Goal: Information Seeking & Learning: Learn about a topic

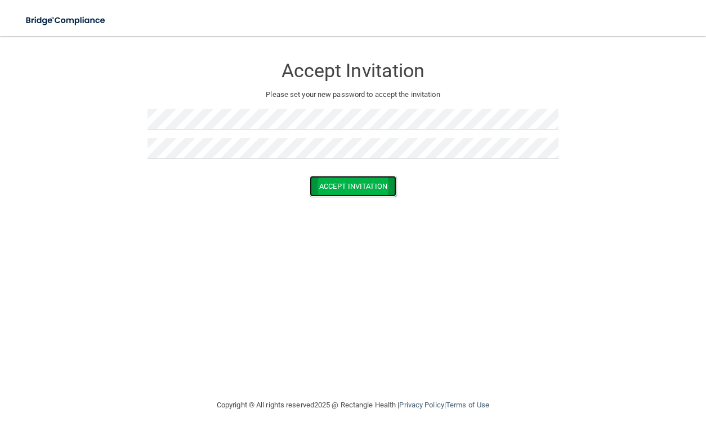
click at [365, 182] on button "Accept Invitation" at bounding box center [353, 186] width 87 height 21
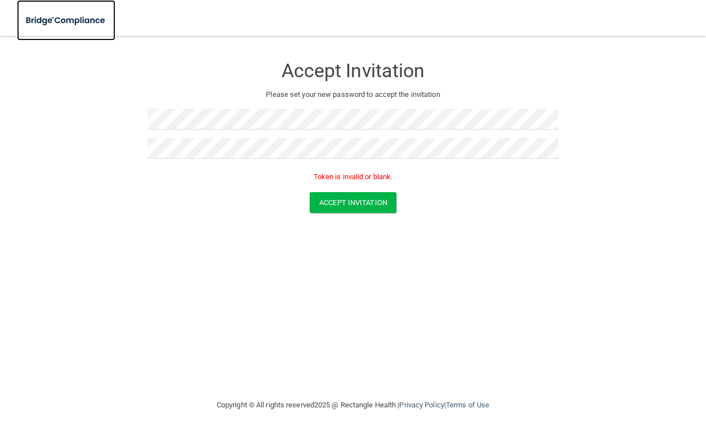
click at [51, 24] on img at bounding box center [66, 20] width 99 height 23
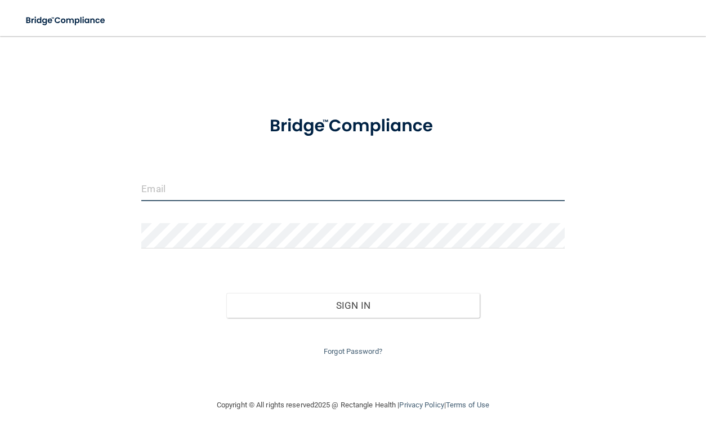
click at [215, 196] on input "email" at bounding box center [352, 188] width 423 height 25
type input "[EMAIL_ADDRESS][DOMAIN_NAME]"
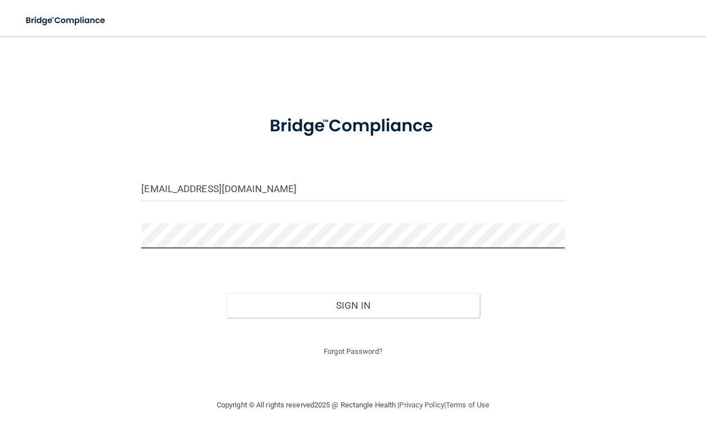
click at [226, 293] on button "Sign In" at bounding box center [353, 305] width 254 height 25
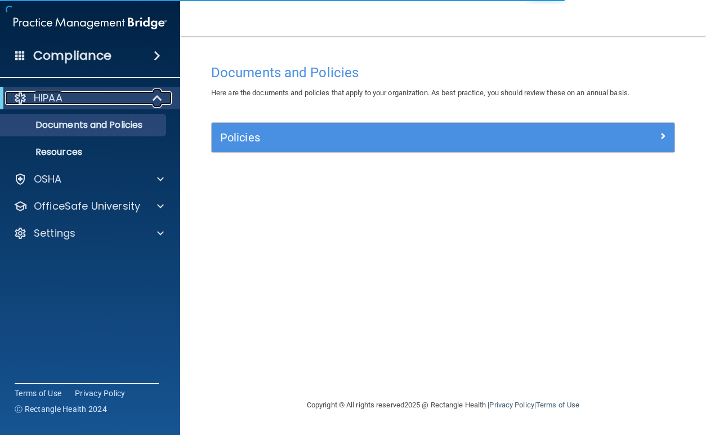
click at [64, 96] on div "HIPAA" at bounding box center [74, 98] width 139 height 14
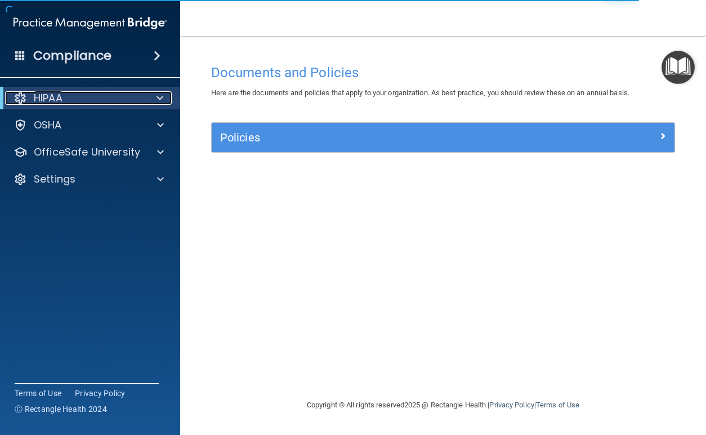
click at [64, 96] on div "HIPAA" at bounding box center [74, 98] width 139 height 14
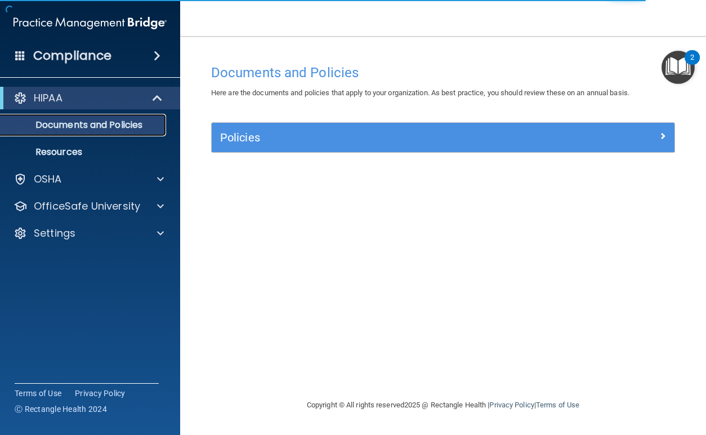
click at [63, 123] on p "Documents and Policies" at bounding box center [84, 124] width 154 height 11
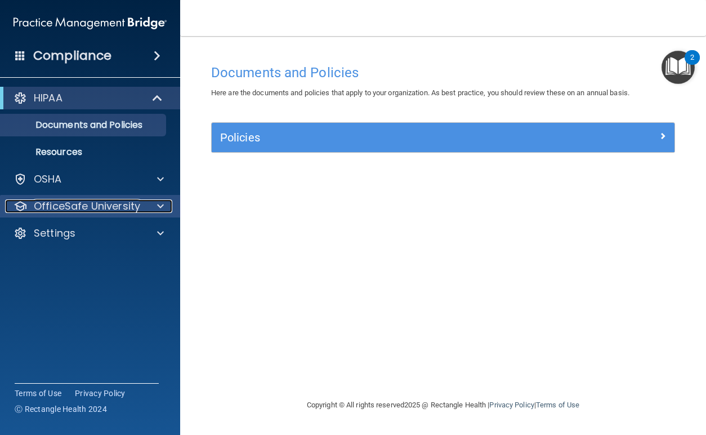
click at [159, 207] on span at bounding box center [160, 206] width 7 height 14
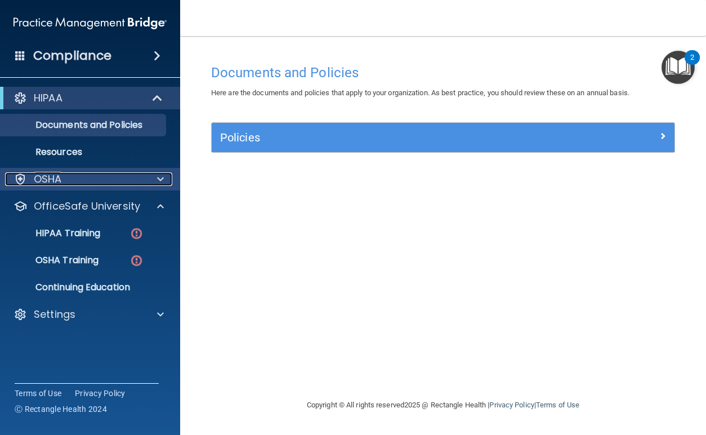
click at [159, 181] on span at bounding box center [160, 179] width 7 height 14
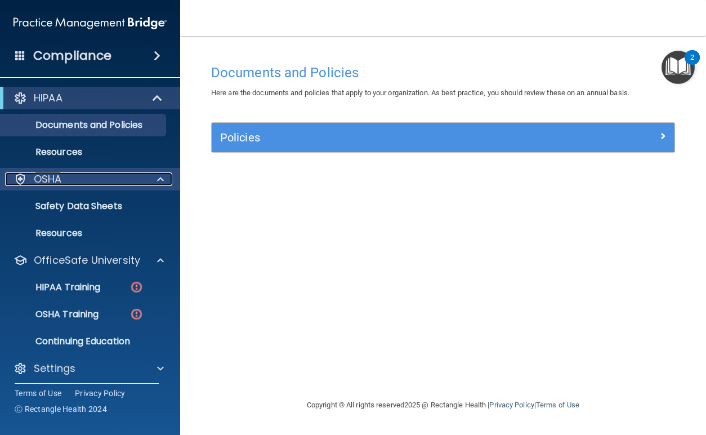
click at [159, 181] on span at bounding box center [160, 179] width 7 height 14
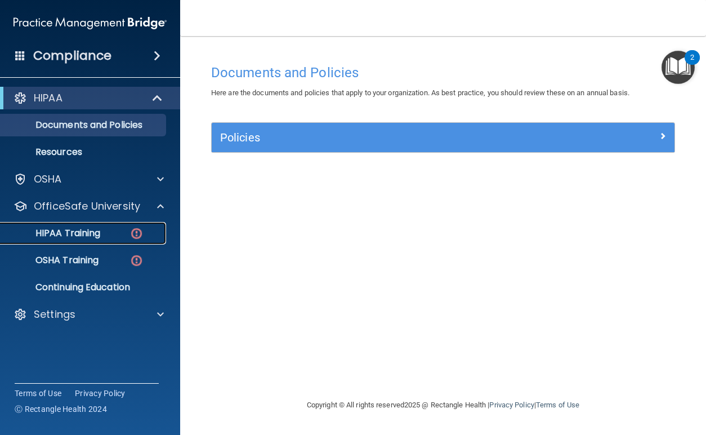
click at [106, 230] on div "HIPAA Training" at bounding box center [84, 233] width 154 height 11
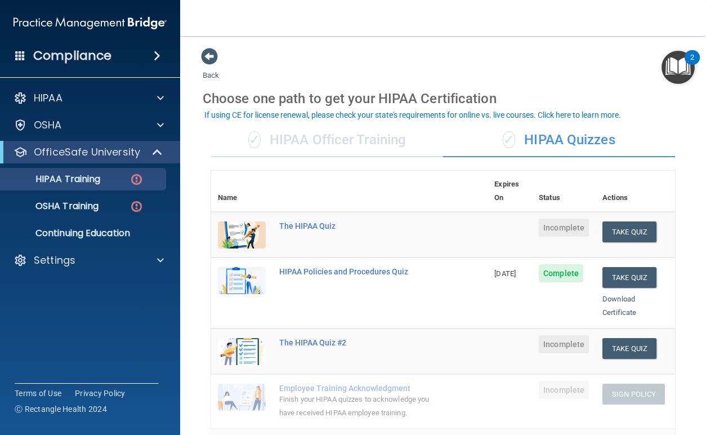
click at [328, 146] on div "✓ HIPAA Officer Training" at bounding box center [327, 140] width 232 height 34
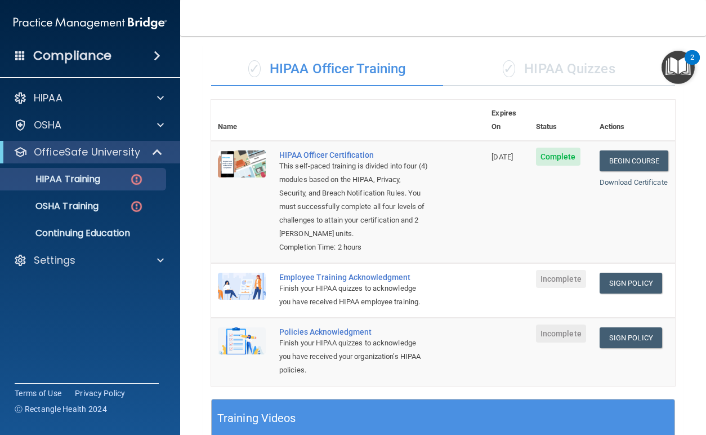
scroll to position [225, 0]
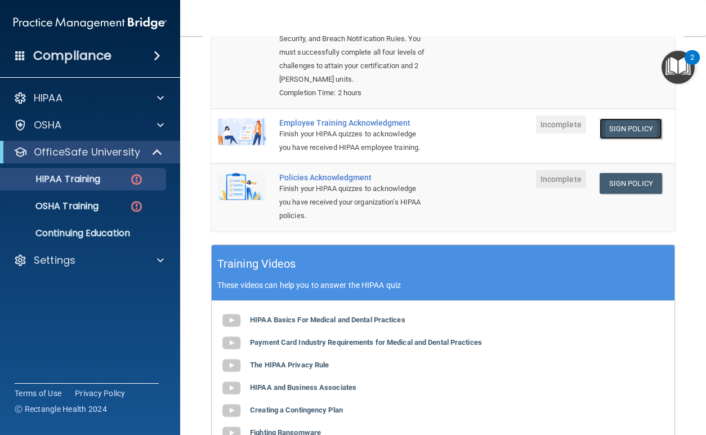
click at [604, 134] on link "Sign Policy" at bounding box center [631, 128] width 63 height 21
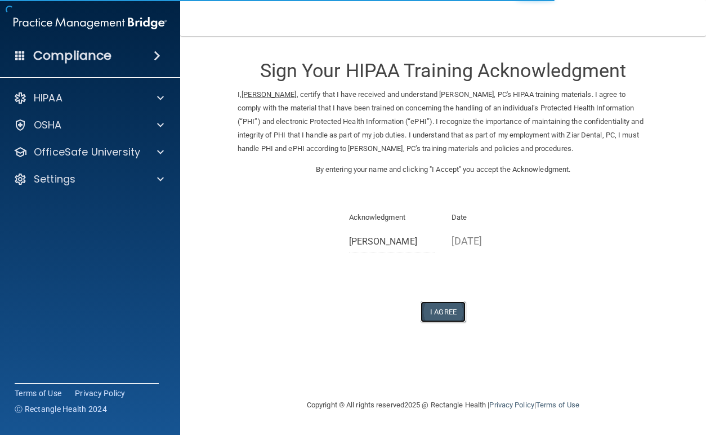
click at [434, 315] on button "I Agree" at bounding box center [443, 311] width 45 height 21
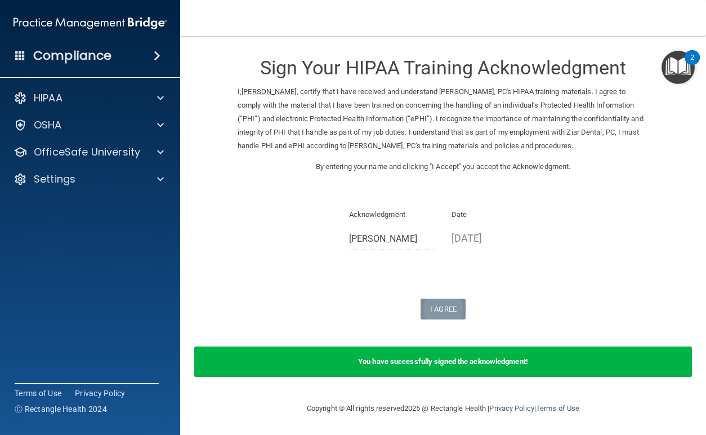
scroll to position [3, 0]
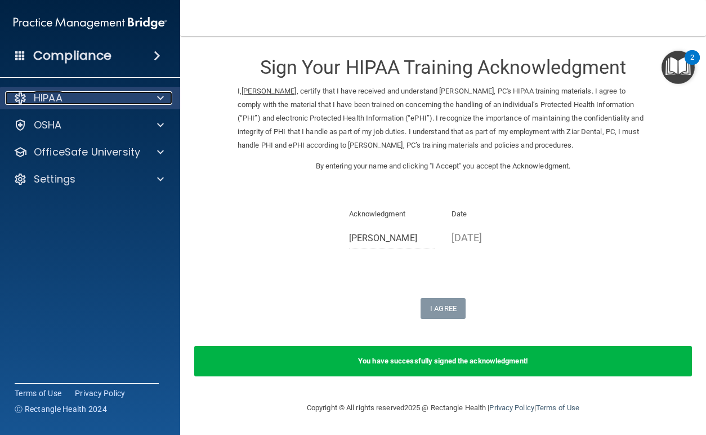
click at [100, 102] on div "HIPAA" at bounding box center [75, 98] width 140 height 14
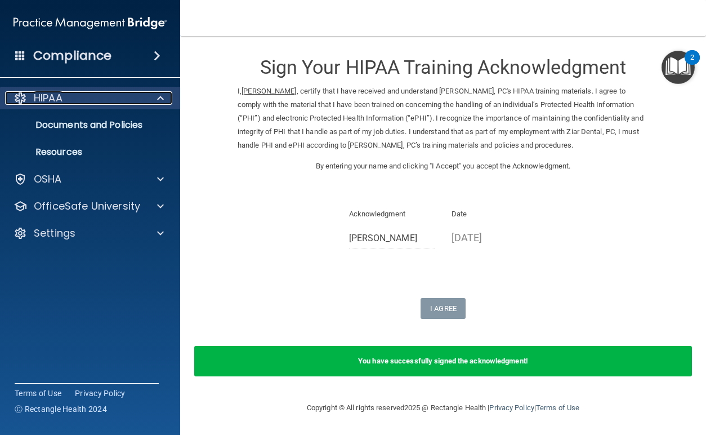
click at [100, 102] on div "HIPAA" at bounding box center [75, 98] width 140 height 14
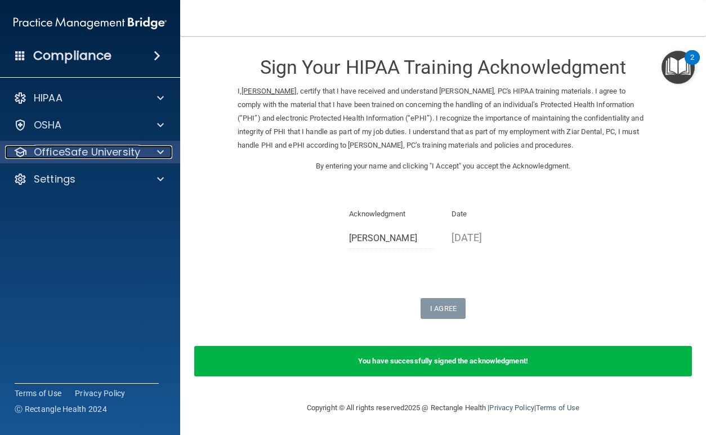
click at [106, 150] on p "OfficeSafe University" at bounding box center [87, 152] width 106 height 14
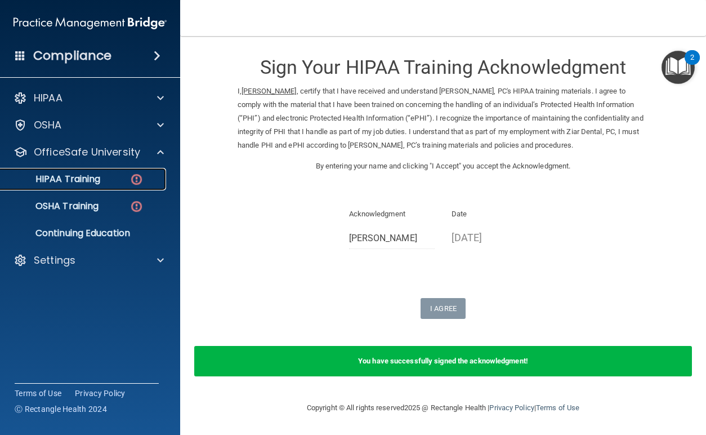
click at [102, 174] on div "HIPAA Training" at bounding box center [84, 178] width 154 height 11
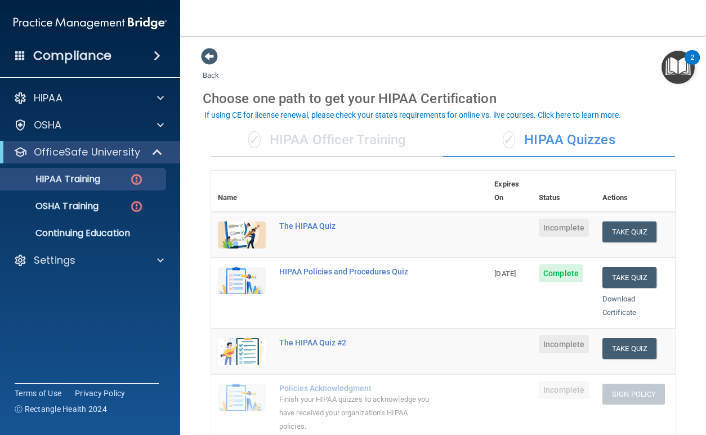
click at [313, 135] on div "✓ HIPAA Officer Training" at bounding box center [327, 140] width 232 height 34
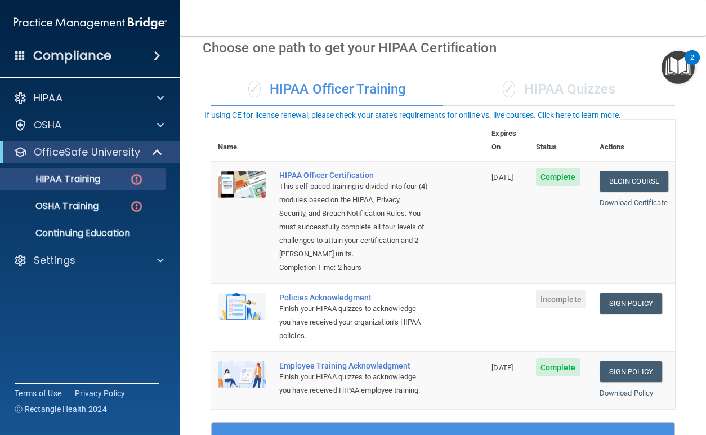
scroll to position [113, 0]
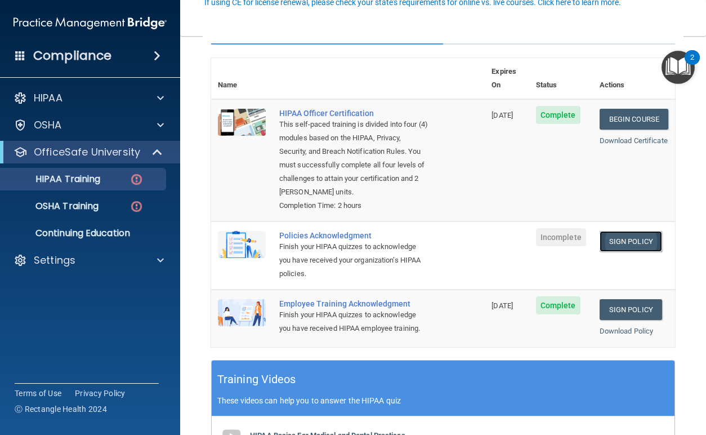
click at [619, 242] on link "Sign Policy" at bounding box center [631, 241] width 63 height 21
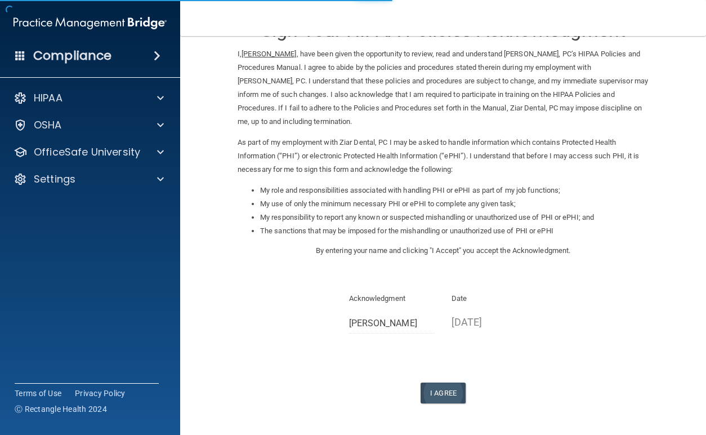
scroll to position [81, 0]
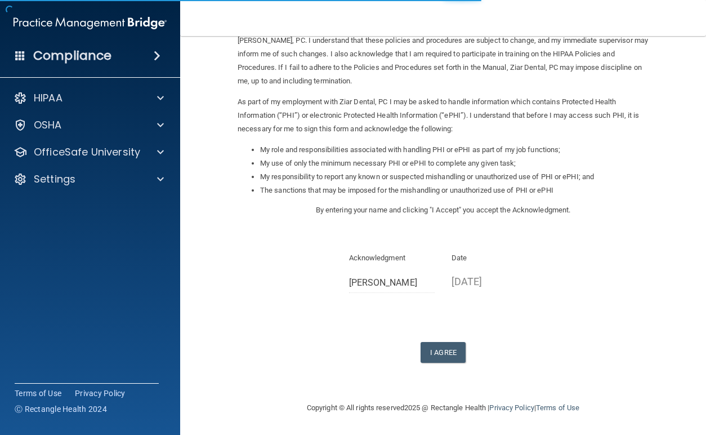
click at [450, 341] on div "Sign Your HIPAA Policies Acknowledgment I, Jazmin Adachi , have been given the …" at bounding box center [443, 164] width 411 height 396
click at [452, 349] on button "I Agree" at bounding box center [443, 352] width 45 height 21
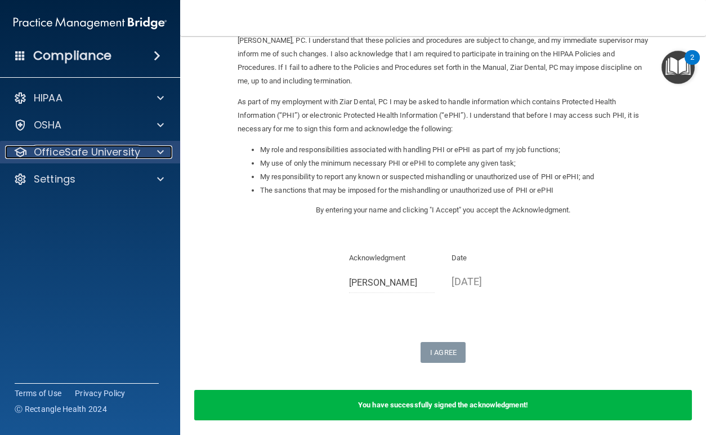
click at [113, 153] on p "OfficeSafe University" at bounding box center [87, 152] width 106 height 14
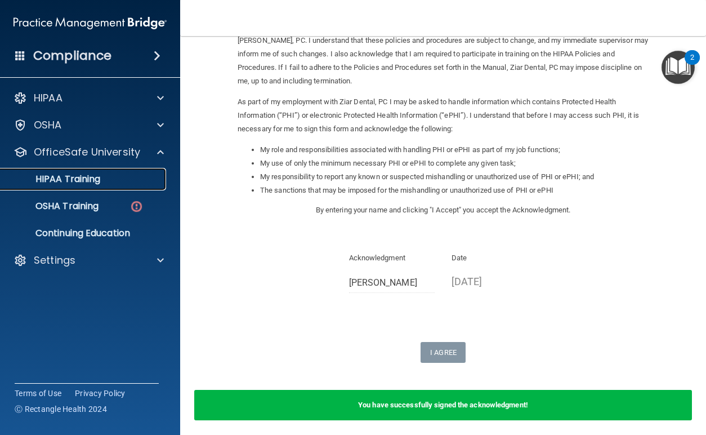
click at [101, 189] on link "HIPAA Training" at bounding box center [77, 179] width 177 height 23
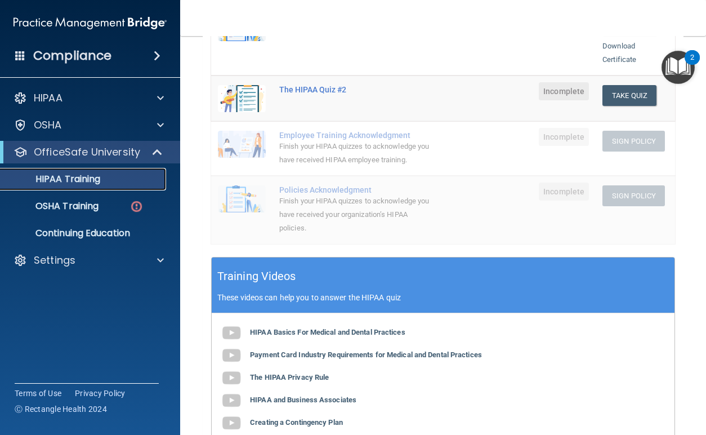
scroll to position [44, 0]
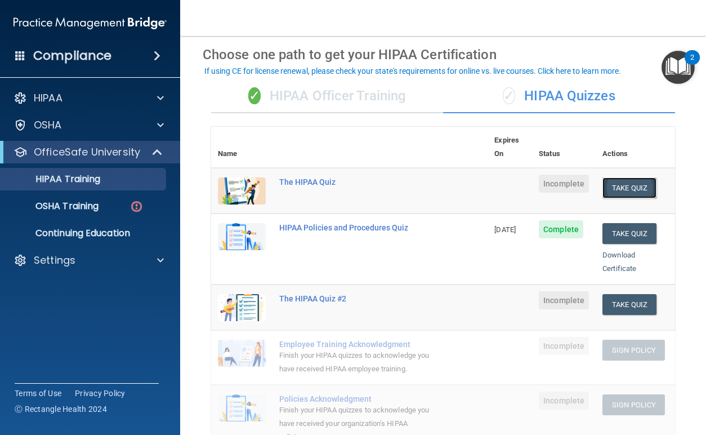
click at [623, 177] on button "Take Quiz" at bounding box center [630, 187] width 54 height 21
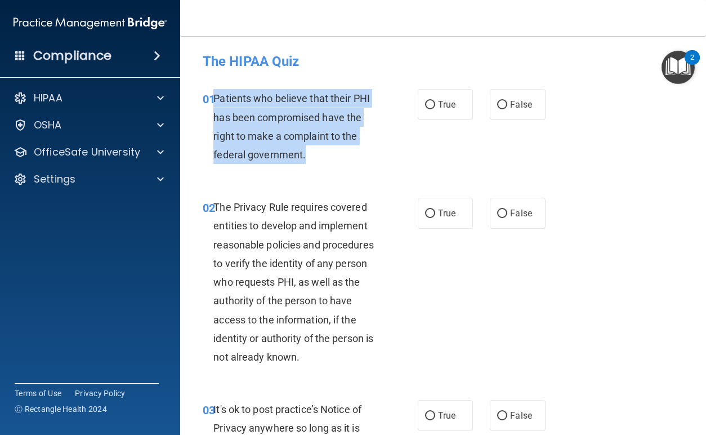
drag, startPoint x: 307, startPoint y: 162, endPoint x: 216, endPoint y: 103, distance: 108.9
click at [216, 103] on div "Patients who believe that their PHI has been compromised have the right to make…" at bounding box center [300, 126] width 174 height 75
copy span "Patients who believe that their PHI has been compromised have the right to make…"
click at [425, 107] on input "True" at bounding box center [430, 105] width 10 height 8
radio input "true"
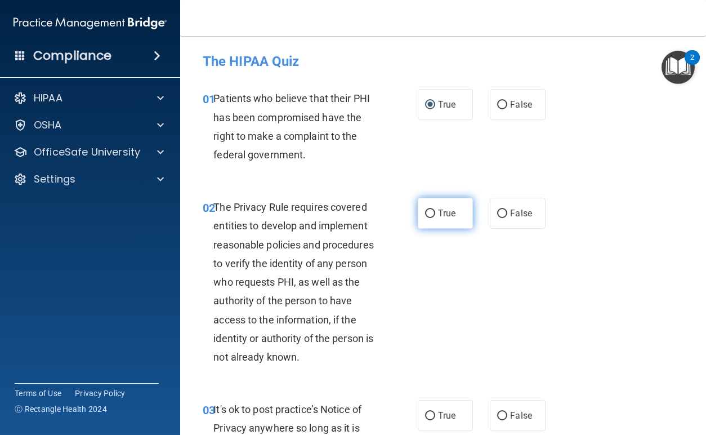
click at [440, 217] on span "True" at bounding box center [446, 213] width 17 height 11
click at [435, 217] on input "True" at bounding box center [430, 213] width 10 height 8
radio input "true"
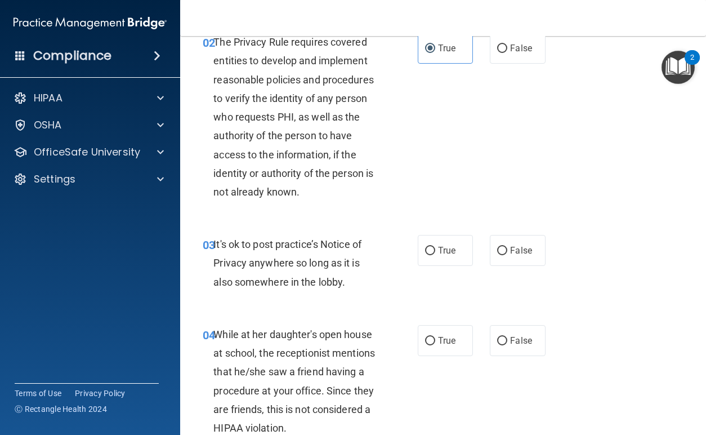
scroll to position [169, 0]
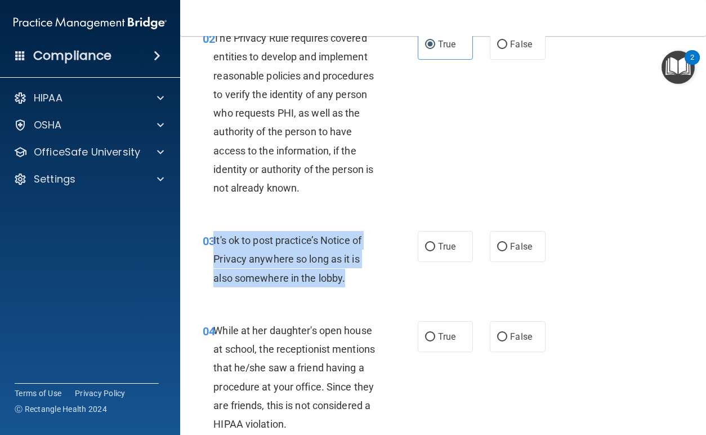
drag, startPoint x: 360, startPoint y: 286, endPoint x: 214, endPoint y: 238, distance: 153.5
click at [214, 238] on div "It's ok to post practice’s Notice of Privacy anywhere so long as it is also som…" at bounding box center [300, 259] width 174 height 56
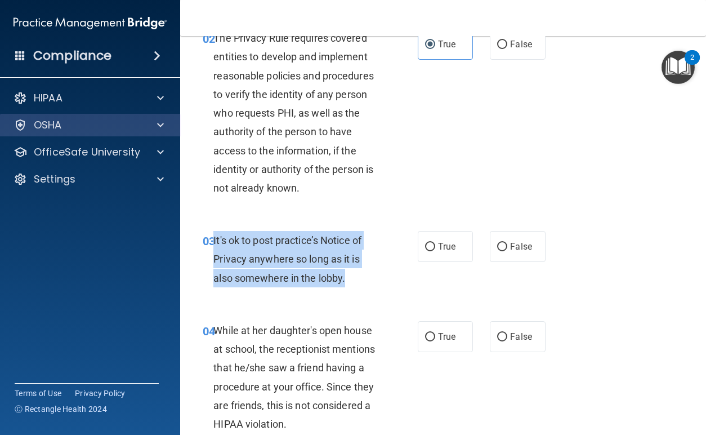
copy span "It's ok to post practice’s Notice of Privacy anywhere so long as it is also som…"
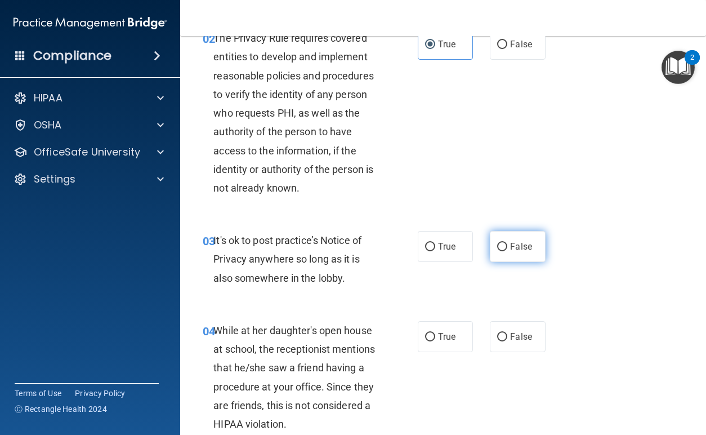
click at [512, 241] on span "False" at bounding box center [521, 246] width 22 height 11
click at [507, 243] on input "False" at bounding box center [502, 247] width 10 height 8
radio input "true"
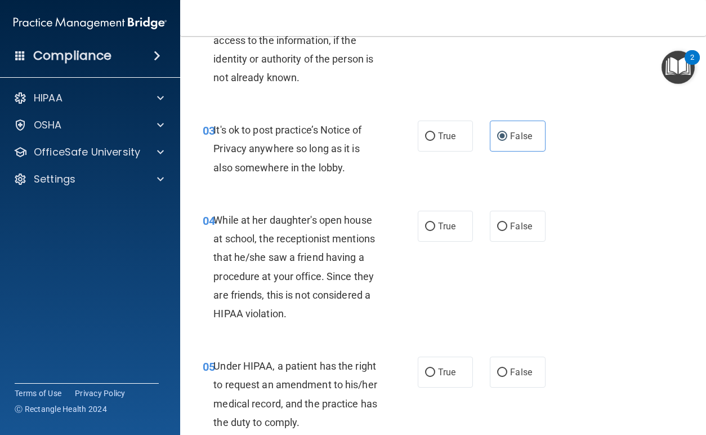
scroll to position [282, 0]
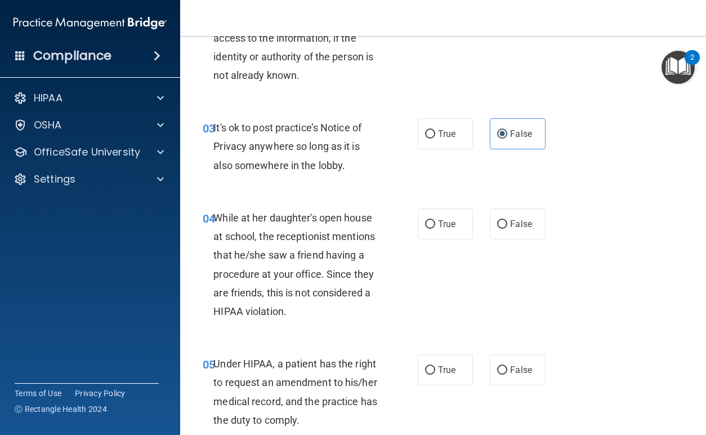
click at [355, 315] on div "While at her daughter's open house at school, the receptionist mentions that he…" at bounding box center [300, 264] width 174 height 112
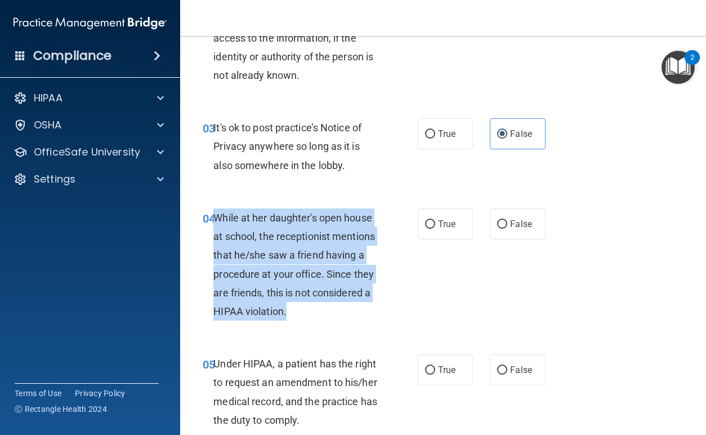
drag, startPoint x: 368, startPoint y: 315, endPoint x: 216, endPoint y: 222, distance: 177.7
click at [216, 222] on div "While at her daughter's open house at school, the receptionist mentions that he…" at bounding box center [300, 264] width 174 height 112
copy span "While at her daughter's open house at school, the receptionist mentions that he…"
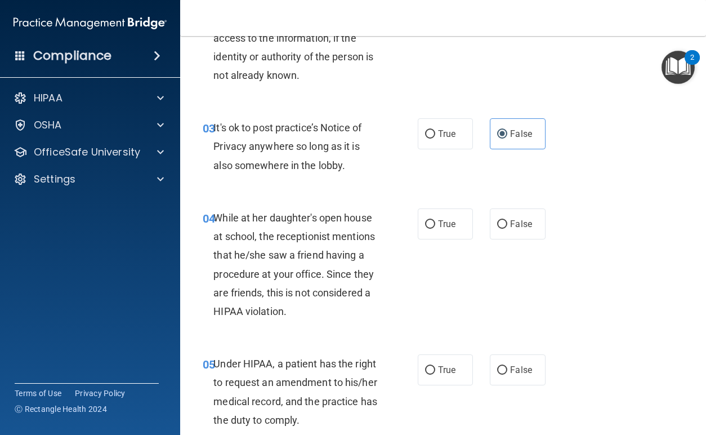
click at [620, 172] on div "03 It's ok to post practice’s Notice of Privacy anywhere so long as it is also …" at bounding box center [443, 149] width 498 height 90
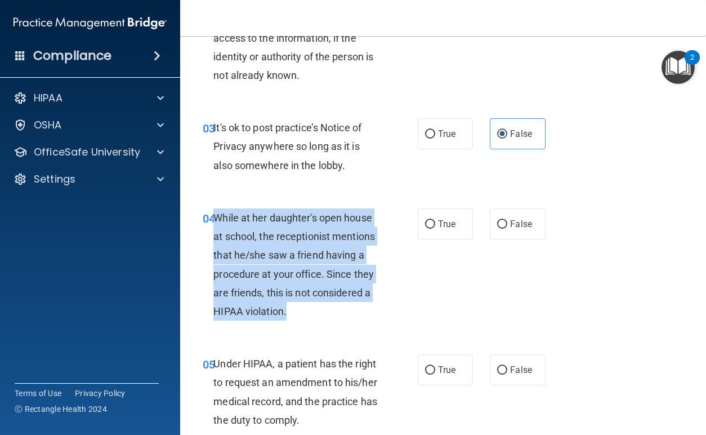
drag, startPoint x: 359, startPoint y: 316, endPoint x: 213, endPoint y: 208, distance: 182.0
click at [213, 208] on div "While at her daughter's open house at school, the receptionist mentions that he…" at bounding box center [300, 264] width 174 height 112
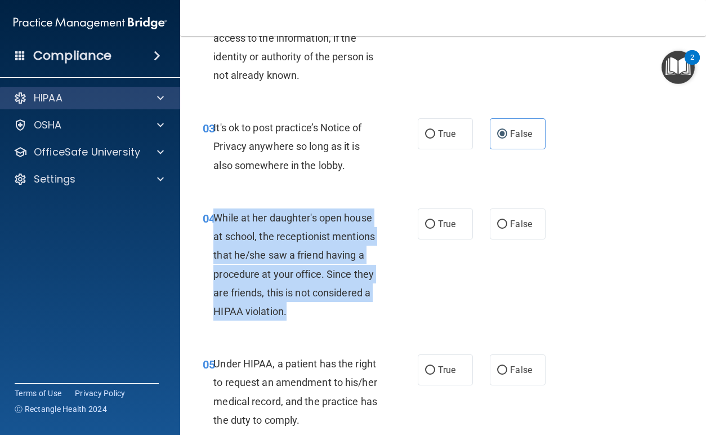
copy span "While at her daughter's open house at school, the receptionist mentions that he…"
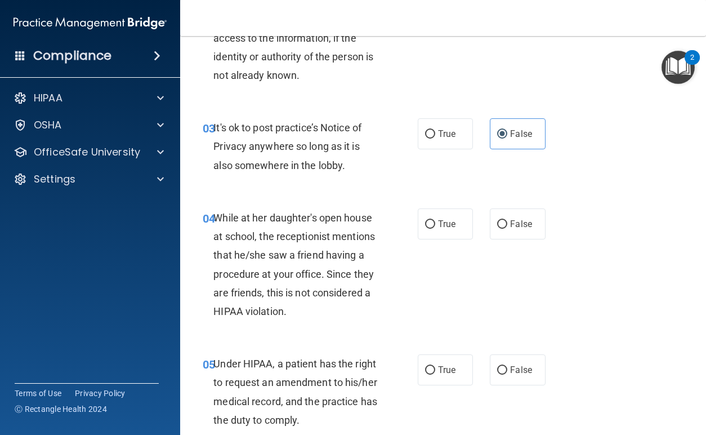
click at [524, 71] on div "02 The Privacy Rule requires covered entities to develop and implement reasonab…" at bounding box center [443, 3] width 498 height 202
click at [88, 161] on div "OfficeSafe University" at bounding box center [90, 152] width 181 height 23
click at [170, 158] on div at bounding box center [159, 152] width 28 height 14
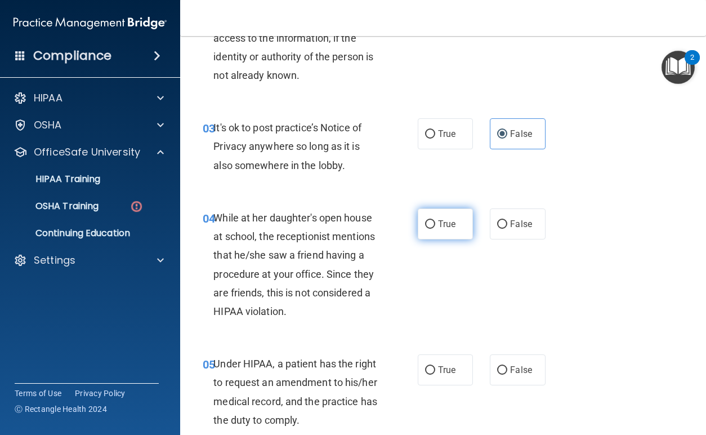
click at [424, 232] on label "True" at bounding box center [445, 223] width 55 height 31
click at [425, 229] on input "True" at bounding box center [430, 224] width 10 height 8
radio input "true"
click at [490, 224] on label "False" at bounding box center [517, 223] width 55 height 31
click at [497, 224] on input "False" at bounding box center [502, 224] width 10 height 8
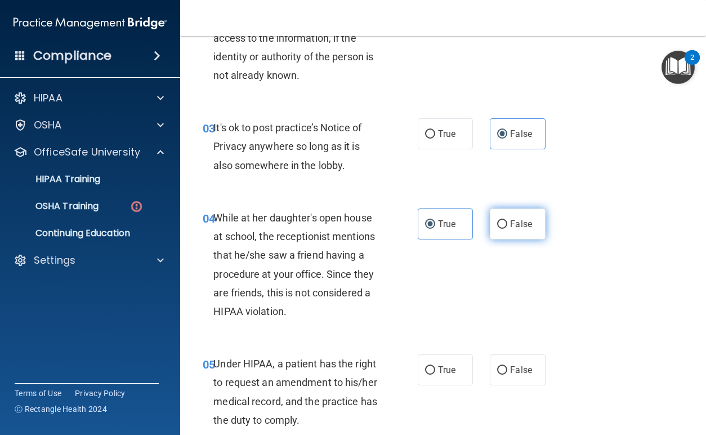
radio input "true"
radio input "false"
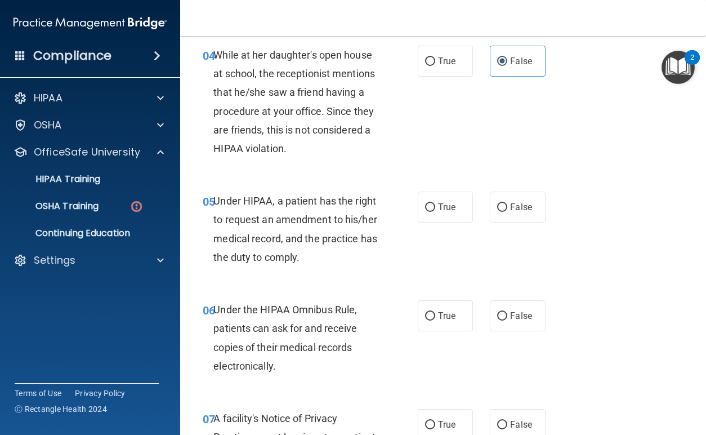
scroll to position [451, 0]
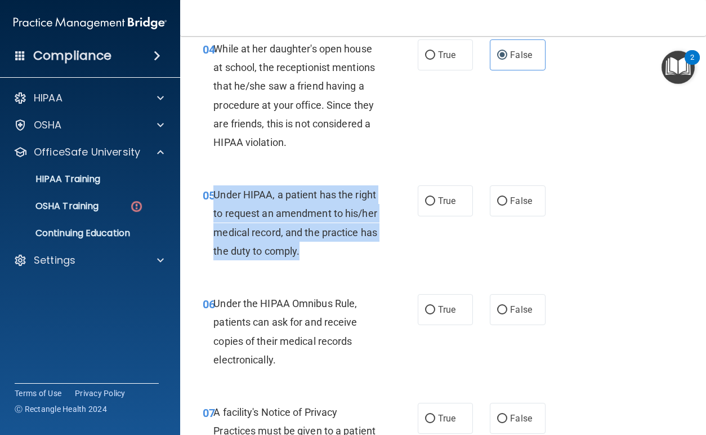
drag, startPoint x: 368, startPoint y: 247, endPoint x: 216, endPoint y: 191, distance: 162.0
click at [216, 191] on div "Under HIPAA, a patient has the right to request an amendment to his/her medical…" at bounding box center [300, 222] width 174 height 75
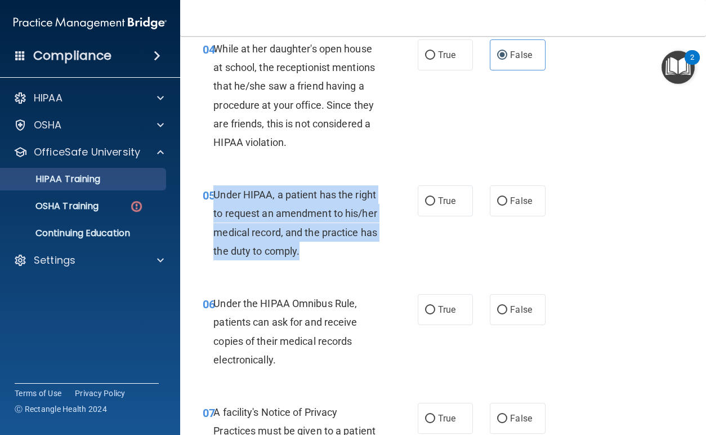
copy span "Under HIPAA, a patient has the right to request an amendment to his/her medical…"
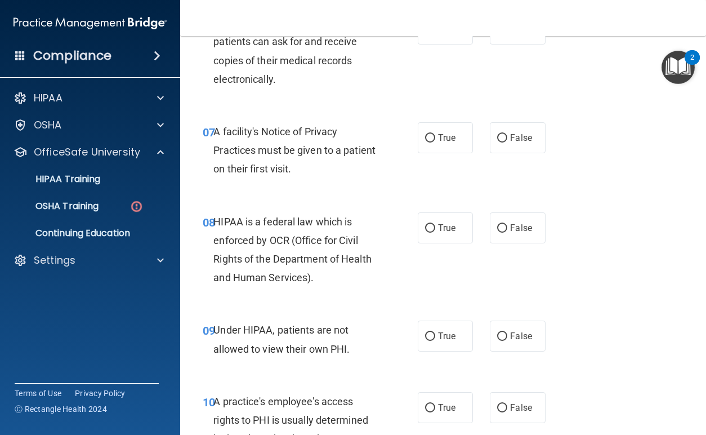
scroll to position [732, 0]
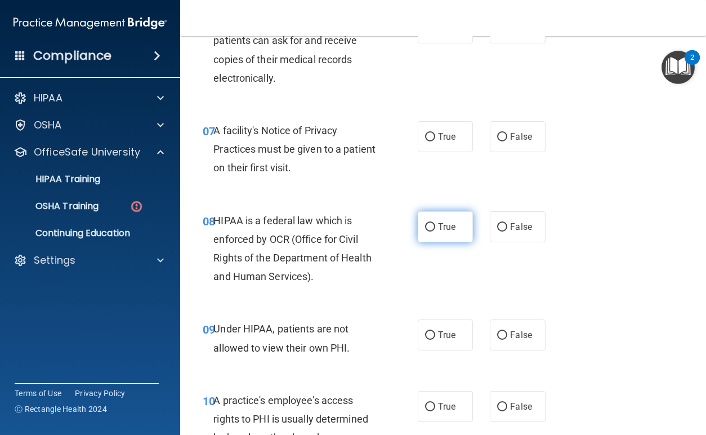
click at [429, 228] on input "True" at bounding box center [430, 227] width 10 height 8
radio input "true"
click at [440, 142] on label "True" at bounding box center [445, 136] width 55 height 31
click at [435, 141] on input "True" at bounding box center [430, 137] width 10 height 8
radio input "true"
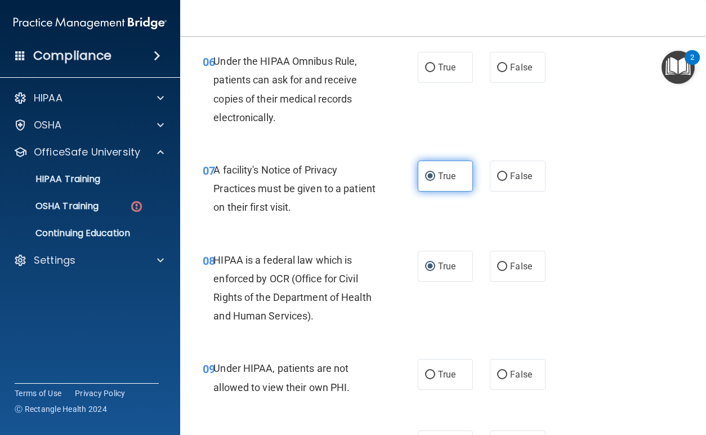
scroll to position [619, 0]
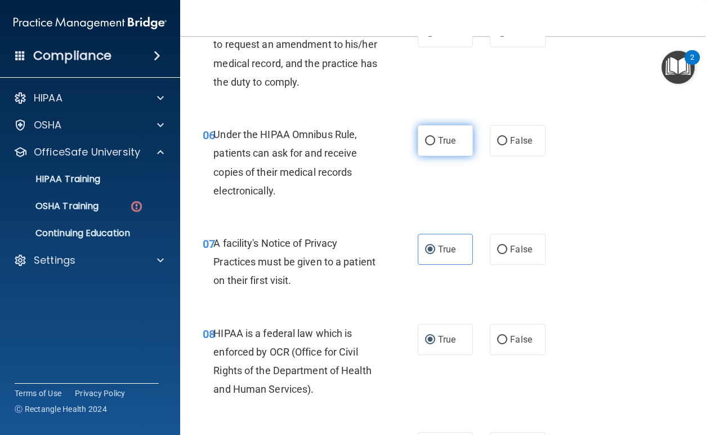
click at [440, 137] on span "True" at bounding box center [446, 140] width 17 height 11
click at [435, 137] on input "True" at bounding box center [430, 141] width 10 height 8
radio input "true"
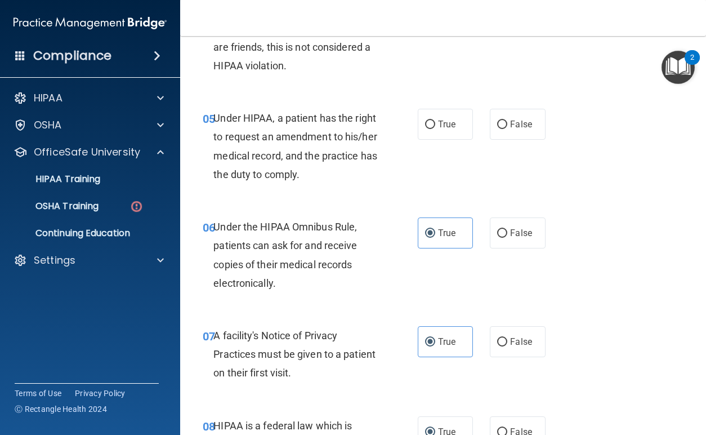
scroll to position [507, 0]
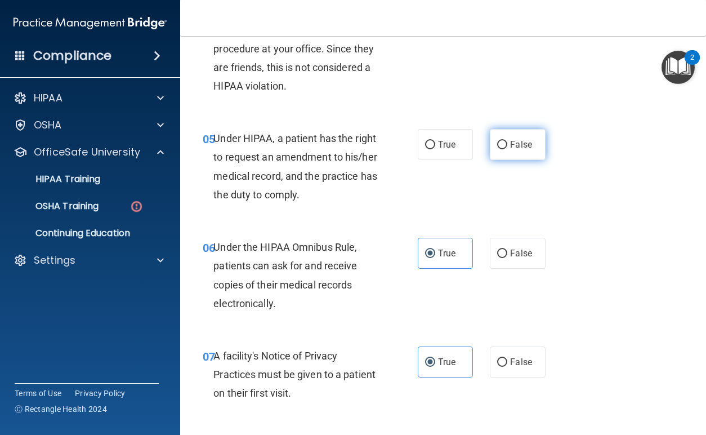
click at [510, 146] on span "False" at bounding box center [521, 144] width 22 height 11
click at [507, 146] on input "False" at bounding box center [502, 145] width 10 height 8
radio input "true"
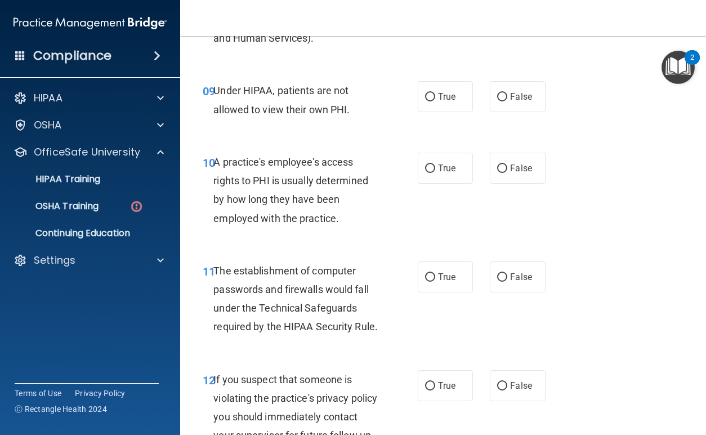
scroll to position [962, 0]
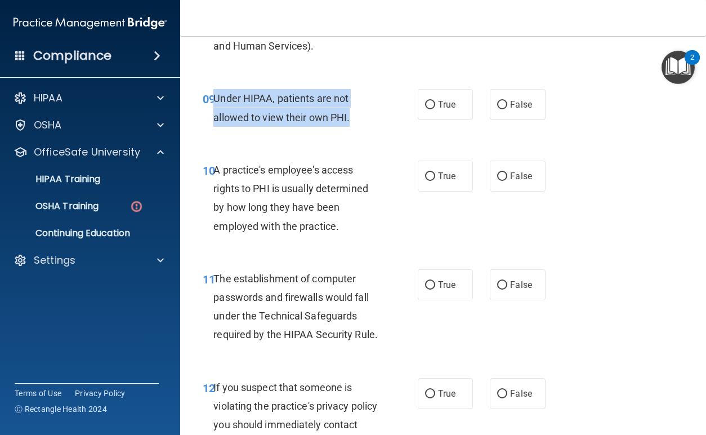
drag, startPoint x: 375, startPoint y: 112, endPoint x: 216, endPoint y: 101, distance: 159.1
click at [216, 101] on div "Under HIPAA, patients are not allowed to view their own PHI." at bounding box center [300, 107] width 174 height 37
copy span "Under HIPAA, patients are not allowed to view their own PHI."
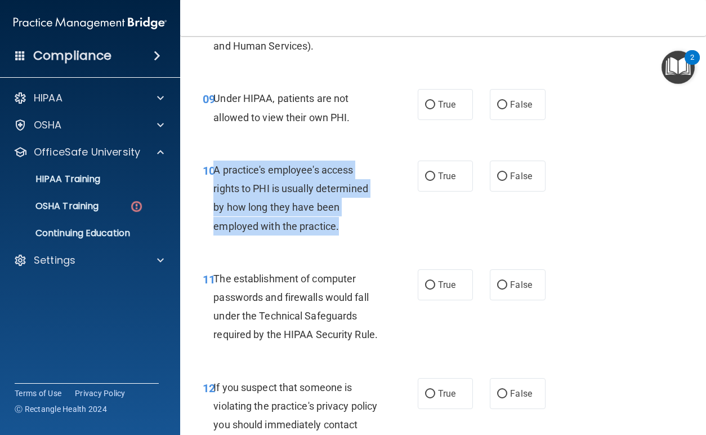
drag, startPoint x: 350, startPoint y: 228, endPoint x: 214, endPoint y: 171, distance: 147.9
click at [214, 171] on div "A practice's employee's access rights to PHI is usually determined by how long …" at bounding box center [300, 198] width 174 height 75
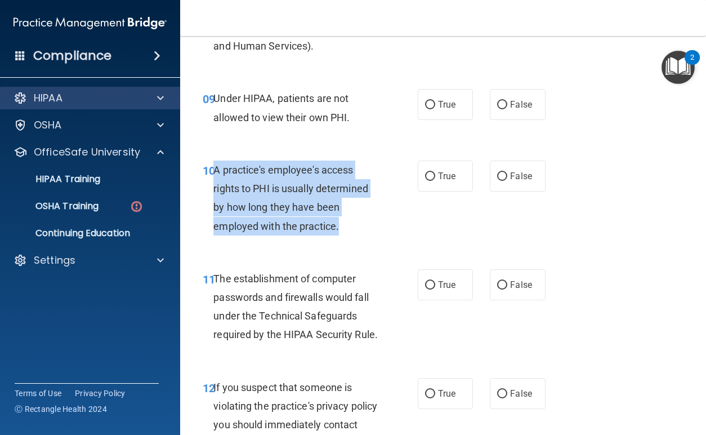
copy span "A practice's employee's access rights to PHI is usually determined by how long …"
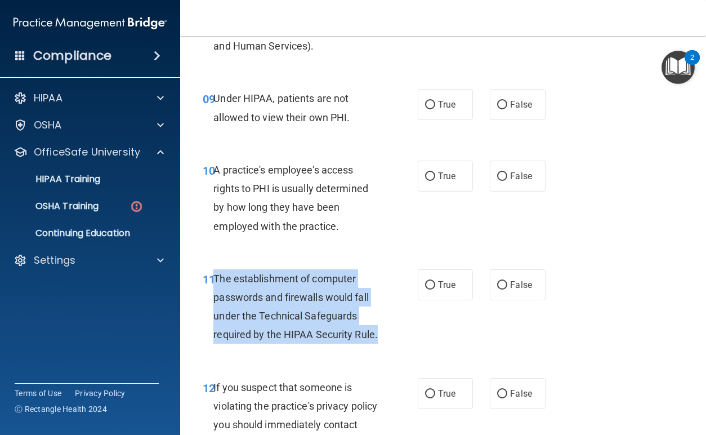
drag, startPoint x: 246, startPoint y: 351, endPoint x: 216, endPoint y: 280, distance: 76.2
click at [216, 280] on div "The establishment of computer passwords and firewalls would fall under the Tech…" at bounding box center [300, 306] width 174 height 75
copy span "The establishment of computer passwords and firewalls would fall under the Tech…"
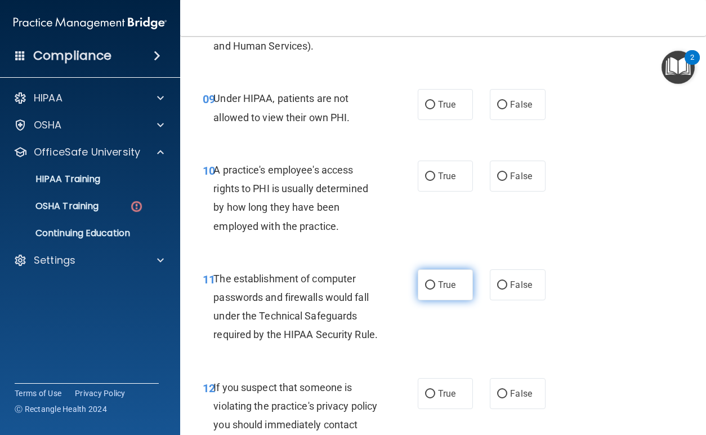
click at [452, 290] on label "True" at bounding box center [445, 284] width 55 height 31
click at [435, 289] on input "True" at bounding box center [430, 285] width 10 height 8
radio input "true"
click at [512, 176] on span "False" at bounding box center [521, 176] width 22 height 11
click at [507, 176] on input "False" at bounding box center [502, 176] width 10 height 8
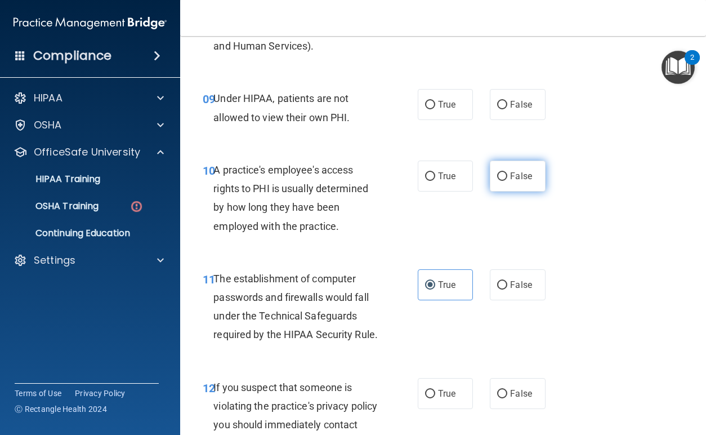
radio input "true"
click at [515, 112] on label "False" at bounding box center [517, 104] width 55 height 31
click at [507, 109] on input "False" at bounding box center [502, 105] width 10 height 8
radio input "true"
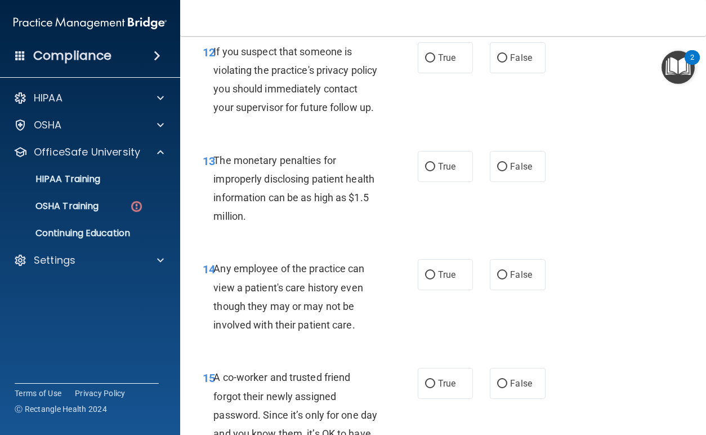
scroll to position [1300, 0]
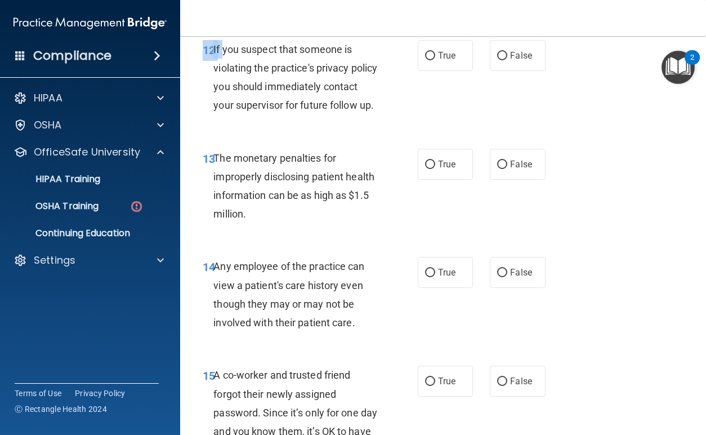
drag, startPoint x: 306, startPoint y: 158, endPoint x: 264, endPoint y: 120, distance: 57.0
click at [222, 66] on div "12 If you suspect that someone is violating the practice's privacy policy you s…" at bounding box center [443, 80] width 498 height 109
click at [289, 115] on div "If you suspect that someone is violating the practice's privacy policy you shou…" at bounding box center [300, 77] width 174 height 75
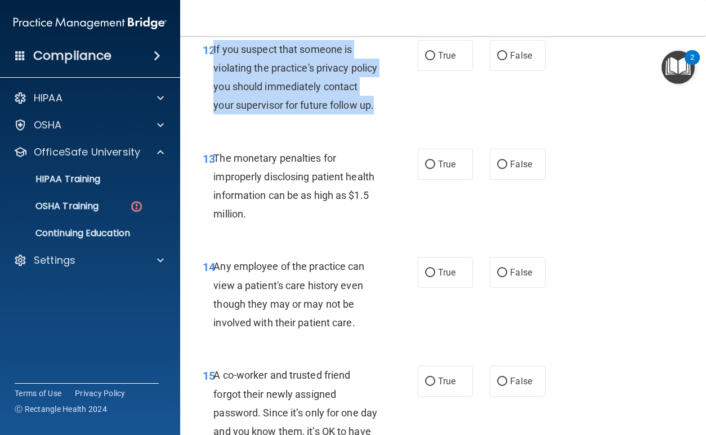
drag, startPoint x: 261, startPoint y: 144, endPoint x: 213, endPoint y: 62, distance: 94.9
click at [213, 62] on div "If you suspect that someone is violating the practice's privacy policy you shou…" at bounding box center [300, 77] width 174 height 75
copy span "If you suspect that someone is violating the practice's privacy policy you shou…"
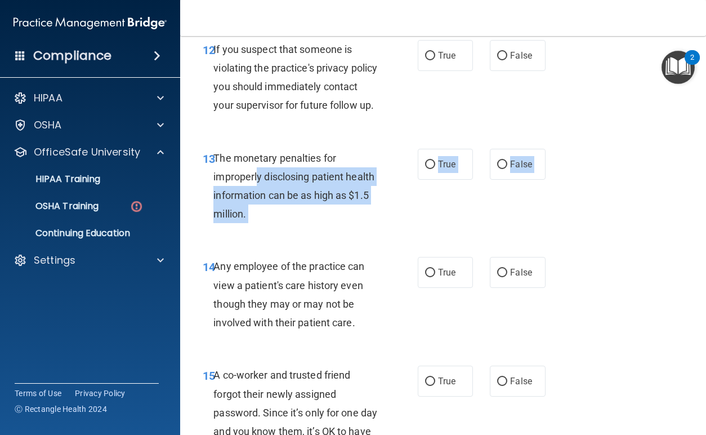
drag, startPoint x: 335, startPoint y: 272, endPoint x: 256, endPoint y: 212, distance: 98.9
drag, startPoint x: 257, startPoint y: 228, endPoint x: 288, endPoint y: 256, distance: 41.9
click at [257, 220] on span "The monetary penalties for improperly disclosing patient health information can…" at bounding box center [293, 186] width 161 height 68
click at [288, 224] on div "The monetary penalties for improperly disclosing patient health information can…" at bounding box center [300, 186] width 174 height 75
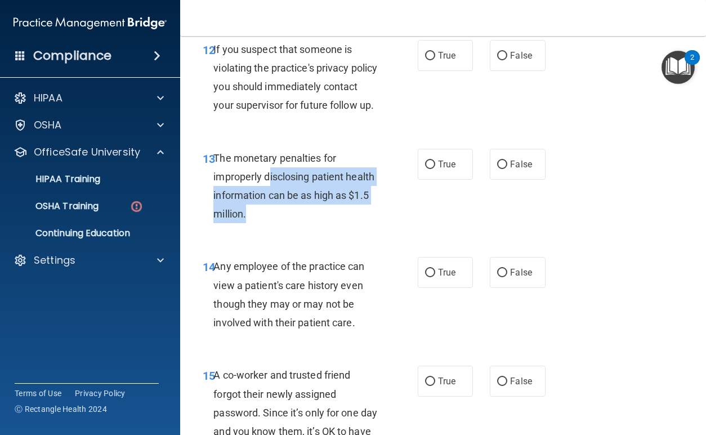
drag, startPoint x: 291, startPoint y: 249, endPoint x: 271, endPoint y: 209, distance: 45.1
click at [271, 209] on div "The monetary penalties for improperly disclosing patient health information can…" at bounding box center [300, 186] width 174 height 75
click at [231, 220] on span "The monetary penalties for improperly disclosing patient health information can…" at bounding box center [293, 186] width 161 height 68
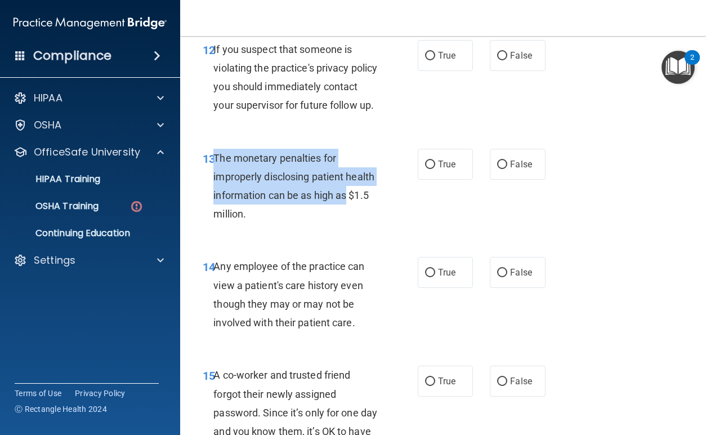
drag, startPoint x: 222, startPoint y: 253, endPoint x: 215, endPoint y: 196, distance: 57.8
click at [215, 196] on span "The monetary penalties for improperly disclosing patient health information can…" at bounding box center [293, 186] width 161 height 68
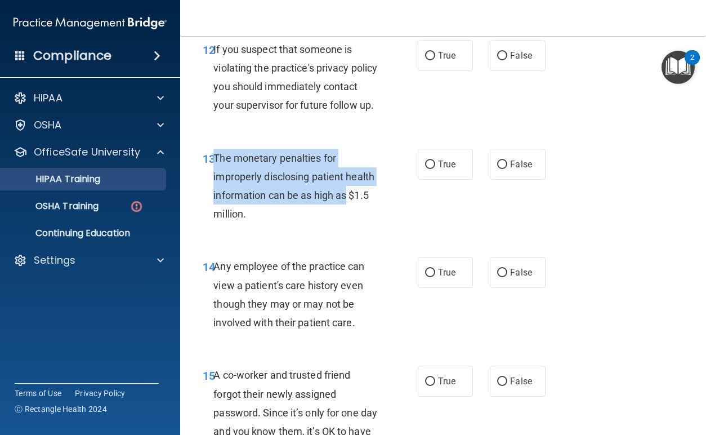
copy span "The monetary penalties for improperly disclosing patient health information can…"
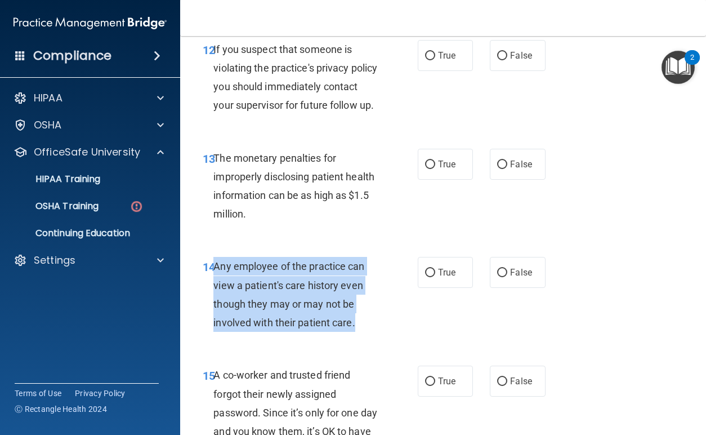
drag, startPoint x: 363, startPoint y: 363, endPoint x: 215, endPoint y: 299, distance: 161.4
click at [215, 299] on div "Any employee of the practice can view a patient's care history even though they…" at bounding box center [300, 294] width 174 height 75
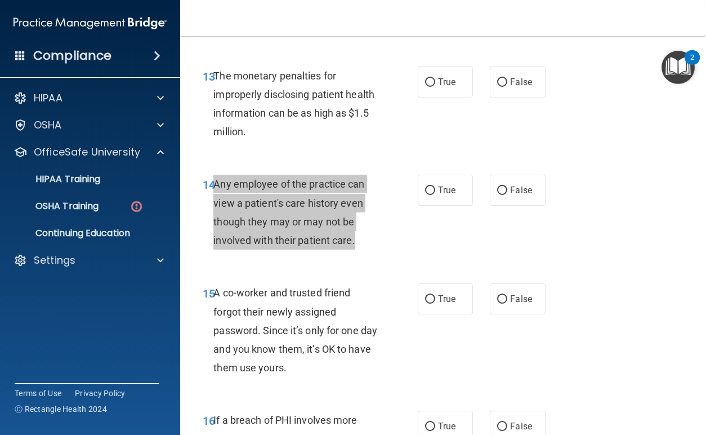
scroll to position [1357, 0]
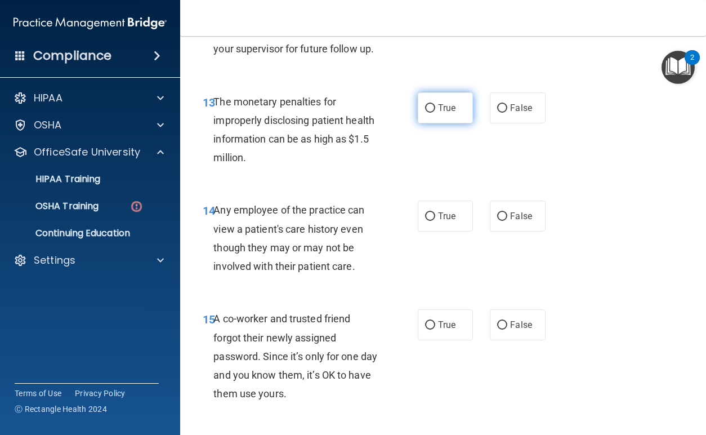
click at [418, 123] on label "True" at bounding box center [445, 107] width 55 height 31
click at [425, 113] on input "True" at bounding box center [430, 108] width 10 height 8
radio input "true"
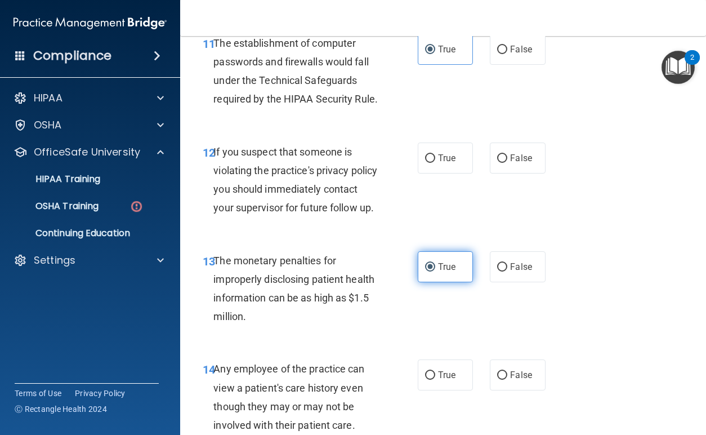
scroll to position [1188, 0]
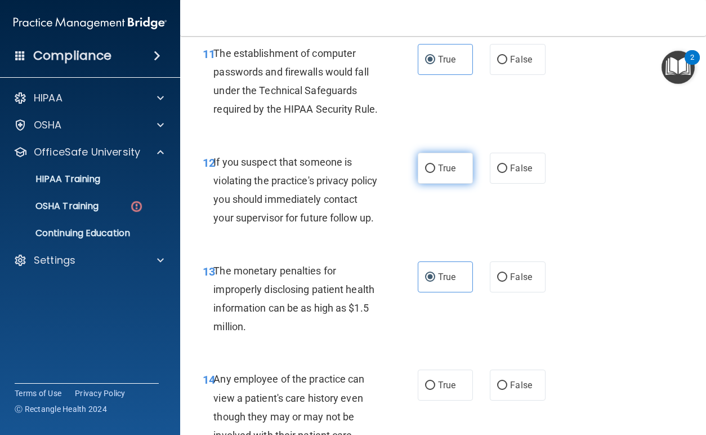
click at [438, 173] on span "True" at bounding box center [446, 168] width 17 height 11
click at [435, 173] on input "True" at bounding box center [430, 168] width 10 height 8
radio input "true"
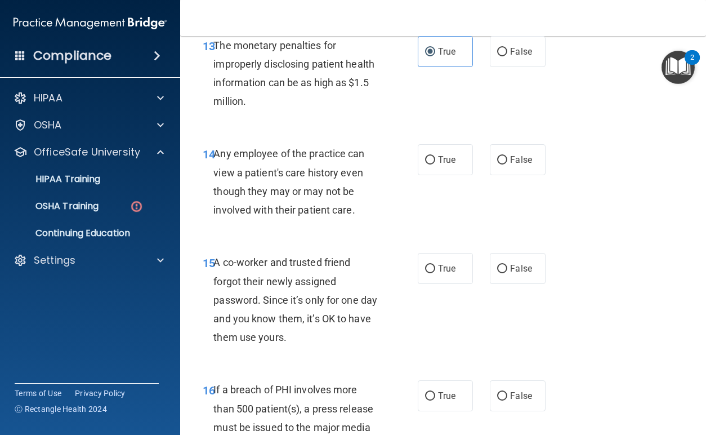
scroll to position [1469, 0]
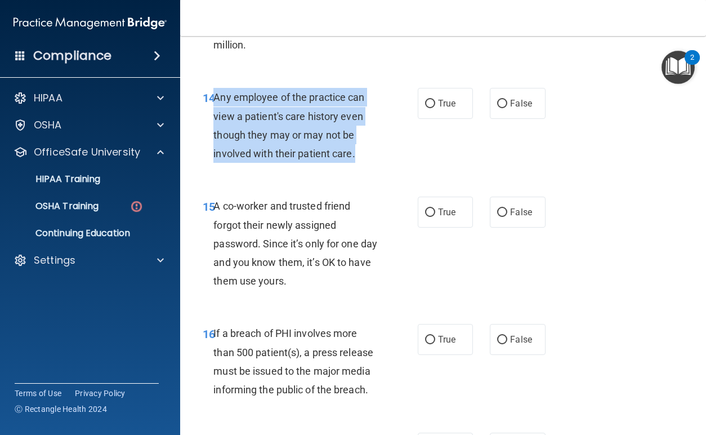
drag, startPoint x: 383, startPoint y: 193, endPoint x: 216, endPoint y: 136, distance: 176.7
click at [216, 136] on div "Any employee of the practice can view a patient's care history even though they…" at bounding box center [300, 125] width 174 height 75
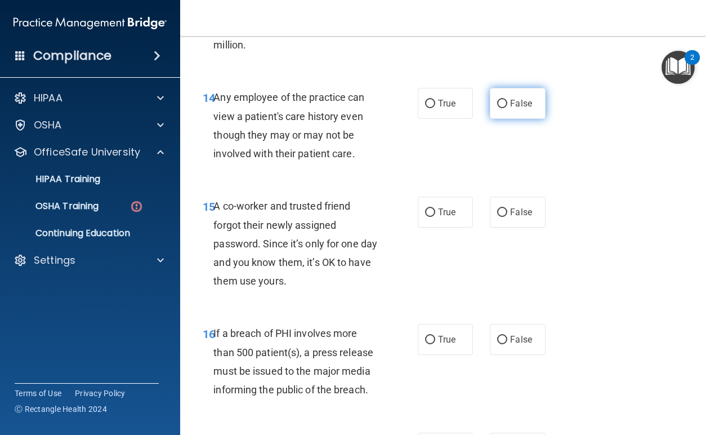
click at [521, 109] on span "False" at bounding box center [521, 103] width 22 height 11
click at [507, 108] on input "False" at bounding box center [502, 104] width 10 height 8
radio input "true"
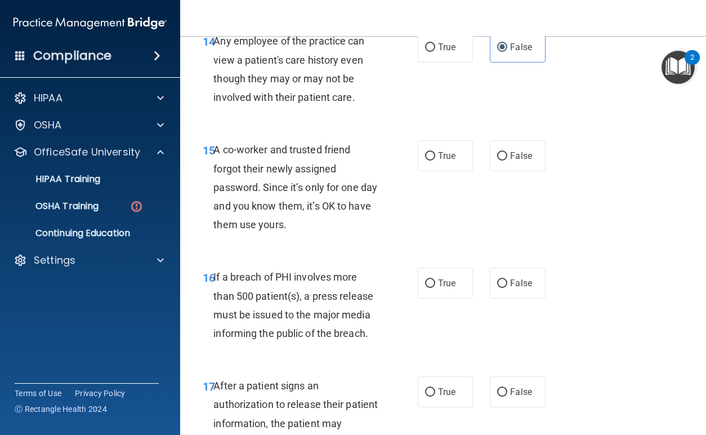
click at [315, 234] on div "A co-worker and trusted friend forgot their newly assigned password. Since it’s…" at bounding box center [300, 186] width 174 height 93
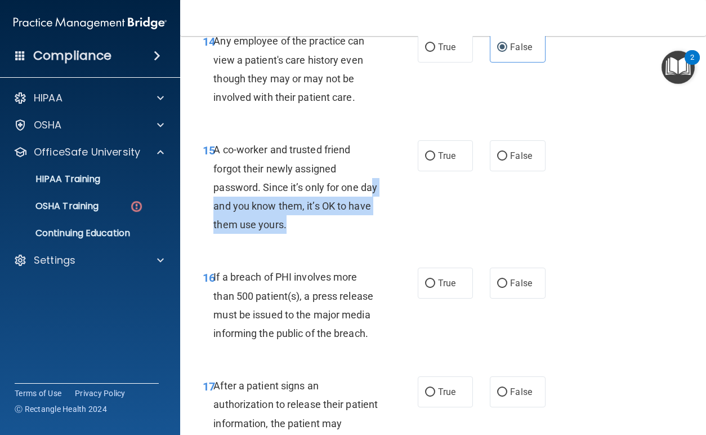
drag, startPoint x: 315, startPoint y: 263, endPoint x: 225, endPoint y: 239, distance: 93.2
click at [225, 234] on div "A co-worker and trusted friend forgot their newly assigned password. Since it’s…" at bounding box center [300, 186] width 174 height 93
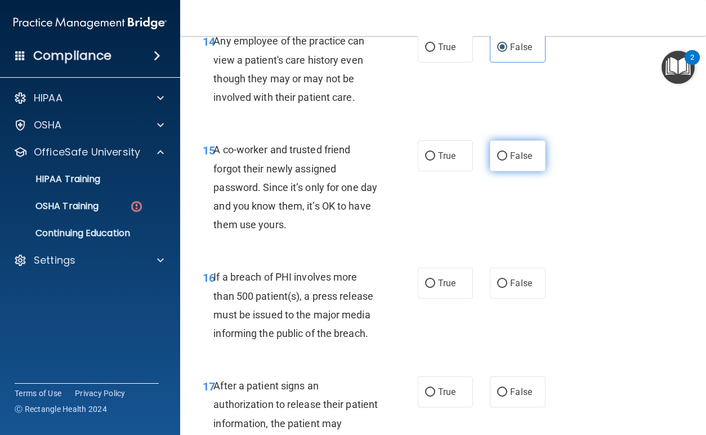
click at [530, 171] on label "False" at bounding box center [517, 155] width 55 height 31
click at [507, 161] on input "False" at bounding box center [502, 156] width 10 height 8
radio input "true"
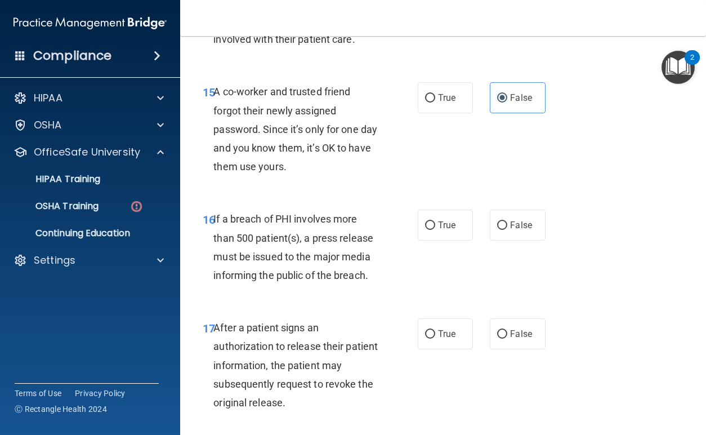
scroll to position [1638, 0]
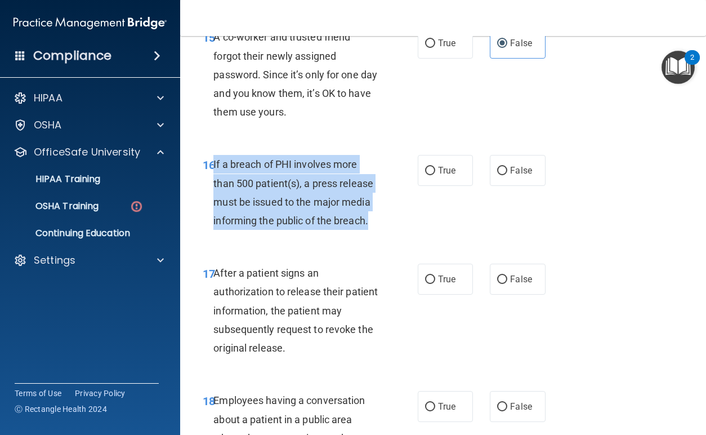
drag, startPoint x: 385, startPoint y: 256, endPoint x: 214, endPoint y: 200, distance: 179.9
click at [214, 200] on div "16 If a breach of PHI involves more than 500 patient(s), a press release must b…" at bounding box center [310, 195] width 249 height 81
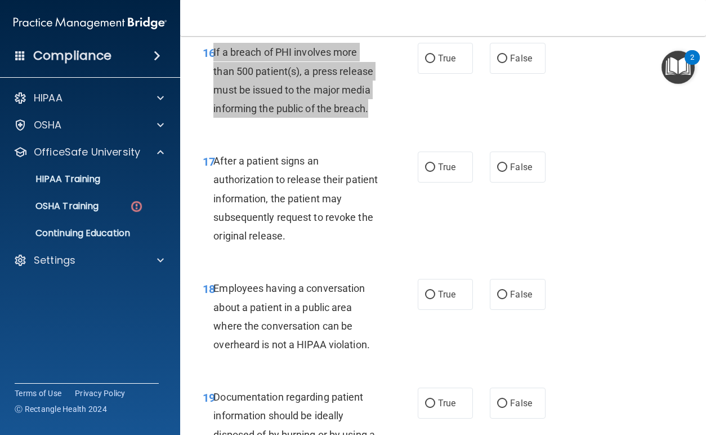
scroll to position [1751, 0]
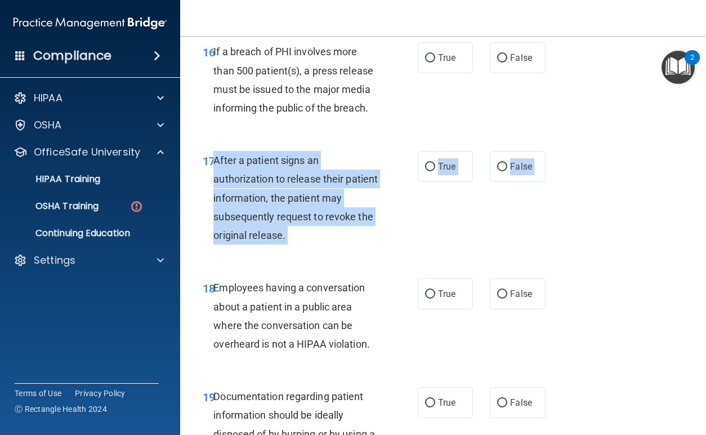
drag, startPoint x: 300, startPoint y: 295, endPoint x: 215, endPoint y: 193, distance: 132.7
click at [215, 193] on div "17 After a patient signs an authorization to release their patient information,…" at bounding box center [443, 200] width 498 height 127
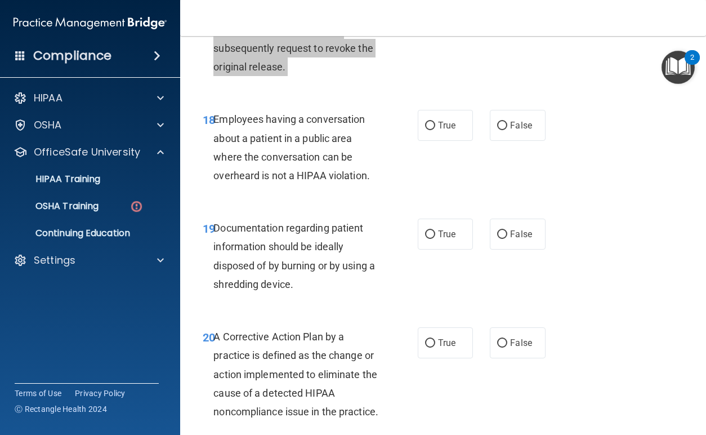
scroll to position [1920, 0]
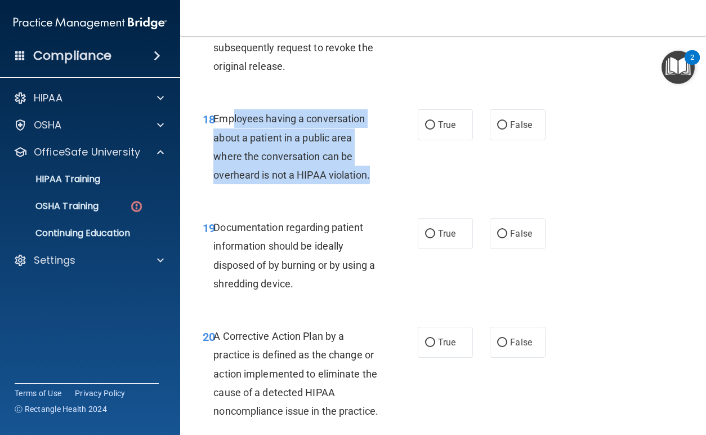
drag, startPoint x: 380, startPoint y: 214, endPoint x: 234, endPoint y: 158, distance: 156.4
click at [234, 158] on div "18 Employees having a conversation about a patient in a public area where the c…" at bounding box center [310, 149] width 249 height 81
click at [242, 173] on span "Employees having a conversation about a patient in a public area where the conv…" at bounding box center [291, 147] width 157 height 68
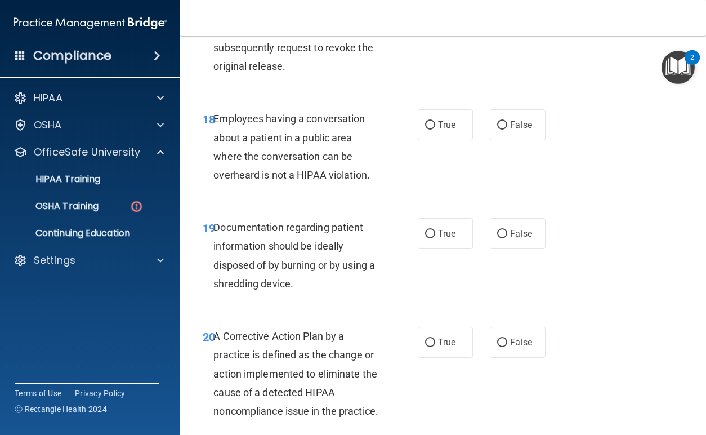
scroll to position [1976, 0]
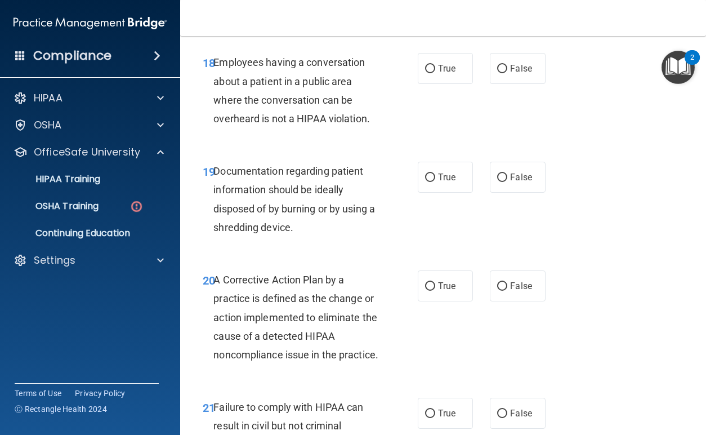
click at [435, 126] on div "18 Employees having a conversation about a patient in a public area where the c…" at bounding box center [443, 93] width 498 height 109
click at [438, 74] on span "True" at bounding box center [446, 68] width 17 height 11
click at [435, 73] on input "True" at bounding box center [430, 69] width 10 height 8
radio input "true"
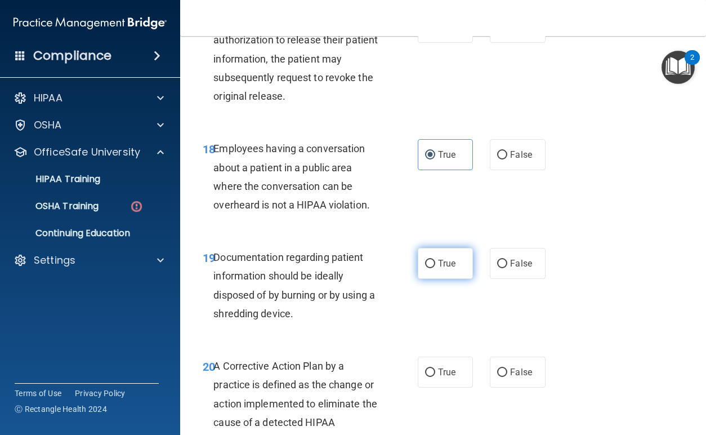
scroll to position [1864, 0]
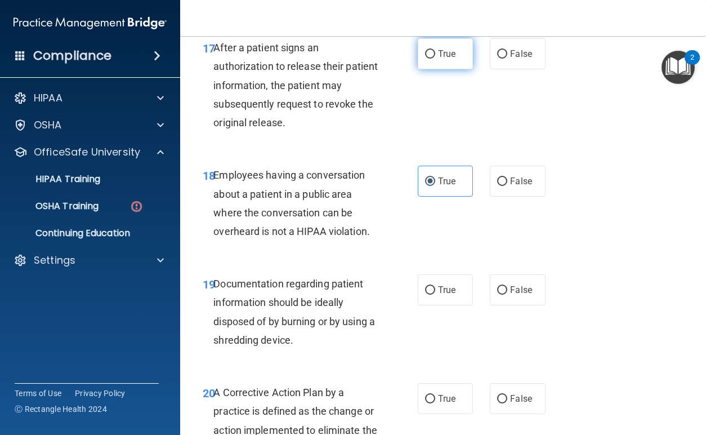
click at [452, 69] on label "True" at bounding box center [445, 53] width 55 height 31
click at [435, 59] on input "True" at bounding box center [430, 54] width 10 height 8
radio input "true"
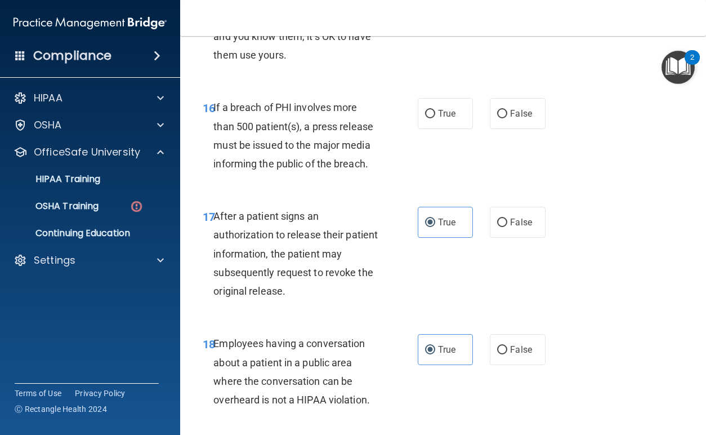
scroll to position [1695, 0]
click at [425, 119] on input "True" at bounding box center [430, 114] width 10 height 8
radio input "true"
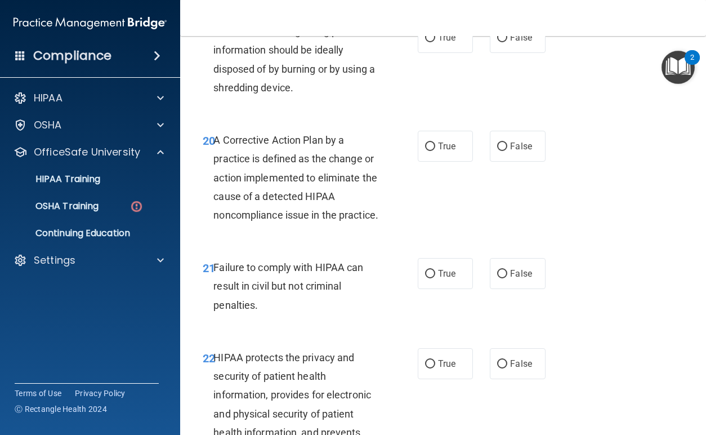
scroll to position [2089, 0]
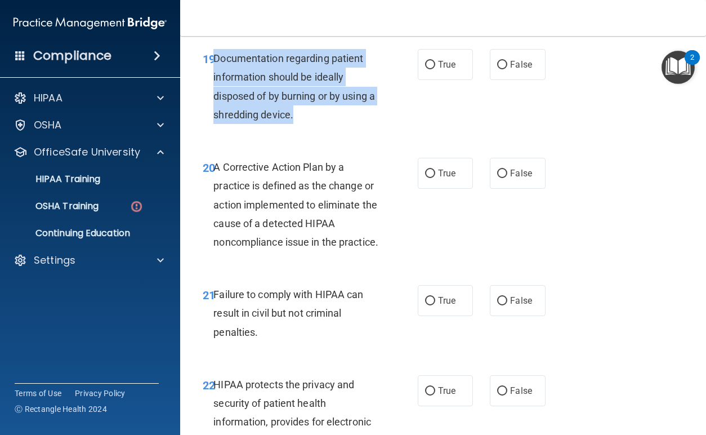
drag, startPoint x: 316, startPoint y: 161, endPoint x: 215, endPoint y: 97, distance: 120.2
click at [215, 97] on div "Documentation regarding patient information should be ideally disposed of by bu…" at bounding box center [300, 86] width 174 height 75
click at [430, 69] on input "True" at bounding box center [430, 65] width 10 height 8
radio input "true"
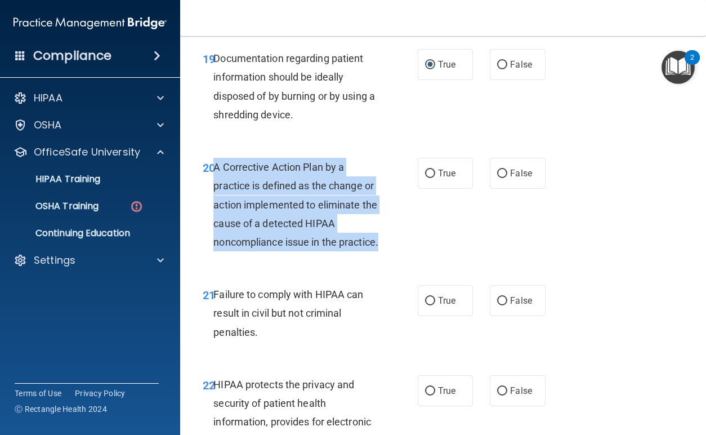
drag, startPoint x: 260, startPoint y: 305, endPoint x: 216, endPoint y: 203, distance: 111.5
click at [216, 203] on div "A Corrective Action Plan by a practice is defined as the change or action imple…" at bounding box center [300, 204] width 174 height 93
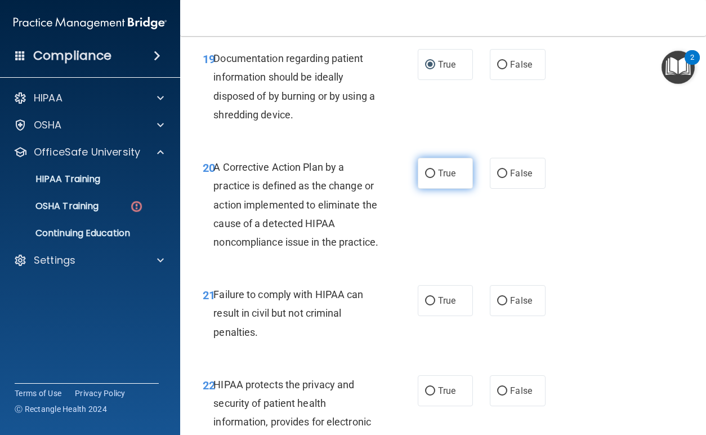
click at [434, 189] on label "True" at bounding box center [445, 173] width 55 height 31
click at [434, 178] on input "True" at bounding box center [430, 174] width 10 height 8
radio input "true"
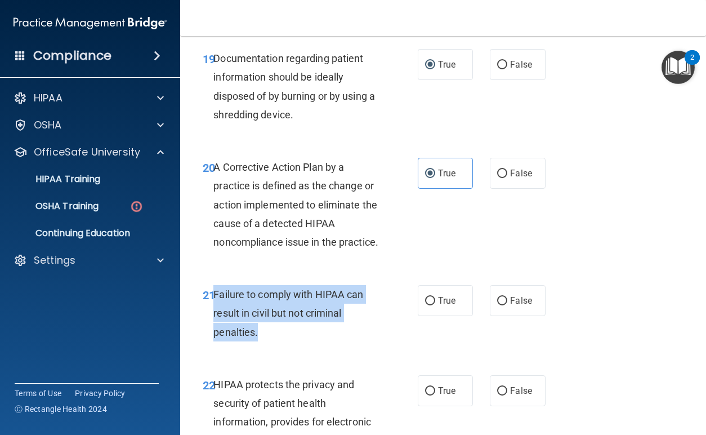
drag, startPoint x: 301, startPoint y: 398, endPoint x: 214, endPoint y: 344, distance: 102.2
click at [214, 344] on div "21 Failure to comply with HIPAA can result in civil but not criminal penalties." at bounding box center [310, 316] width 249 height 62
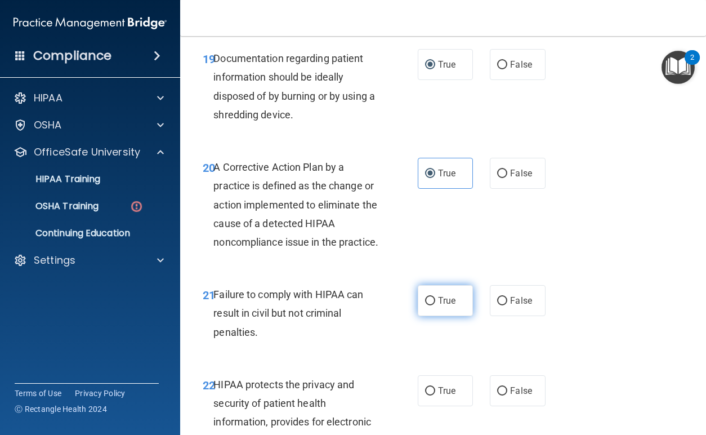
click at [433, 316] on label "True" at bounding box center [445, 300] width 55 height 31
click at [433, 305] on input "True" at bounding box center [430, 301] width 10 height 8
radio input "true"
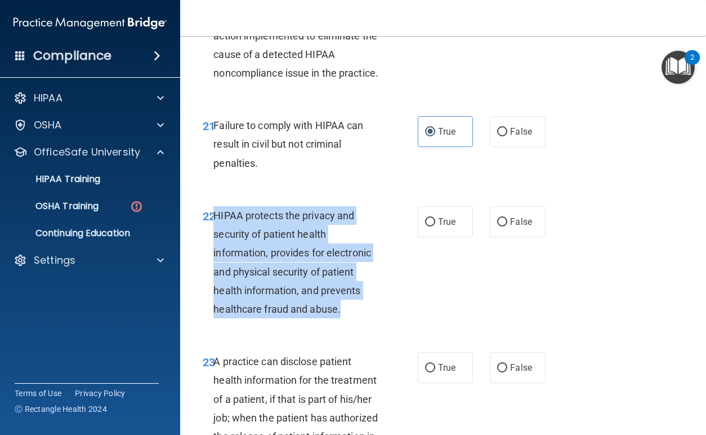
drag, startPoint x: 382, startPoint y: 378, endPoint x: 216, endPoint y: 273, distance: 195.9
click at [216, 273] on div "22 HIPAA protects the privacy and security of patient health information, provi…" at bounding box center [310, 265] width 249 height 118
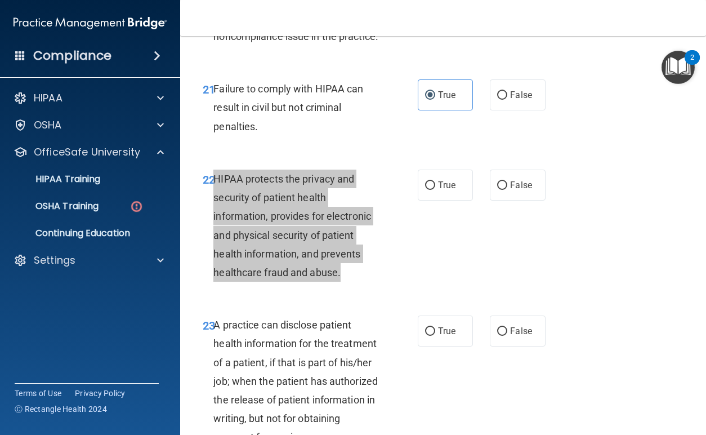
scroll to position [2314, 0]
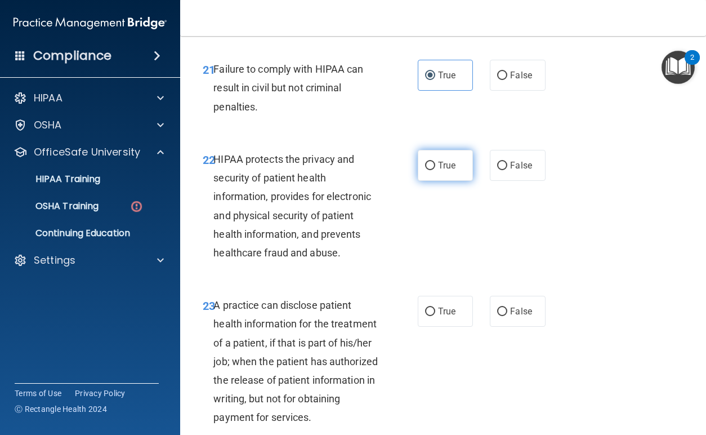
click at [437, 181] on label "True" at bounding box center [445, 165] width 55 height 31
click at [435, 170] on input "True" at bounding box center [430, 166] width 10 height 8
radio input "true"
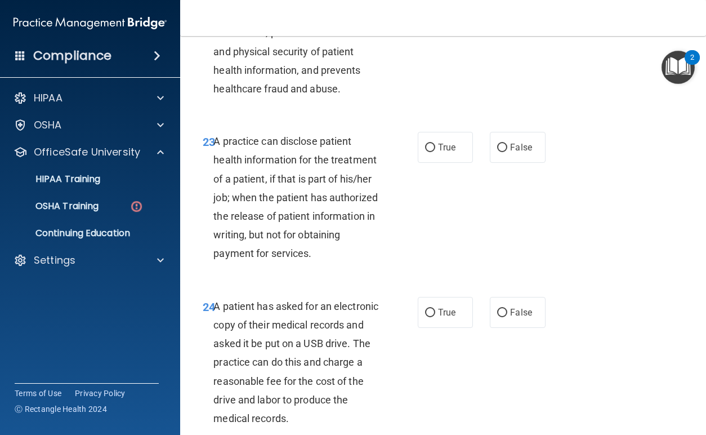
scroll to position [2483, 0]
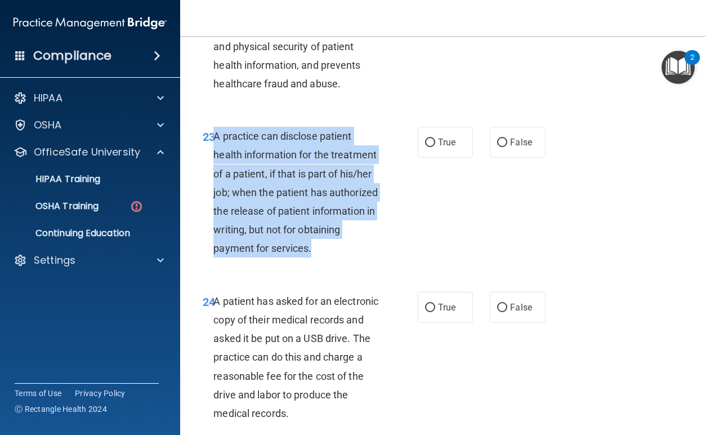
drag, startPoint x: 358, startPoint y: 318, endPoint x: 214, endPoint y: 195, distance: 189.0
click at [214, 195] on div "23 A practice can disclose patient health information for the treatment of a pa…" at bounding box center [310, 195] width 249 height 137
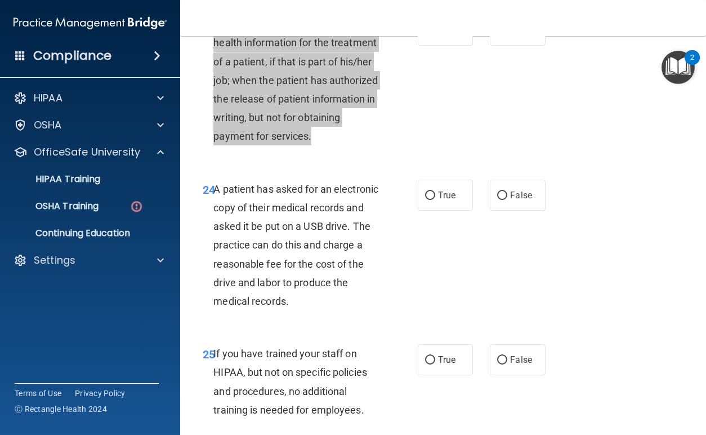
scroll to position [2596, 0]
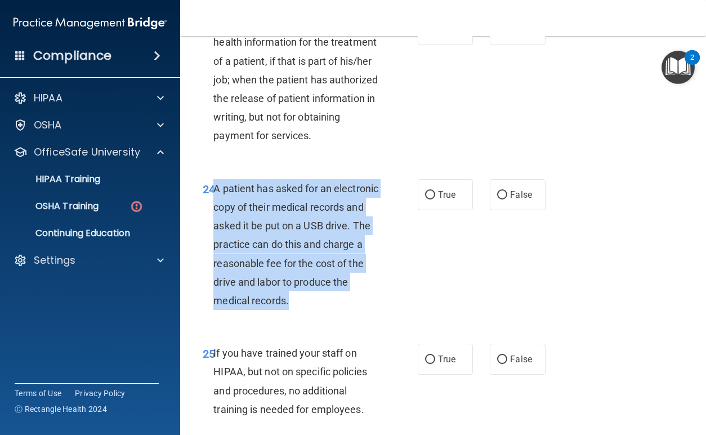
drag, startPoint x: 361, startPoint y: 357, endPoint x: 215, endPoint y: 241, distance: 186.4
click at [215, 241] on div "A patient has asked for an electronic copy of their medical records and asked i…" at bounding box center [300, 244] width 174 height 131
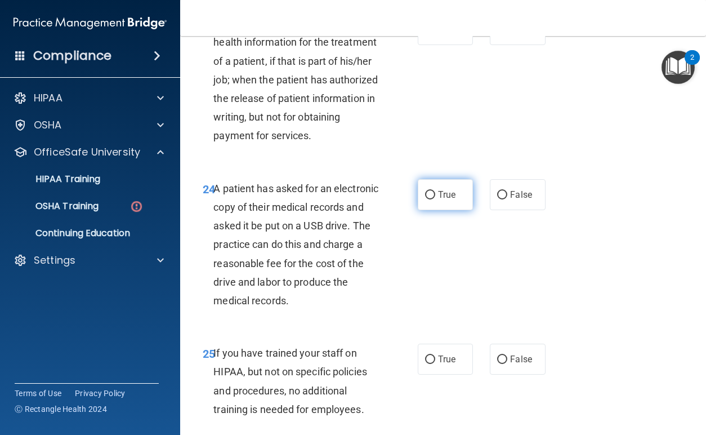
click at [454, 210] on label "True" at bounding box center [445, 194] width 55 height 31
click at [435, 199] on input "True" at bounding box center [430, 195] width 10 height 8
radio input "true"
click at [442, 35] on span "True" at bounding box center [446, 29] width 17 height 11
click at [435, 34] on input "True" at bounding box center [430, 30] width 10 height 8
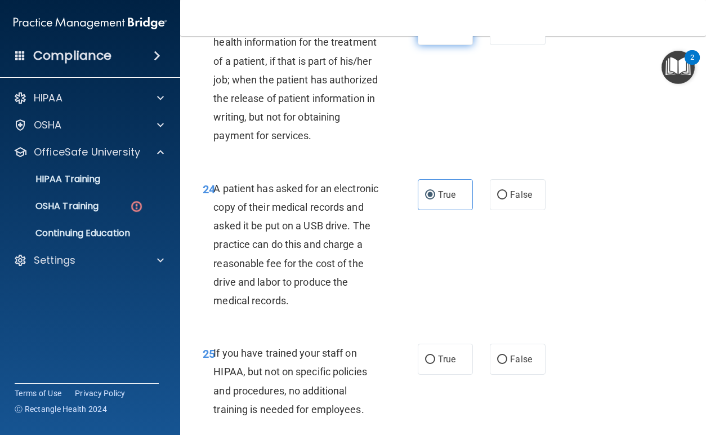
radio input "true"
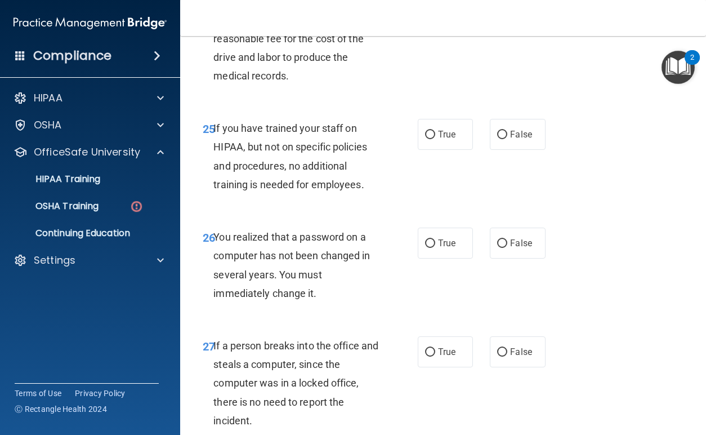
scroll to position [2821, 0]
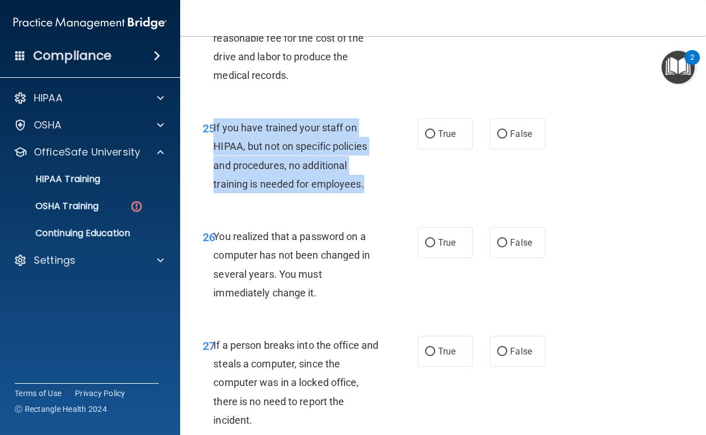
drag, startPoint x: 365, startPoint y: 247, endPoint x: 213, endPoint y: 184, distance: 164.8
click at [213, 184] on div "If you have trained your staff on HIPAA, but not on specific policies and proce…" at bounding box center [300, 155] width 174 height 75
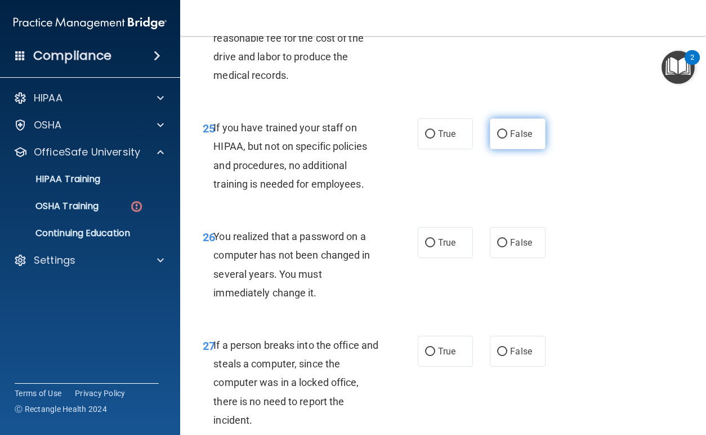
click at [503, 149] on label "False" at bounding box center [517, 133] width 55 height 31
click at [503, 139] on input "False" at bounding box center [502, 134] width 10 height 8
radio input "true"
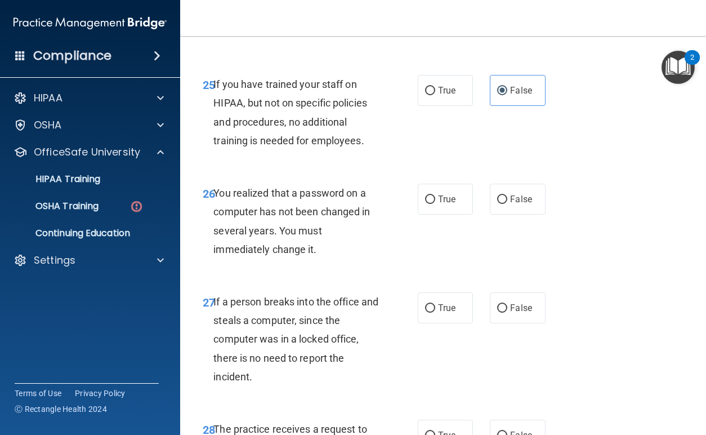
scroll to position [2934, 0]
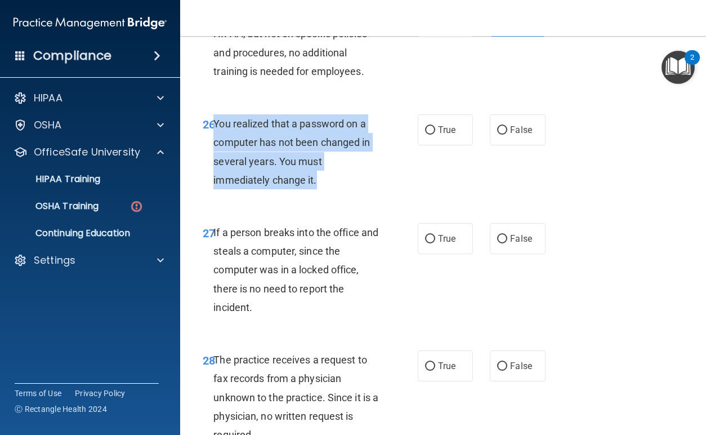
drag, startPoint x: 319, startPoint y: 238, endPoint x: 216, endPoint y: 180, distance: 118.3
click at [216, 180] on div "You realized that a password on a computer has not been changed in several year…" at bounding box center [300, 151] width 174 height 75
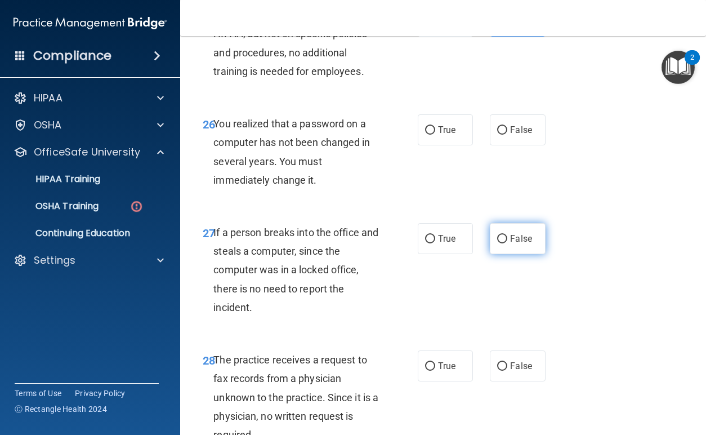
click at [501, 254] on label "False" at bounding box center [517, 238] width 55 height 31
click at [501, 243] on input "False" at bounding box center [502, 239] width 10 height 8
radio input "true"
click at [445, 145] on label "True" at bounding box center [445, 129] width 55 height 31
click at [435, 135] on input "True" at bounding box center [430, 130] width 10 height 8
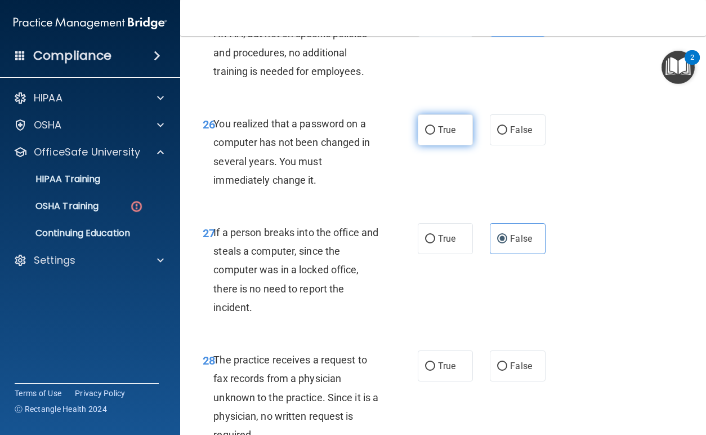
radio input "true"
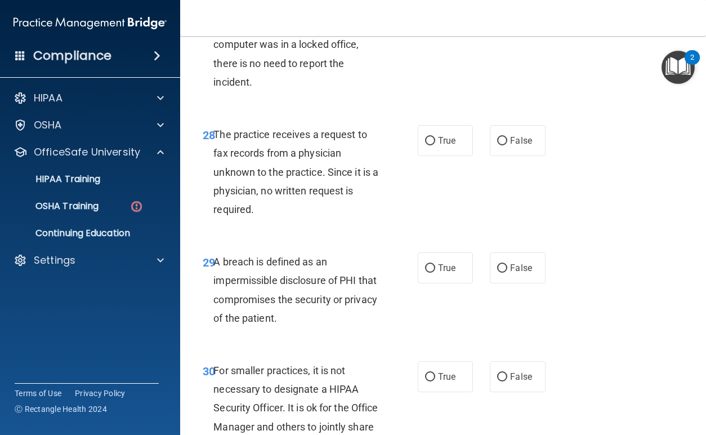
scroll to position [3215, 0]
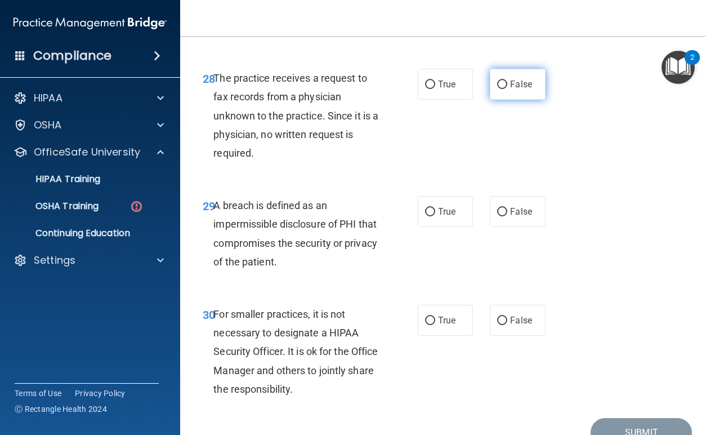
click at [504, 100] on label "False" at bounding box center [517, 84] width 55 height 31
click at [504, 89] on input "False" at bounding box center [502, 85] width 10 height 8
radio input "true"
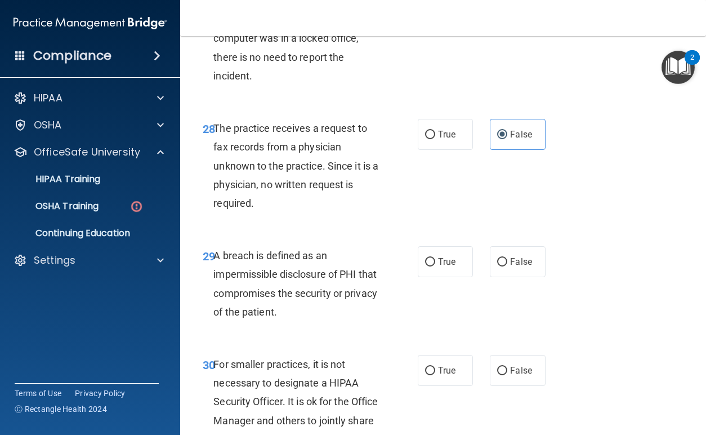
scroll to position [3328, 0]
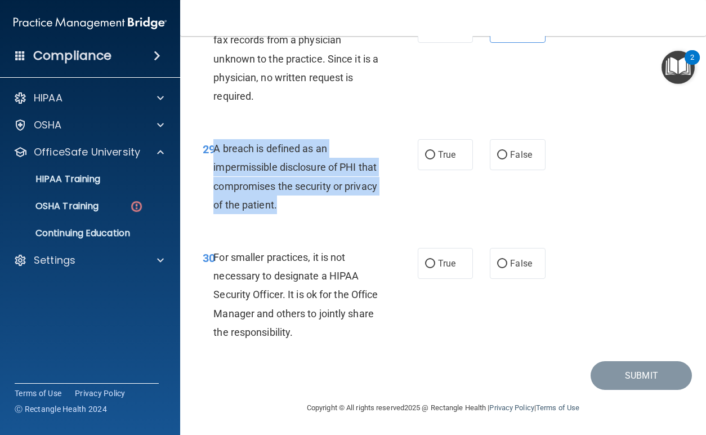
drag, startPoint x: 327, startPoint y: 209, endPoint x: 216, endPoint y: 140, distance: 130.3
click at [216, 140] on div "A breach is defined as an impermissible disclosure of PHI that compromises the …" at bounding box center [300, 176] width 174 height 75
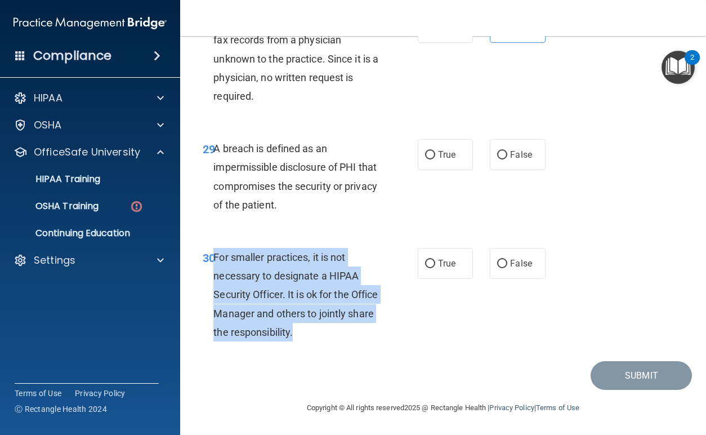
drag, startPoint x: 384, startPoint y: 336, endPoint x: 214, endPoint y: 256, distance: 187.2
click at [214, 256] on div "For smaller practices, it is not necessary to designate a HIPAA Security Office…" at bounding box center [300, 294] width 174 height 93
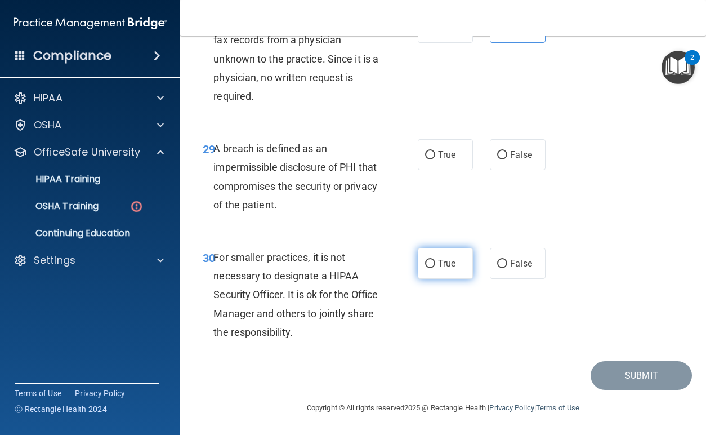
click at [438, 272] on label "True" at bounding box center [445, 263] width 55 height 31
click at [435, 268] on input "True" at bounding box center [430, 264] width 10 height 8
radio input "true"
click at [450, 161] on label "True" at bounding box center [445, 154] width 55 height 31
click at [435, 159] on input "True" at bounding box center [430, 155] width 10 height 8
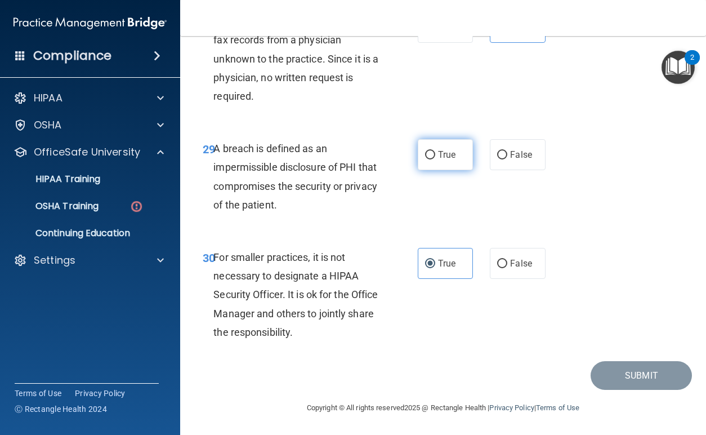
radio input "true"
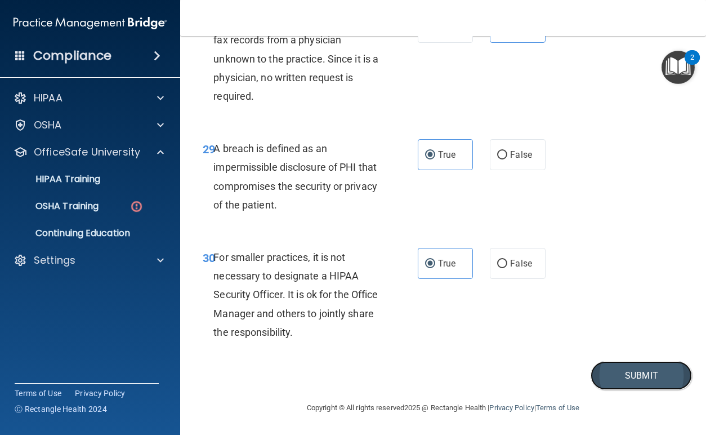
click at [621, 369] on button "Submit" at bounding box center [641, 375] width 101 height 29
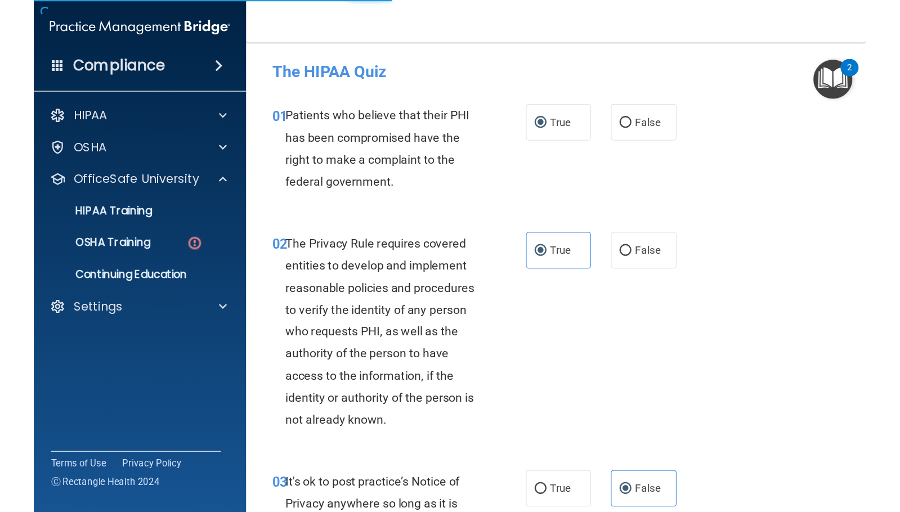
scroll to position [0, 0]
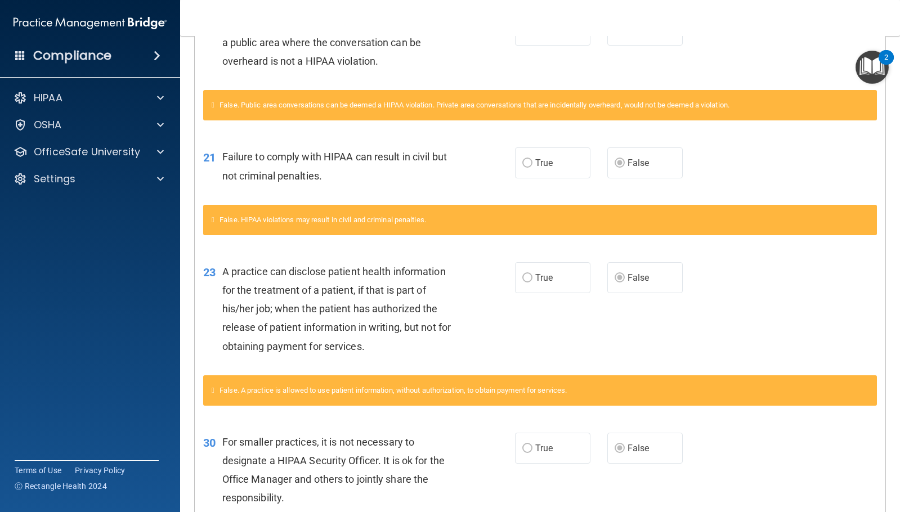
scroll to position [414, 0]
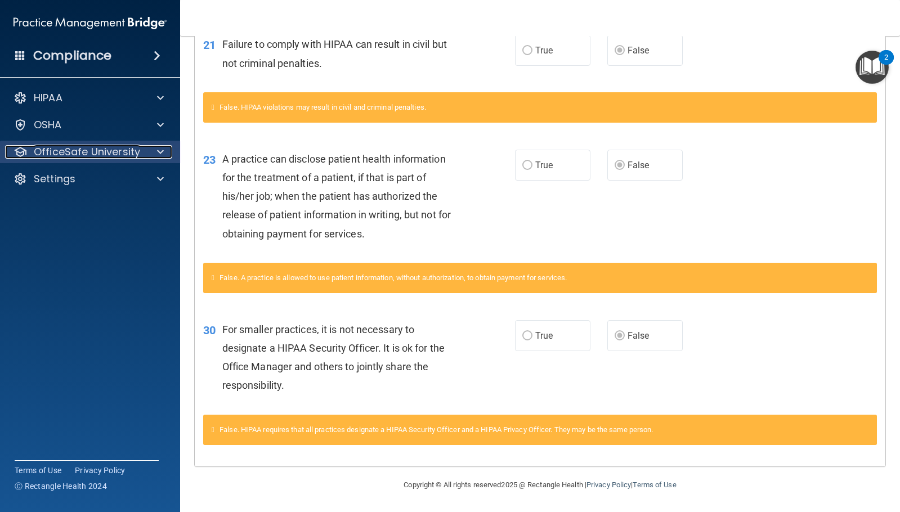
click at [142, 148] on div "OfficeSafe University" at bounding box center [75, 152] width 140 height 14
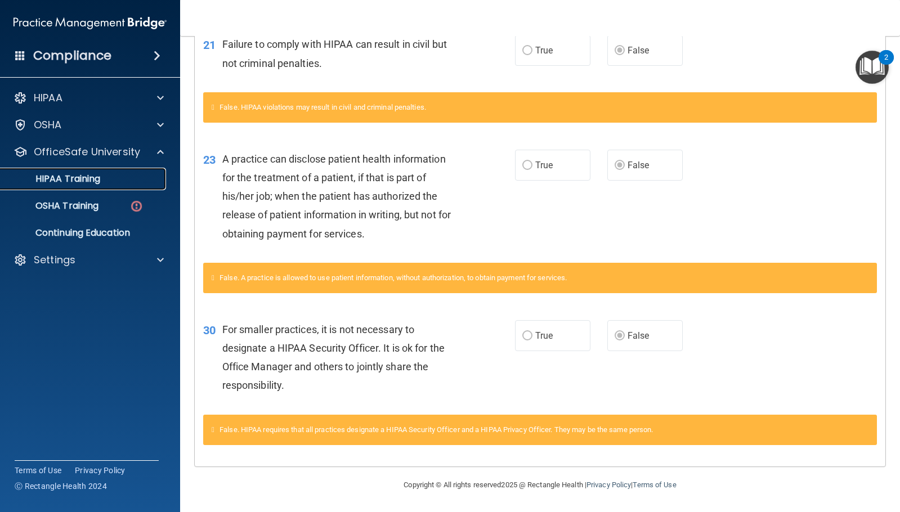
click at [95, 182] on p "HIPAA Training" at bounding box center [53, 178] width 93 height 11
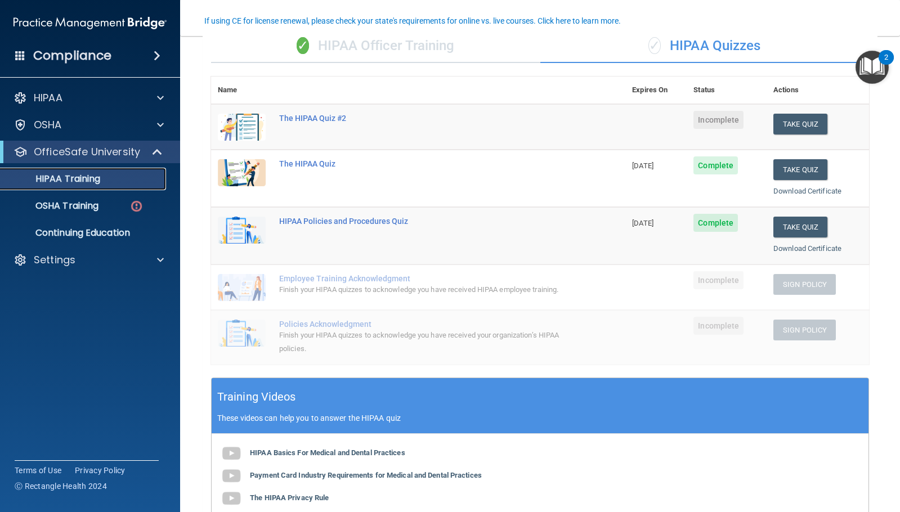
scroll to position [38, 0]
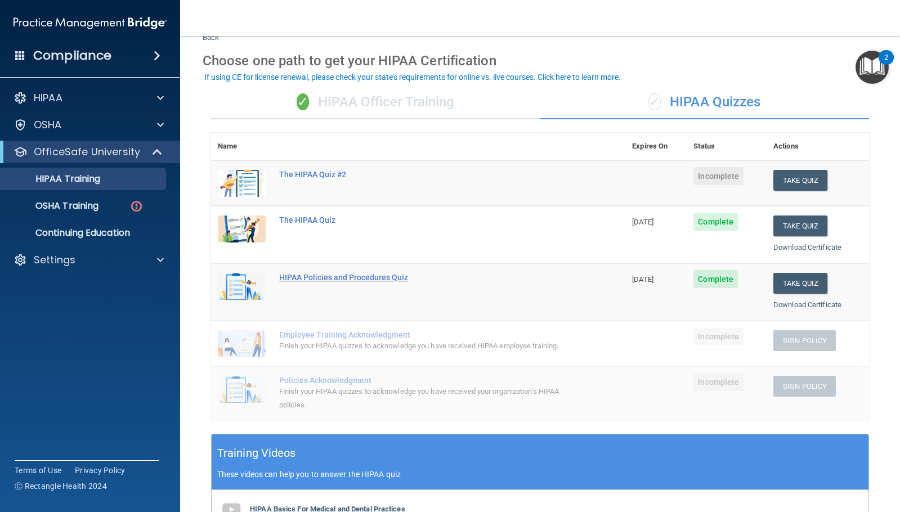
click at [313, 275] on div "HIPAA Policies and Procedures Quiz" at bounding box center [424, 277] width 290 height 9
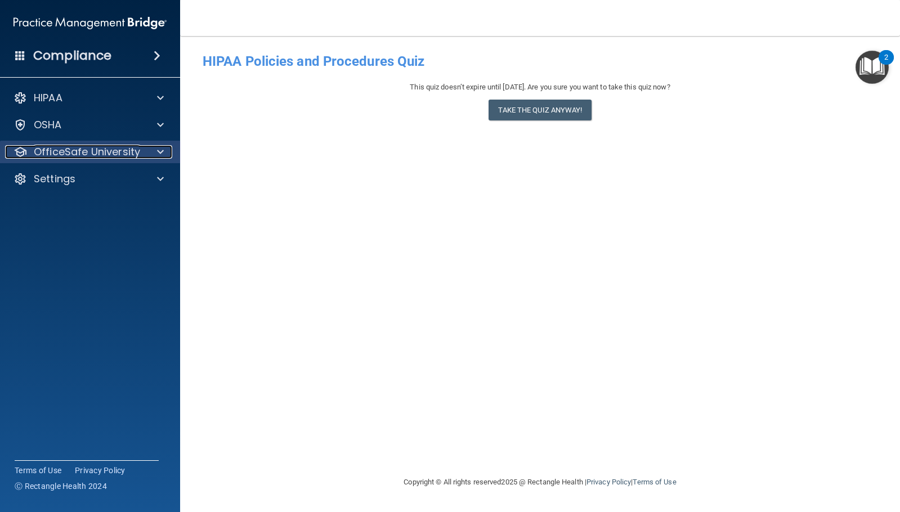
click at [81, 151] on p "OfficeSafe University" at bounding box center [87, 152] width 106 height 14
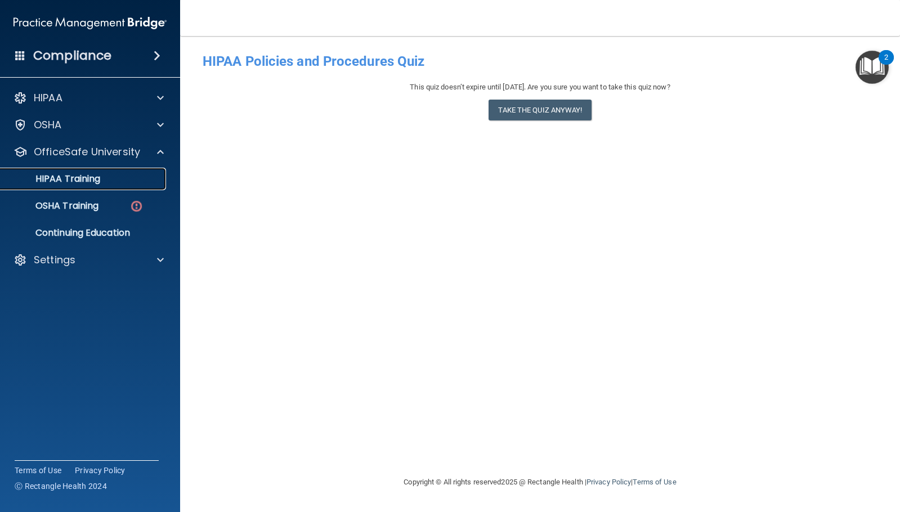
click at [78, 176] on p "HIPAA Training" at bounding box center [53, 178] width 93 height 11
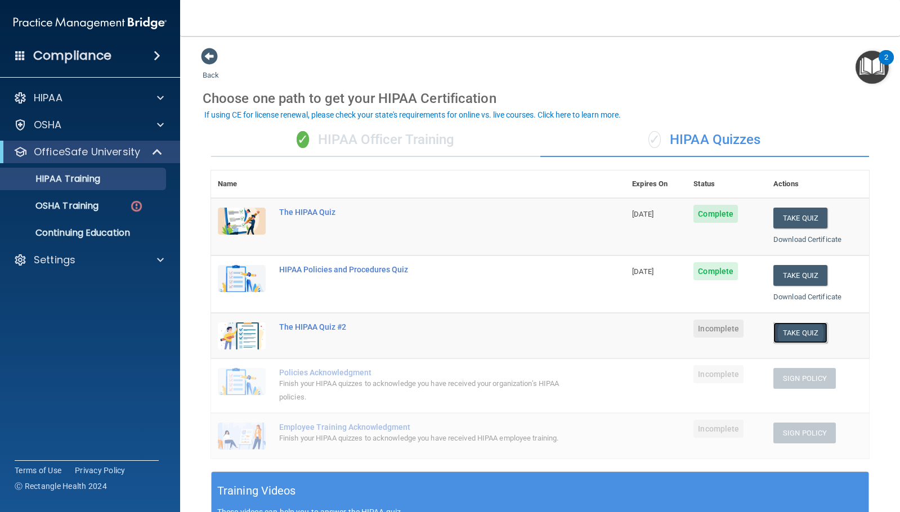
click at [706, 335] on button "Take Quiz" at bounding box center [801, 333] width 54 height 21
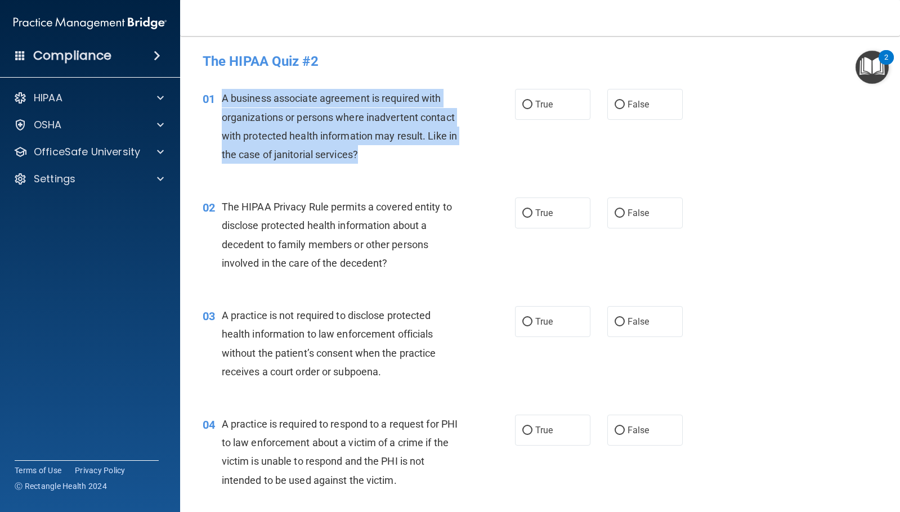
drag, startPoint x: 414, startPoint y: 160, endPoint x: 224, endPoint y: 104, distance: 198.9
click at [224, 104] on div "A business associate agreement is required with organizations or persons where …" at bounding box center [345, 126] width 247 height 75
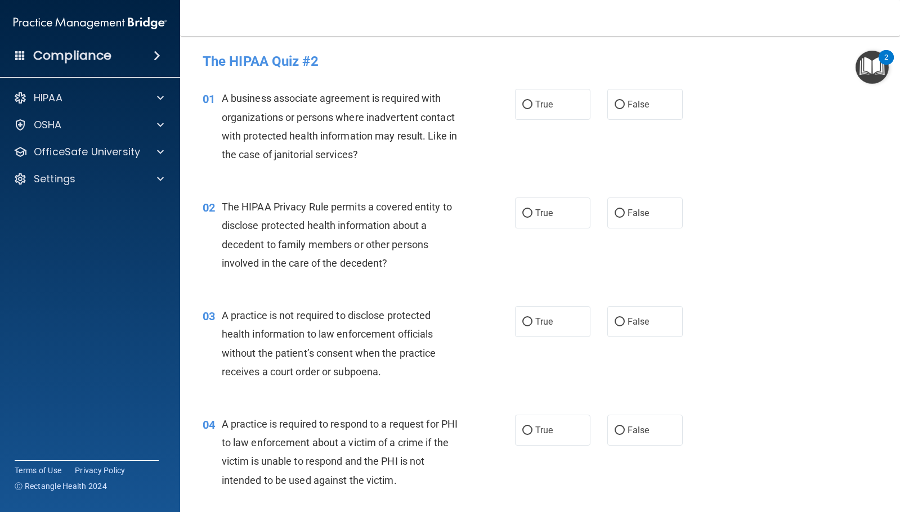
click at [706, 253] on div "02 The HIPAA Privacy Rule permits a covered entity to disclose protected health…" at bounding box center [540, 238] width 692 height 109
click at [0, 248] on accordion "HIPAA Documents and Policies Report an Incident Business Associates Emergency P…" at bounding box center [90, 224] width 181 height 284
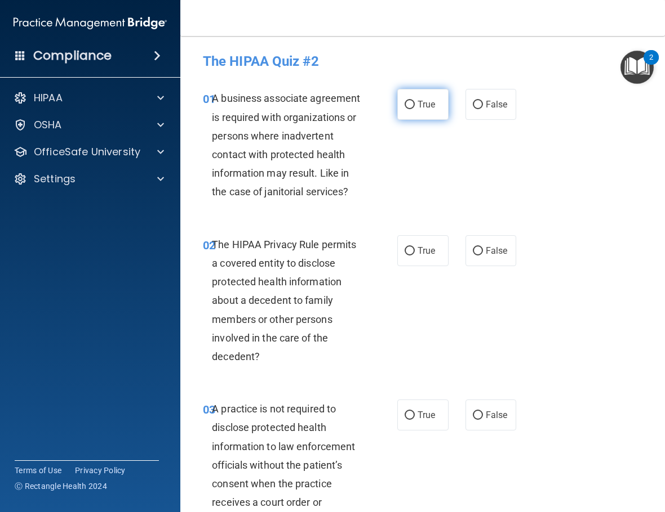
click at [425, 117] on label "True" at bounding box center [422, 104] width 51 height 31
click at [414, 109] on input "True" at bounding box center [409, 105] width 10 height 8
radio input "true"
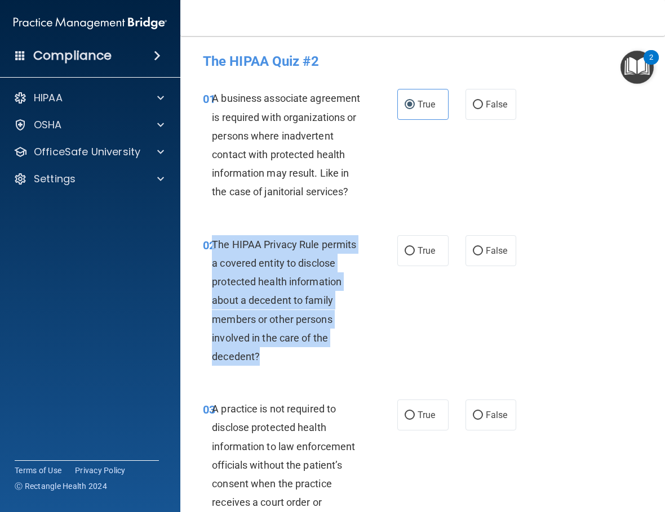
drag, startPoint x: 291, startPoint y: 374, endPoint x: 213, endPoint y: 265, distance: 134.1
click at [213, 265] on div "The HIPAA Privacy Rule permits a covered entity to disclose protected health in…" at bounding box center [291, 300] width 158 height 131
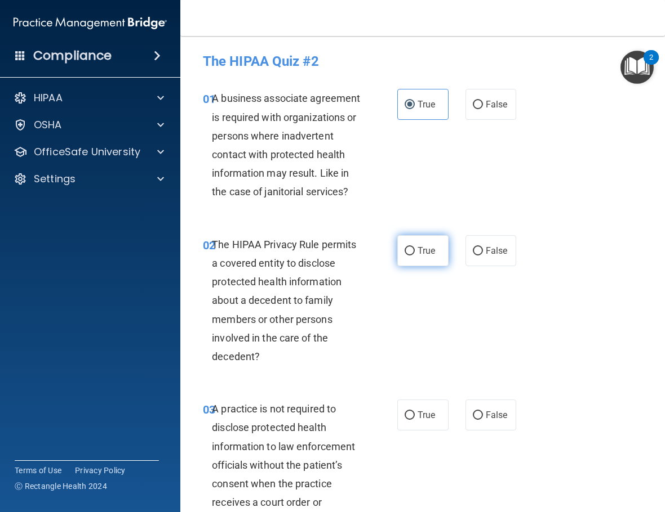
click at [403, 263] on label "True" at bounding box center [422, 250] width 51 height 31
click at [404, 256] on input "True" at bounding box center [409, 251] width 10 height 8
radio input "true"
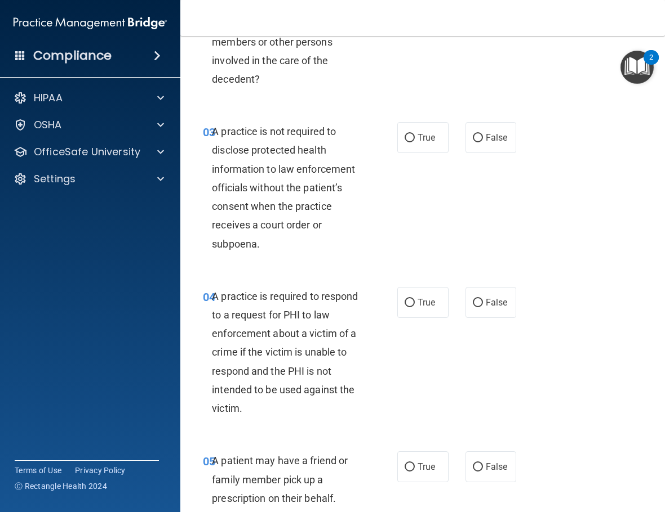
scroll to position [282, 0]
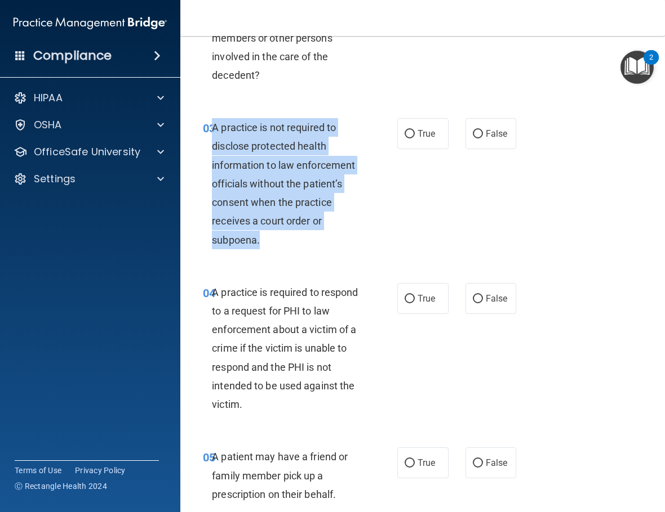
drag, startPoint x: 291, startPoint y: 260, endPoint x: 215, endPoint y: 146, distance: 136.8
click at [215, 146] on div "A practice is not required to disclose protected health information to law enfo…" at bounding box center [291, 183] width 158 height 131
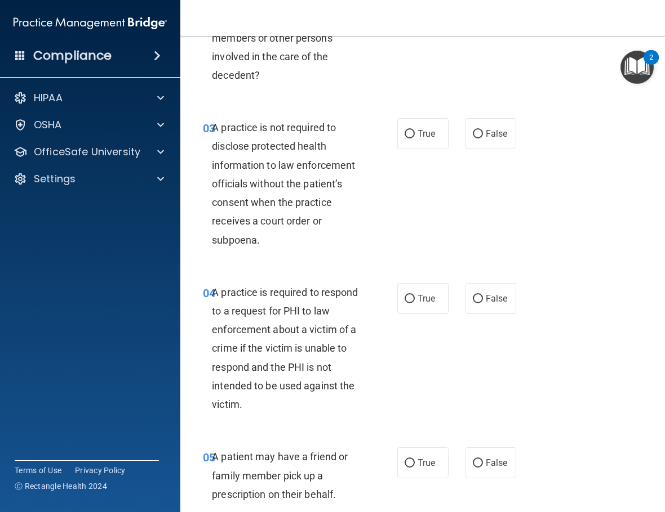
click at [299, 296] on div "04 A practice is required to respond to a request for PHI to law enforcement ab…" at bounding box center [422, 351] width 456 height 165
click at [467, 147] on label "False" at bounding box center [490, 133] width 51 height 31
click at [472, 139] on input "False" at bounding box center [477, 134] width 10 height 8
radio input "true"
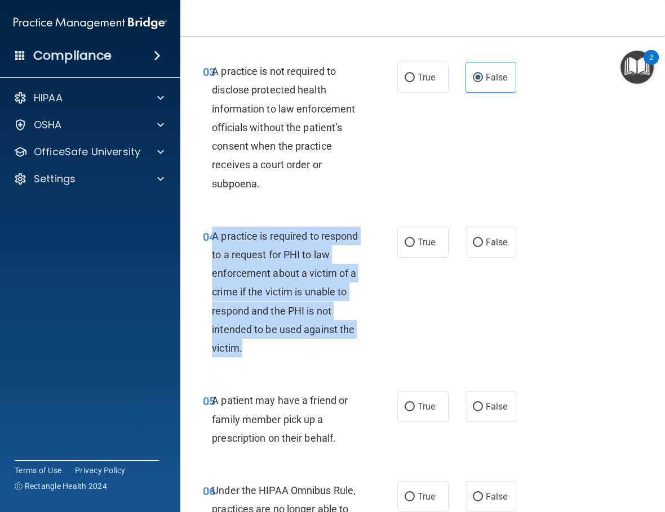
drag, startPoint x: 247, startPoint y: 371, endPoint x: 213, endPoint y: 254, distance: 121.2
click at [213, 254] on div "A practice is required to respond to a request for PHI to law enforcement about…" at bounding box center [291, 292] width 158 height 131
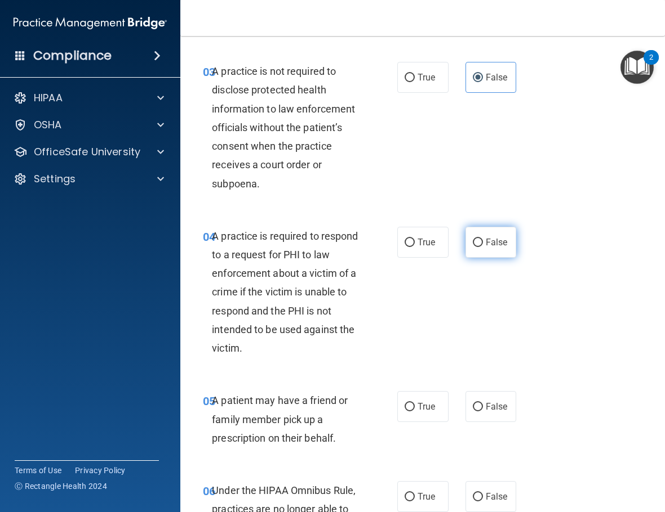
click at [471, 258] on label "False" at bounding box center [490, 242] width 51 height 31
click at [472, 247] on input "False" at bounding box center [477, 243] width 10 height 8
radio input "true"
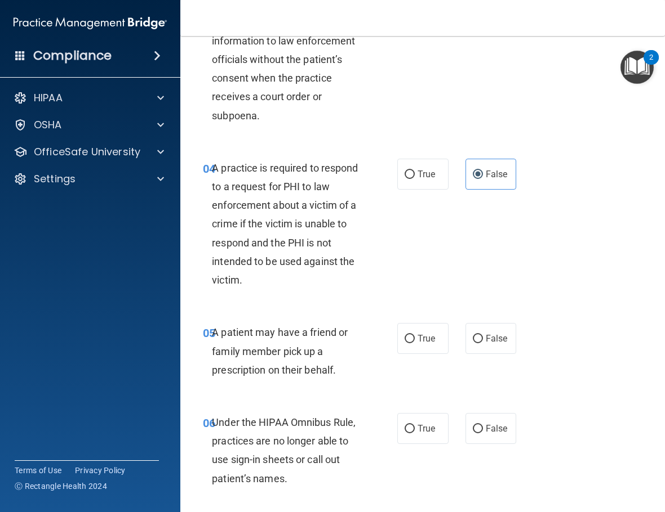
scroll to position [507, 0]
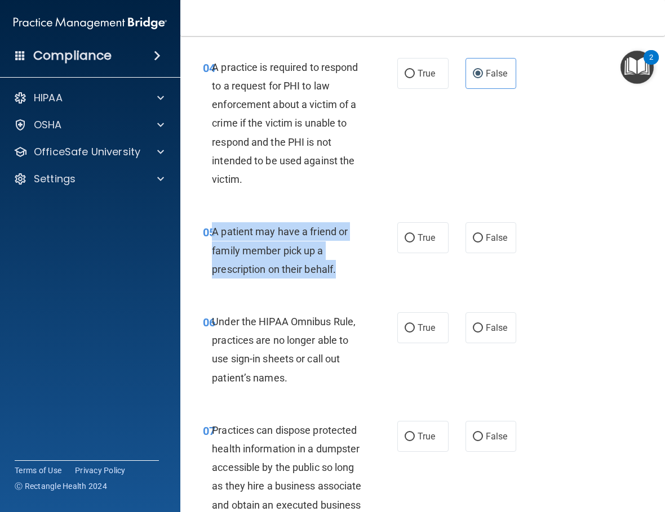
drag, startPoint x: 337, startPoint y: 287, endPoint x: 215, endPoint y: 247, distance: 129.1
click at [215, 247] on div "05 A patient may have a friend or family member pick up a prescription on their…" at bounding box center [300, 253] width 228 height 62
click at [391, 257] on div "05 A patient may have a friend or family member pick up a prescription on their…" at bounding box center [300, 253] width 228 height 62
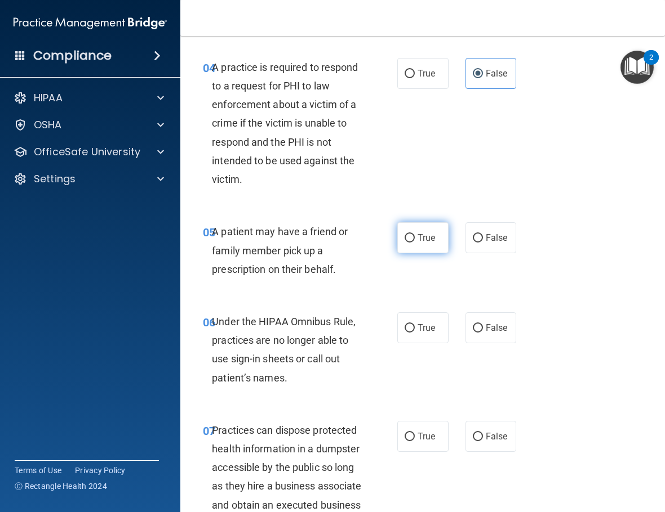
click at [404, 243] on input "True" at bounding box center [409, 238] width 10 height 8
radio input "true"
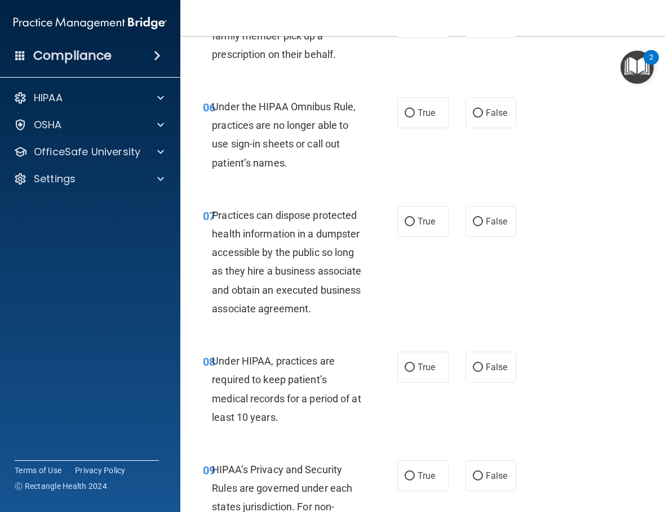
scroll to position [732, 0]
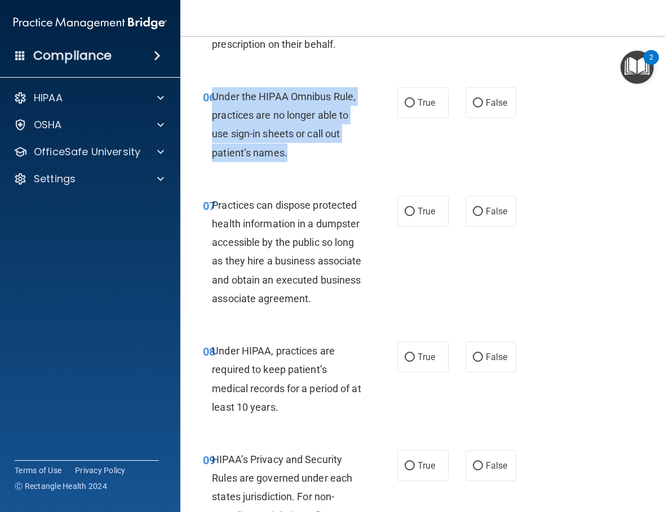
drag, startPoint x: 298, startPoint y: 175, endPoint x: 215, endPoint y: 121, distance: 99.8
click at [215, 121] on div "Under the HIPAA Omnibus Rule, practices are no longer able to use sign-in sheet…" at bounding box center [291, 124] width 158 height 75
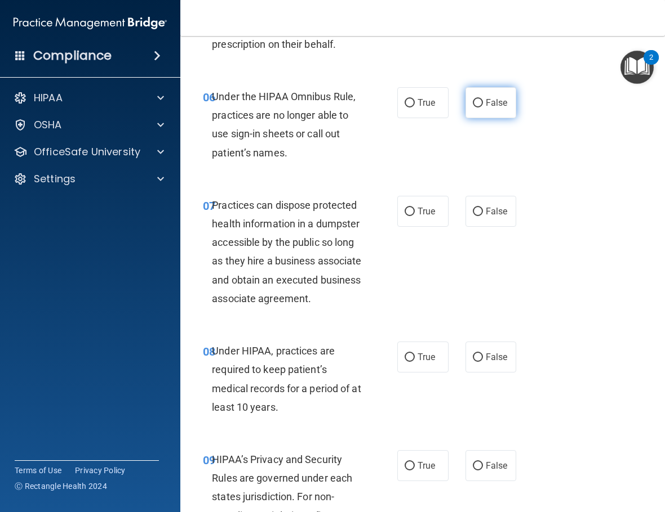
click at [498, 108] on span "False" at bounding box center [496, 102] width 22 height 11
click at [483, 108] on input "False" at bounding box center [477, 103] width 10 height 8
radio input "true"
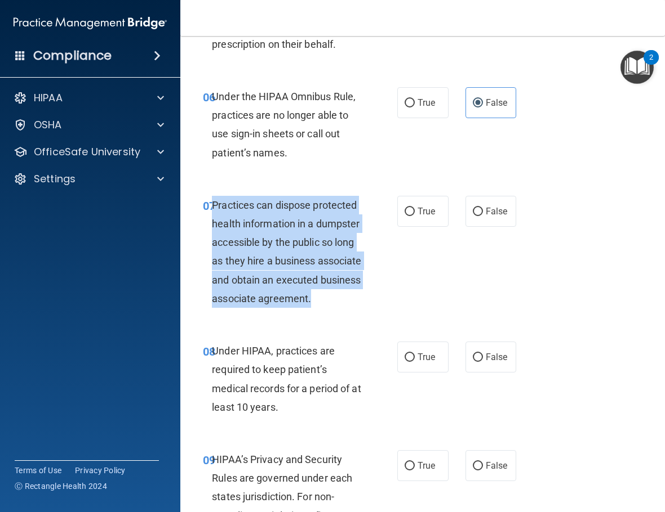
drag, startPoint x: 268, startPoint y: 335, endPoint x: 215, endPoint y: 224, distance: 122.4
click at [215, 224] on div "Practices can dispose protected health information in a dumpster accessible by …" at bounding box center [291, 252] width 158 height 112
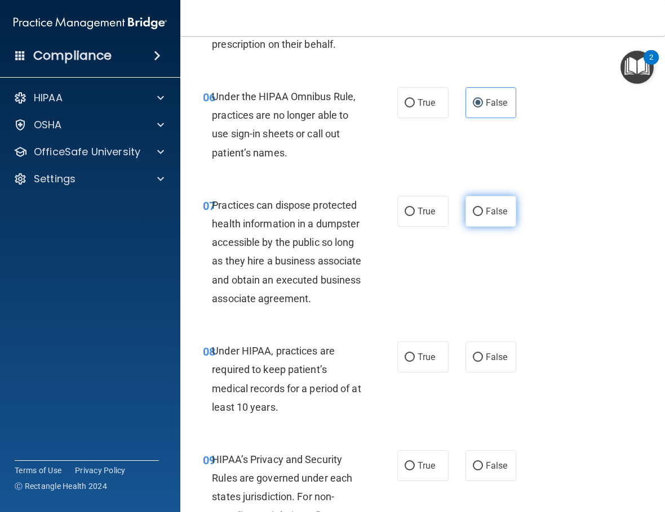
click at [466, 227] on label "False" at bounding box center [490, 211] width 51 height 31
click at [472, 216] on input "False" at bounding box center [477, 212] width 10 height 8
radio input "true"
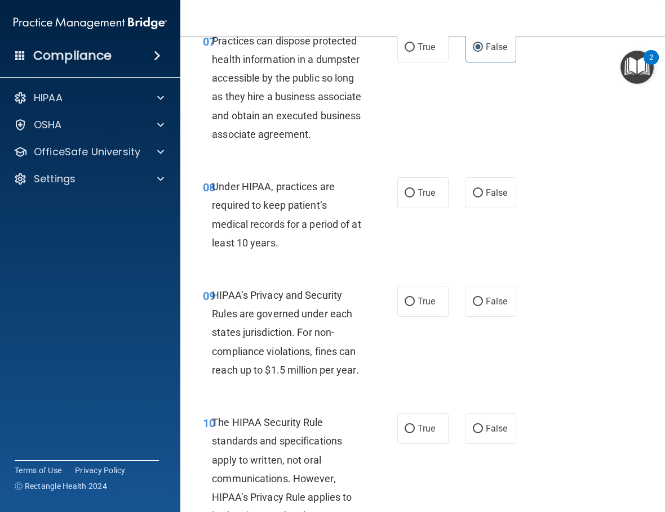
scroll to position [901, 0]
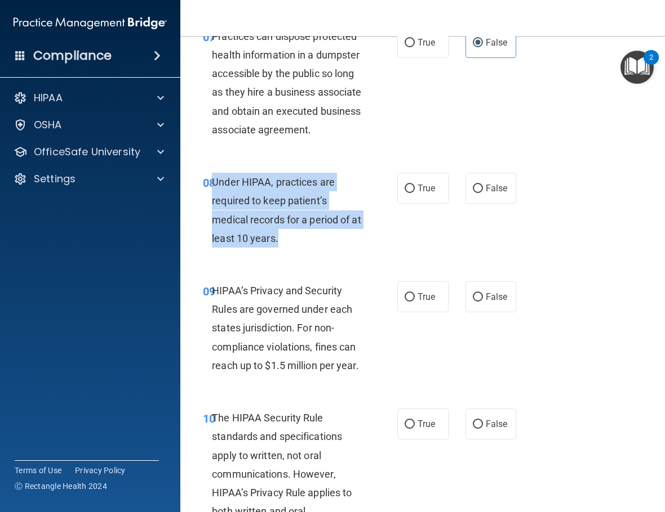
drag, startPoint x: 283, startPoint y: 269, endPoint x: 215, endPoint y: 214, distance: 87.8
click at [215, 214] on span "Under HIPAA, practices are required to keep patient’s medical records for a per…" at bounding box center [286, 210] width 149 height 68
click at [297, 248] on div "Under HIPAA, practices are required to keep patient’s medical records for a per…" at bounding box center [291, 210] width 158 height 75
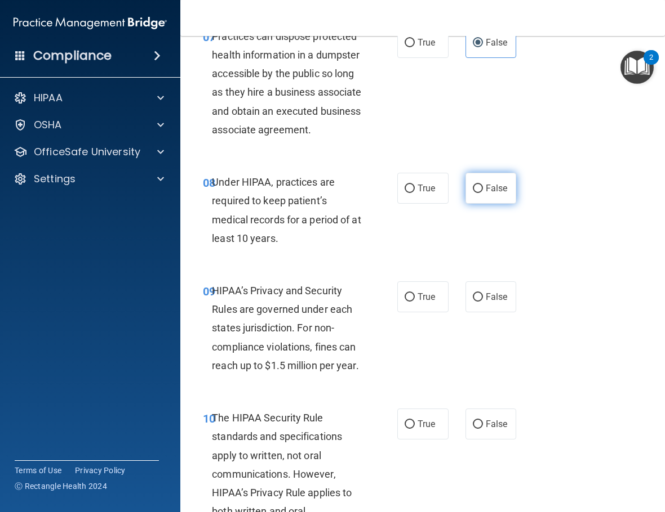
click at [479, 204] on label "False" at bounding box center [490, 188] width 51 height 31
click at [479, 193] on input "False" at bounding box center [477, 189] width 10 height 8
radio input "true"
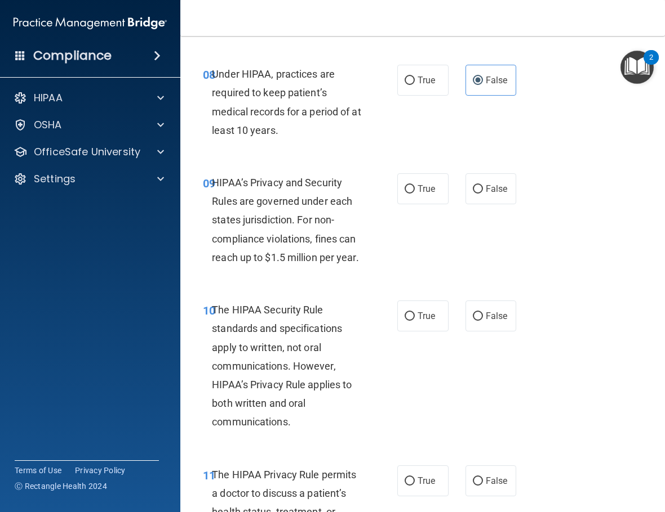
scroll to position [1014, 0]
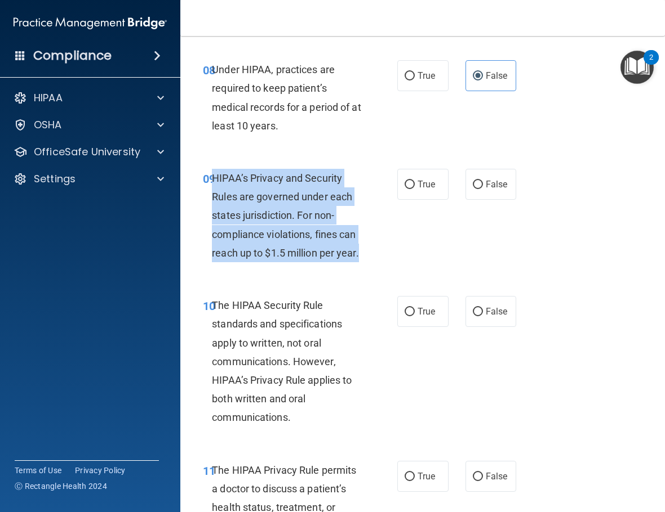
drag, startPoint x: 262, startPoint y: 322, endPoint x: 214, endPoint y: 218, distance: 114.1
click at [214, 218] on div "09 HIPAA’s Privacy and Security Rules are governed under each states jurisdicti…" at bounding box center [300, 218] width 228 height 99
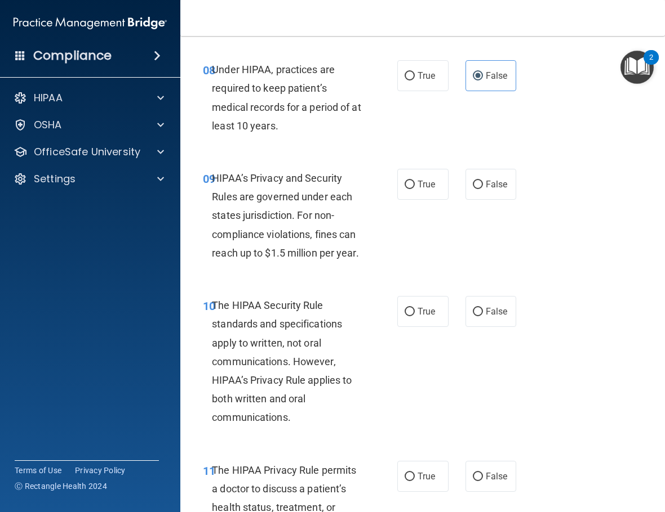
click at [413, 202] on div "09 HIPAA’s Privacy and Security Rules are governed under each states jurisdicti…" at bounding box center [422, 218] width 456 height 127
click at [413, 200] on label "True" at bounding box center [422, 184] width 51 height 31
click at [413, 189] on input "True" at bounding box center [409, 185] width 10 height 8
radio input "true"
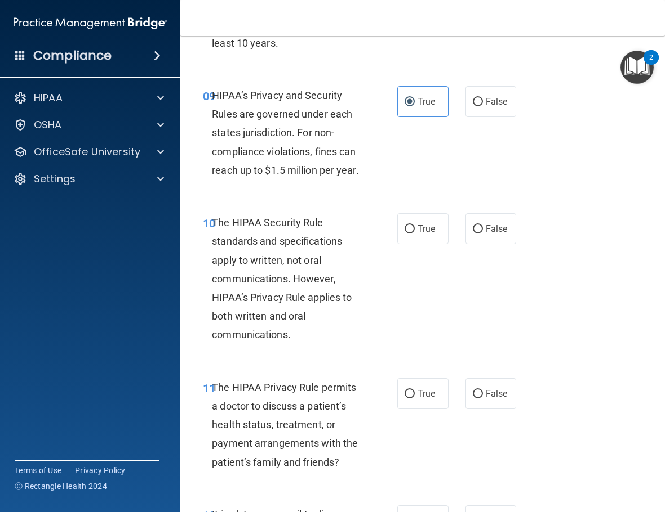
scroll to position [1239, 0]
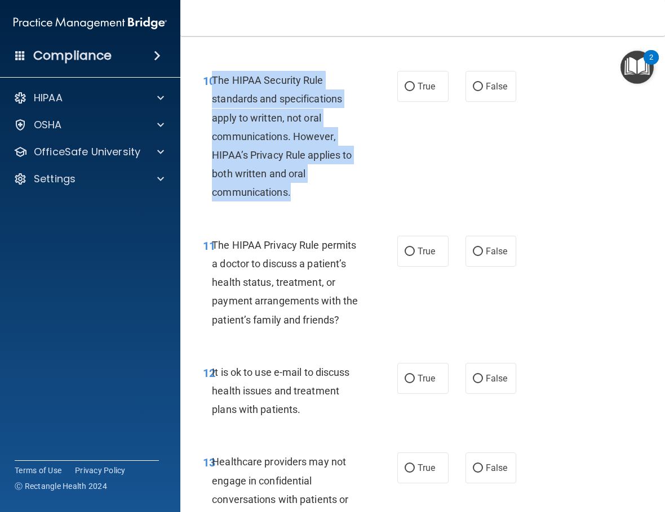
drag, startPoint x: 314, startPoint y: 253, endPoint x: 214, endPoint y: 135, distance: 154.7
click at [214, 135] on div "10 The HIPAA Security Rule standards and specifications apply to written, not o…" at bounding box center [300, 139] width 228 height 137
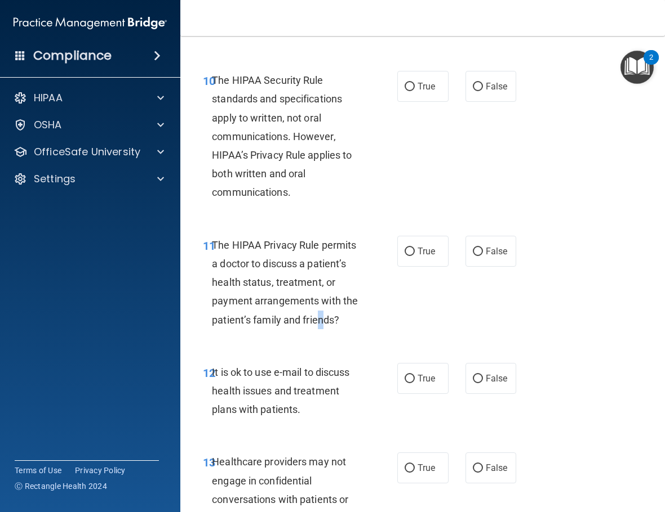
click at [322, 329] on div "The HIPAA Privacy Rule permits a doctor to discuss a patient’s health status, t…" at bounding box center [291, 282] width 158 height 93
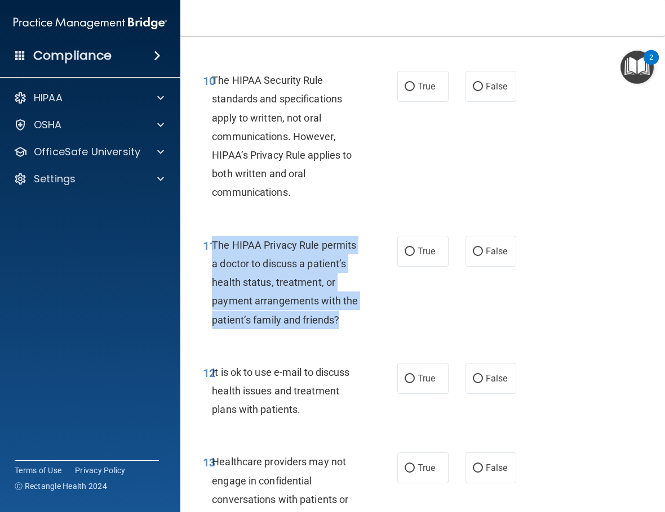
drag, startPoint x: 367, startPoint y: 382, endPoint x: 213, endPoint y: 304, distance: 172.3
click at [213, 304] on div "The HIPAA Privacy Rule permits a doctor to discuss a patient’s health status, t…" at bounding box center [291, 282] width 158 height 93
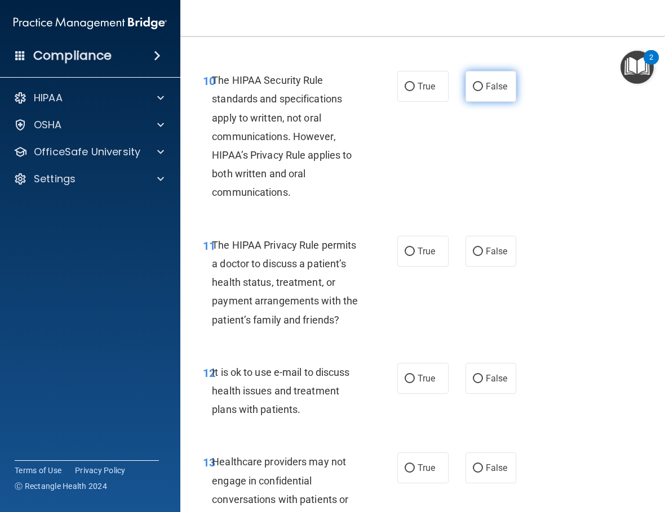
click at [485, 92] on span "False" at bounding box center [496, 86] width 22 height 11
click at [483, 91] on input "False" at bounding box center [477, 87] width 10 height 8
radio input "true"
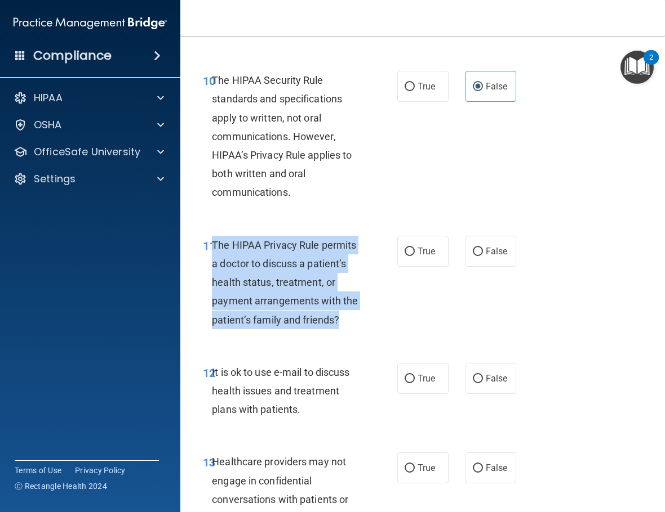
drag, startPoint x: 346, startPoint y: 375, endPoint x: 213, endPoint y: 295, distance: 155.4
click at [213, 295] on div "The HIPAA Privacy Rule permits a doctor to discuss a patient’s health status, t…" at bounding box center [291, 282] width 158 height 93
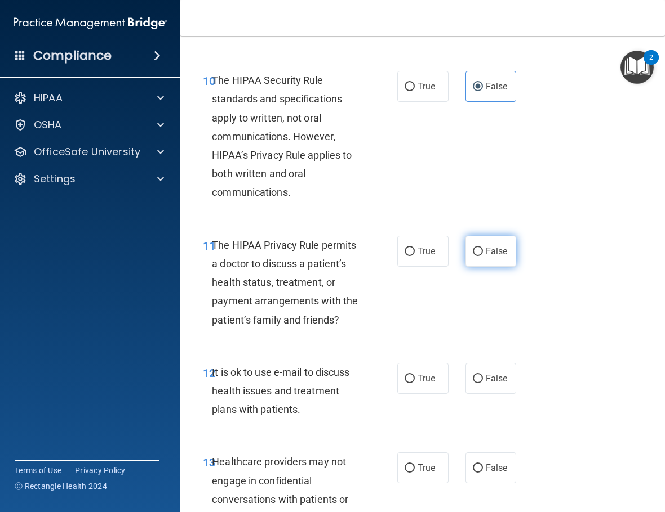
click at [465, 267] on label "False" at bounding box center [490, 251] width 51 height 31
click at [472, 256] on input "False" at bounding box center [477, 252] width 10 height 8
radio input "true"
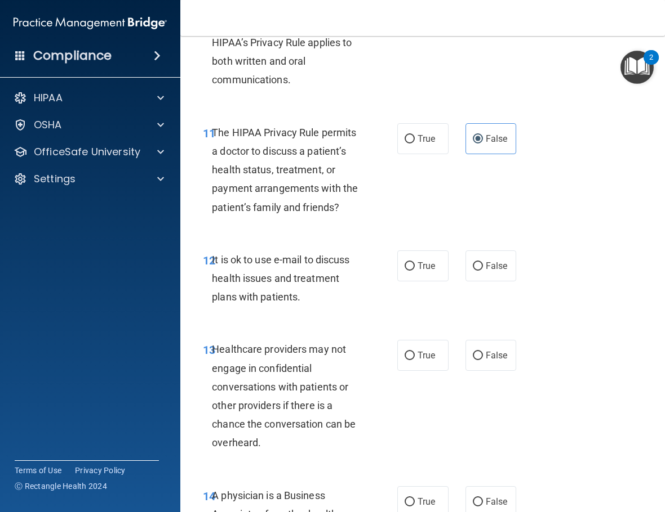
scroll to position [1464, 0]
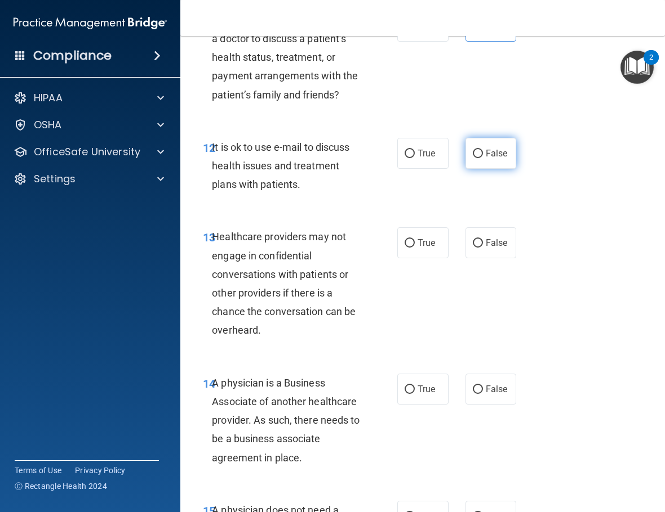
click at [496, 169] on label "False" at bounding box center [490, 153] width 51 height 31
click at [483, 158] on input "False" at bounding box center [477, 154] width 10 height 8
radio input "true"
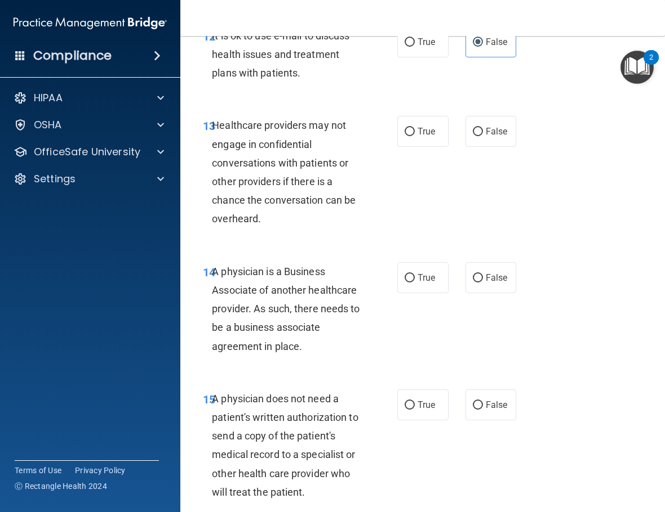
scroll to position [1577, 0]
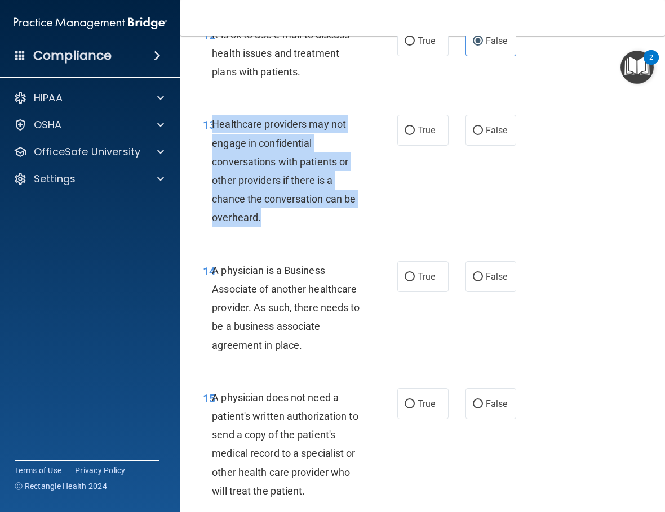
drag, startPoint x: 286, startPoint y: 277, endPoint x: 211, endPoint y: 177, distance: 124.7
click at [212, 177] on div "Healthcare providers may not engage in confidential conversations with patients…" at bounding box center [291, 171] width 158 height 112
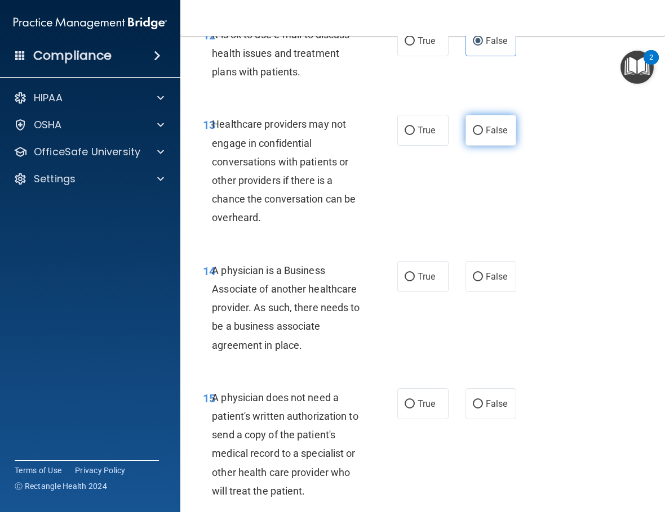
click at [489, 146] on label "False" at bounding box center [490, 130] width 51 height 31
click at [483, 135] on input "False" at bounding box center [477, 131] width 10 height 8
radio input "true"
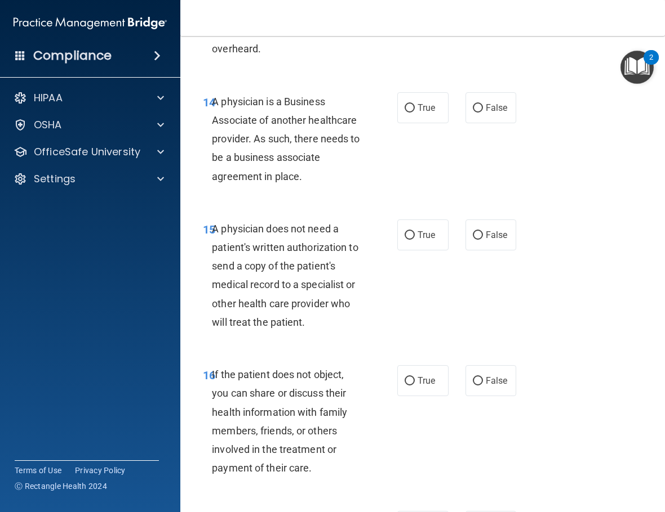
drag, startPoint x: 335, startPoint y: 237, endPoint x: 213, endPoint y: 163, distance: 142.0
click at [213, 163] on div "A physician is a Business Associate of another healthcare provider. As such, th…" at bounding box center [291, 138] width 158 height 93
click at [465, 123] on label "False" at bounding box center [490, 107] width 51 height 31
click at [472, 113] on input "False" at bounding box center [477, 108] width 10 height 8
radio input "true"
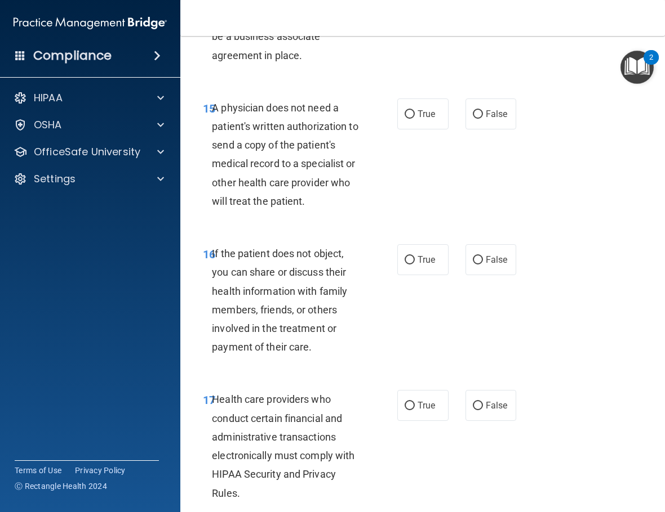
scroll to position [1915, 0]
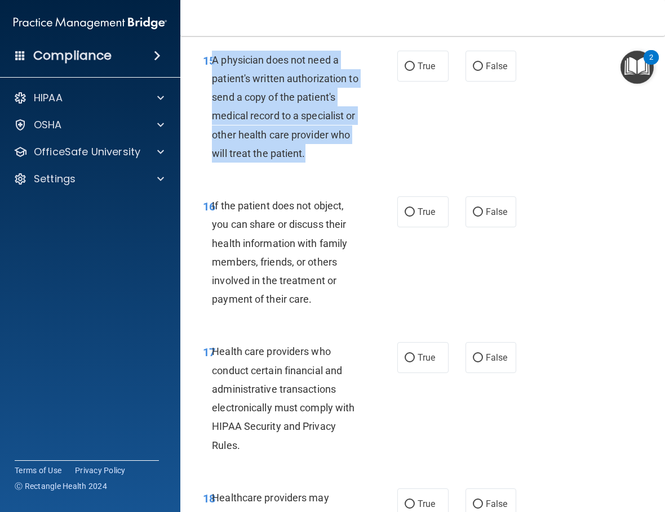
drag, startPoint x: 329, startPoint y: 222, endPoint x: 215, endPoint y: 122, distance: 152.1
click at [215, 122] on div "15 A physician does not need a patient's written authorization to send a copy o…" at bounding box center [300, 110] width 228 height 118
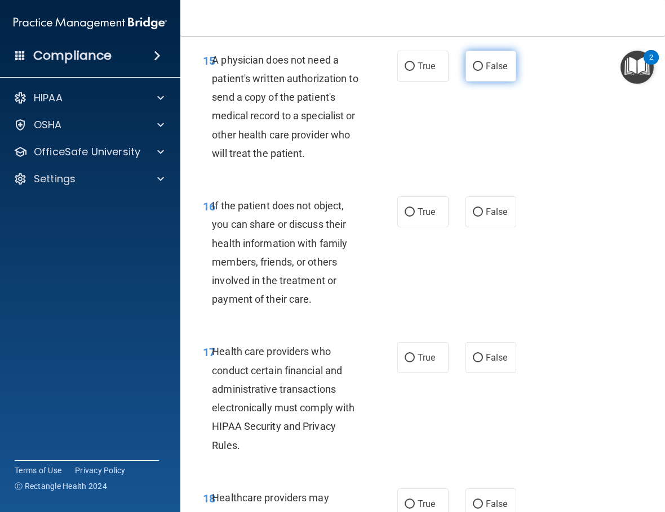
click at [478, 82] on label "False" at bounding box center [490, 66] width 51 height 31
click at [478, 71] on input "False" at bounding box center [477, 67] width 10 height 8
radio input "true"
click at [348, 309] on div "If the patient does not object, you can share or discuss their health informati…" at bounding box center [291, 253] width 158 height 112
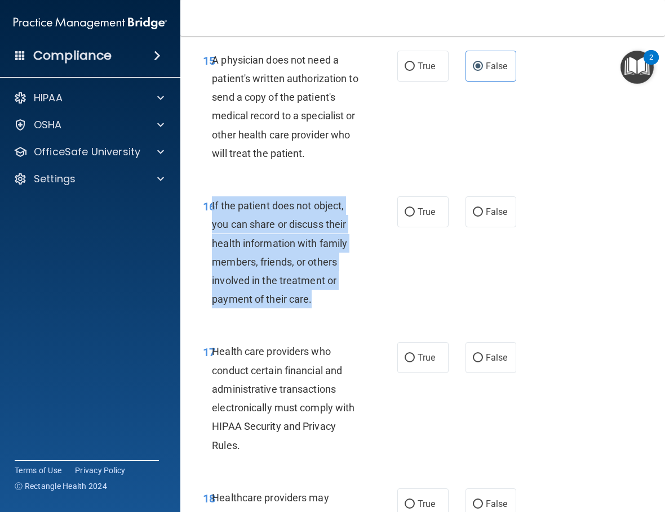
drag, startPoint x: 324, startPoint y: 358, endPoint x: 212, endPoint y: 263, distance: 147.0
click at [212, 263] on div "If the patient does not object, you can share or discuss their health informati…" at bounding box center [291, 253] width 158 height 112
click at [485, 228] on label "False" at bounding box center [490, 212] width 51 height 31
click at [483, 217] on input "False" at bounding box center [477, 212] width 10 height 8
radio input "true"
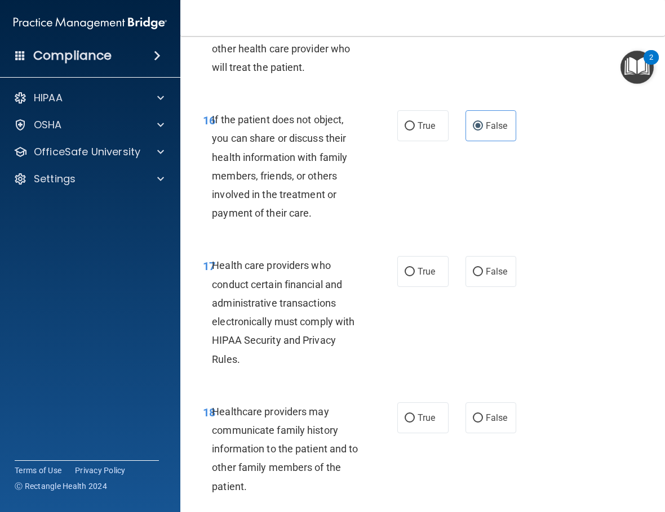
scroll to position [2084, 0]
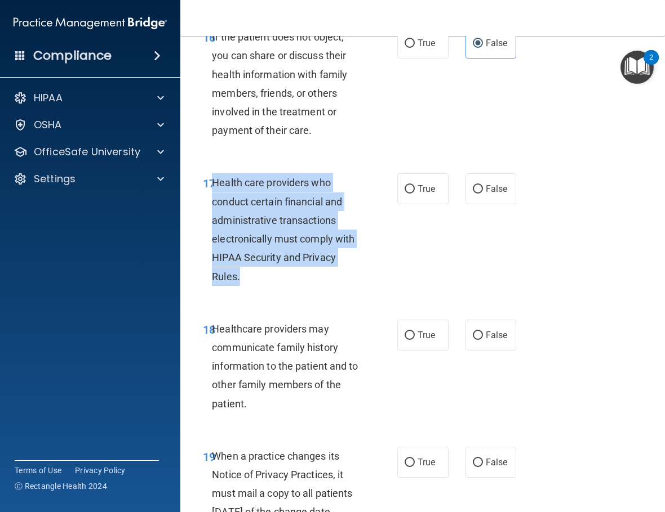
drag, startPoint x: 269, startPoint y: 329, endPoint x: 212, endPoint y: 233, distance: 111.8
click at [212, 233] on div "Health care providers who conduct certain financial and administrative transact…" at bounding box center [291, 229] width 158 height 112
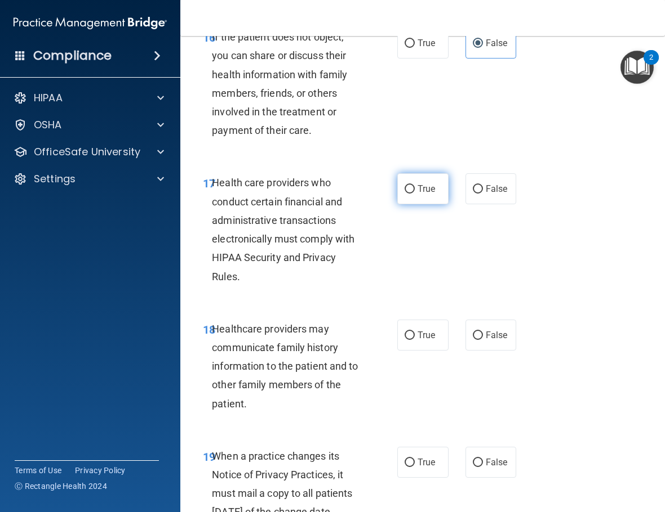
click at [418, 204] on label "True" at bounding box center [422, 188] width 51 height 31
click at [414, 194] on input "True" at bounding box center [409, 189] width 10 height 8
radio input "true"
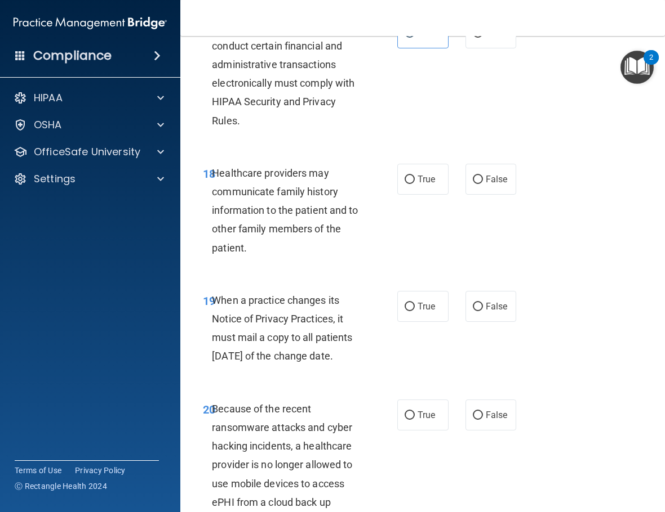
scroll to position [2253, 0]
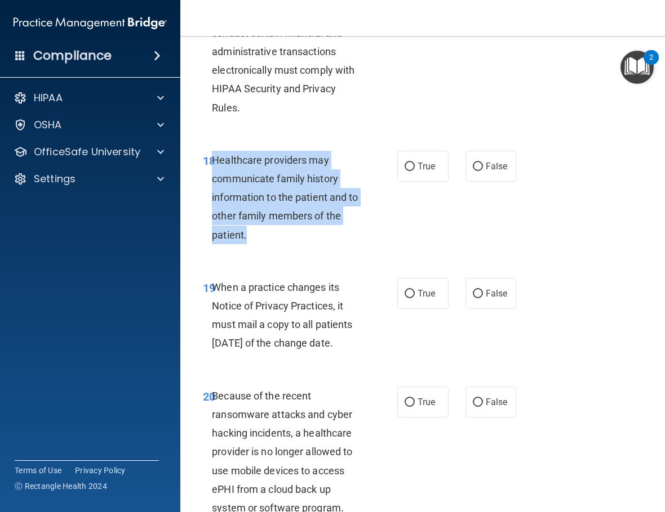
drag, startPoint x: 268, startPoint y: 277, endPoint x: 215, endPoint y: 221, distance: 77.3
click at [215, 221] on div "Healthcare providers may communicate family history information to the patient …" at bounding box center [291, 197] width 158 height 93
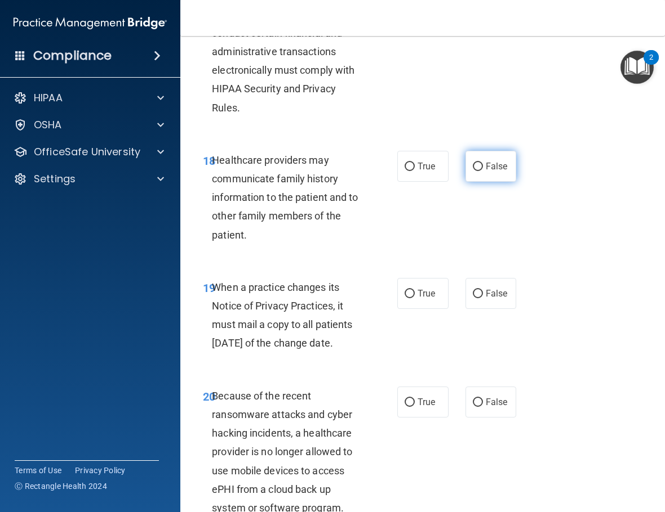
click at [466, 182] on label "False" at bounding box center [490, 166] width 51 height 31
click at [472, 171] on input "False" at bounding box center [477, 167] width 10 height 8
radio input "true"
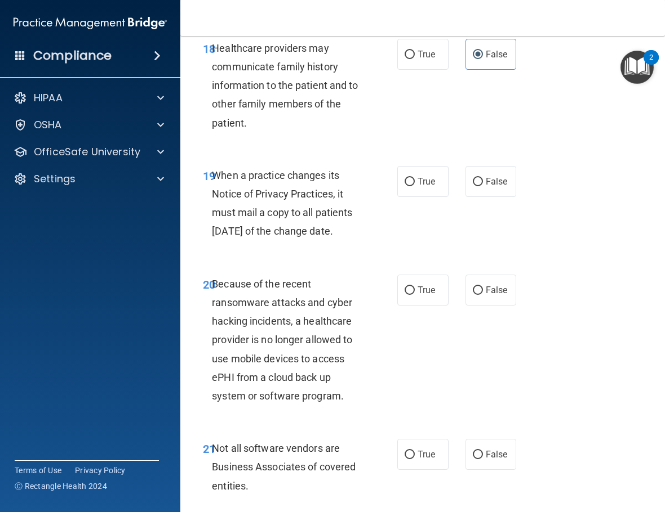
scroll to position [2365, 0]
drag, startPoint x: 267, startPoint y: 301, endPoint x: 214, endPoint y: 231, distance: 87.2
click at [214, 231] on div "When a practice changes its Notice of Privacy Practices, it must mail a copy to…" at bounding box center [291, 203] width 158 height 75
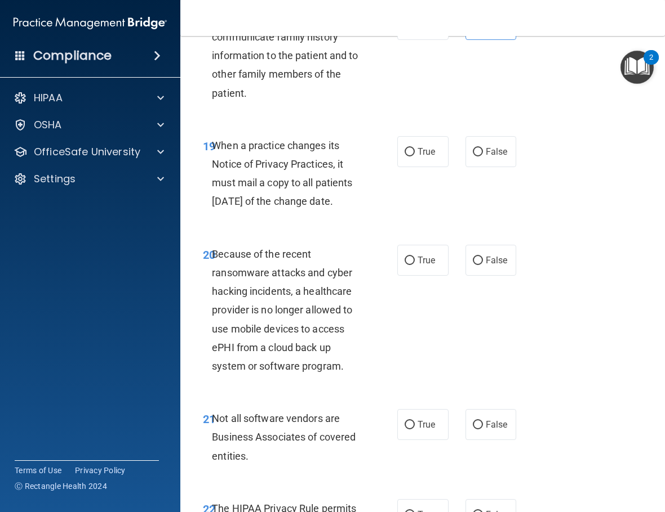
scroll to position [2422, 0]
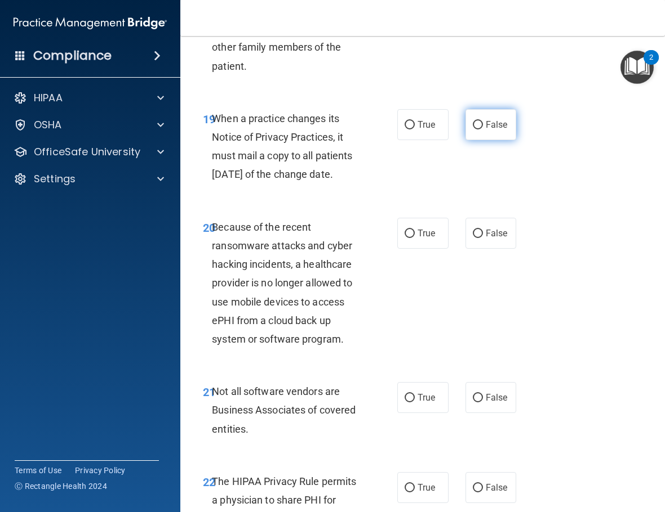
click at [475, 140] on label "False" at bounding box center [490, 124] width 51 height 31
click at [475, 130] on input "False" at bounding box center [477, 125] width 10 height 8
radio input "true"
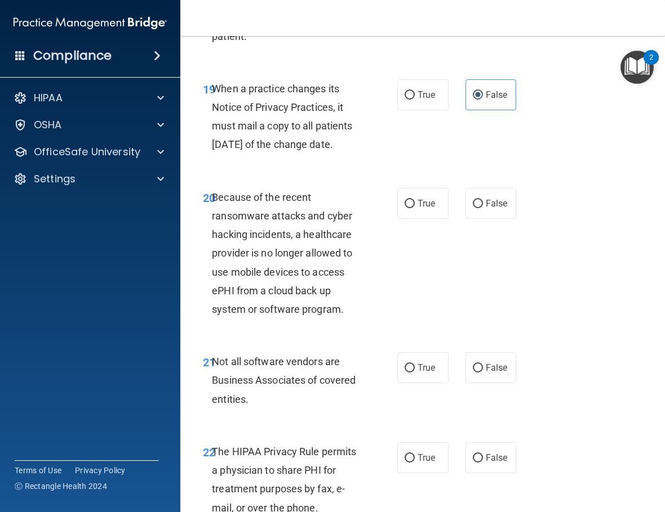
scroll to position [2478, 0]
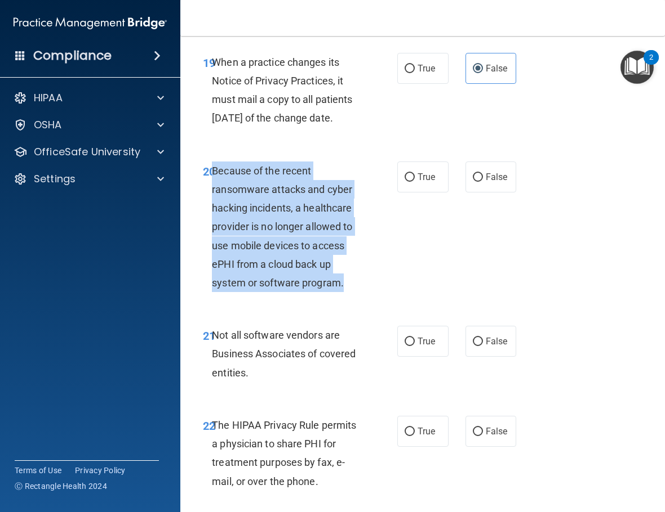
drag, startPoint x: 345, startPoint y: 359, endPoint x: 214, endPoint y: 246, distance: 172.9
click at [214, 246] on div "Because of the recent ransomware attacks and cyber hacking incidents, a healthc…" at bounding box center [291, 227] width 158 height 131
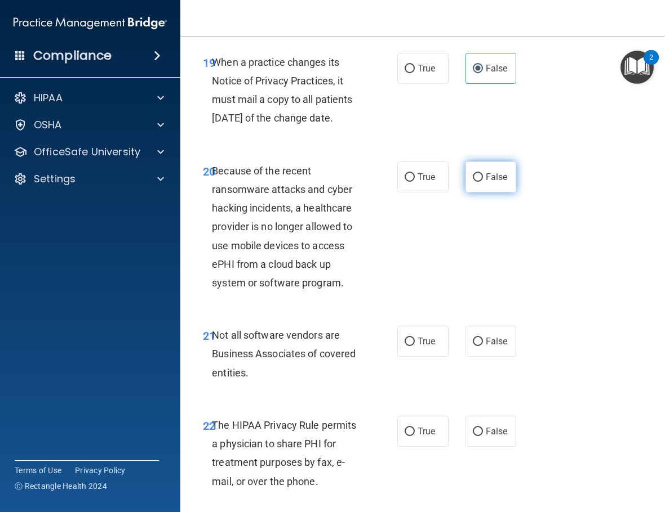
click at [472, 193] on label "False" at bounding box center [490, 177] width 51 height 31
click at [472, 182] on input "False" at bounding box center [477, 177] width 10 height 8
radio input "true"
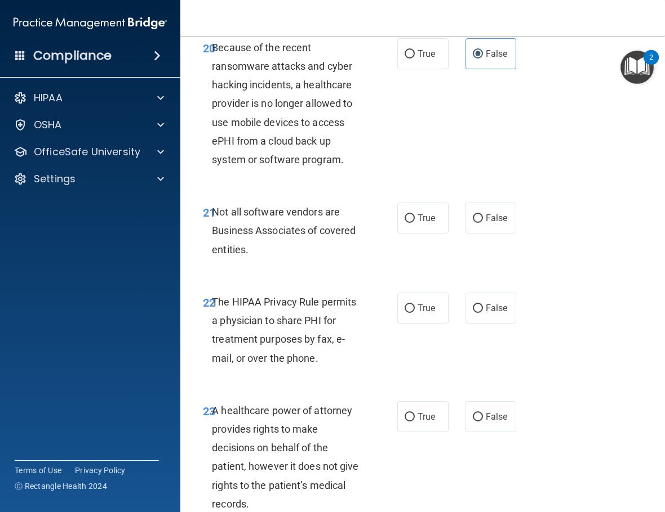
scroll to position [2647, 0]
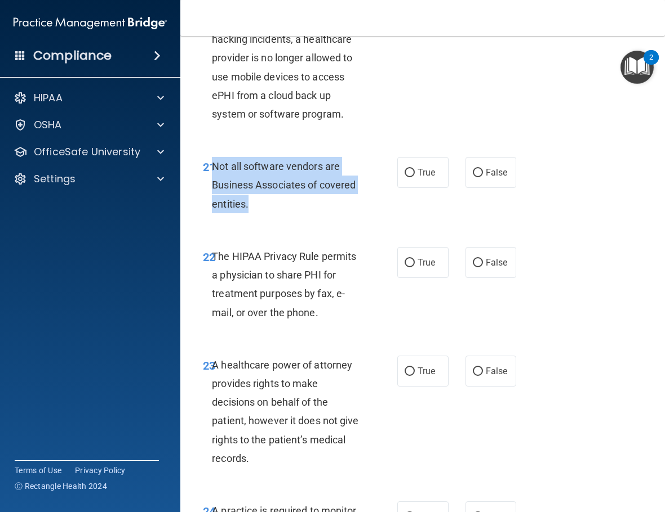
drag, startPoint x: 257, startPoint y: 280, endPoint x: 213, endPoint y: 243, distance: 57.1
click at [213, 213] on div "Not all software vendors are Business Associates of covered entities." at bounding box center [291, 185] width 158 height 56
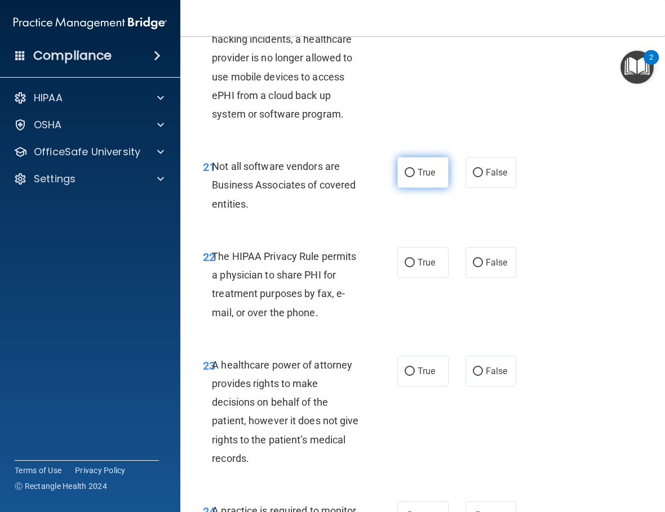
click at [413, 188] on label "True" at bounding box center [422, 172] width 51 height 31
click at [413, 177] on input "True" at bounding box center [409, 173] width 10 height 8
radio input "true"
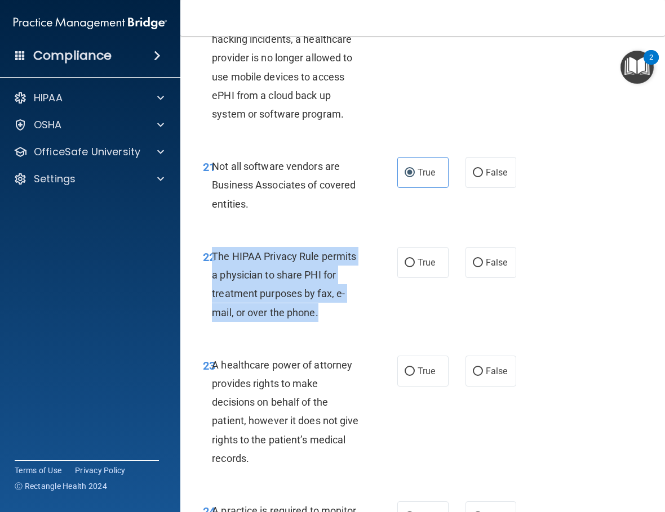
drag, startPoint x: 346, startPoint y: 390, endPoint x: 215, endPoint y: 335, distance: 142.7
click at [215, 322] on div "The HIPAA Privacy Rule permits a physician to share PHI for treatment purposes …" at bounding box center [291, 284] width 158 height 75
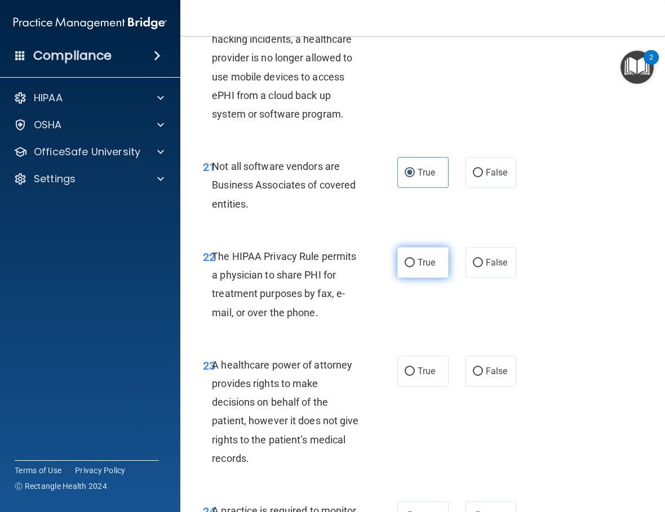
click at [435, 278] on label "True" at bounding box center [422, 262] width 51 height 31
click at [414, 268] on input "True" at bounding box center [409, 263] width 10 height 8
radio input "true"
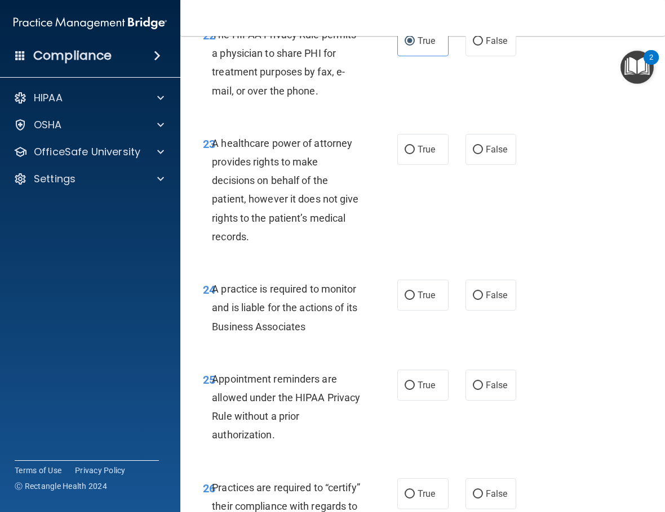
scroll to position [2872, 0]
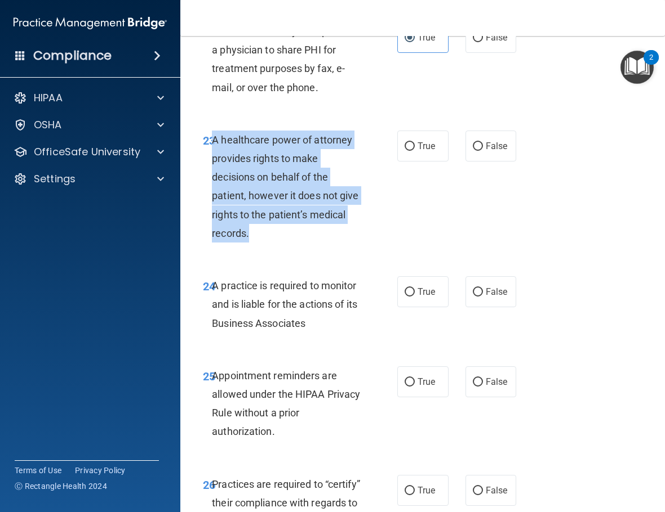
drag, startPoint x: 279, startPoint y: 306, endPoint x: 212, endPoint y: 217, distance: 111.1
click at [212, 217] on div "A healthcare power of attorney provides rights to make decisions on behalf of t…" at bounding box center [291, 187] width 158 height 112
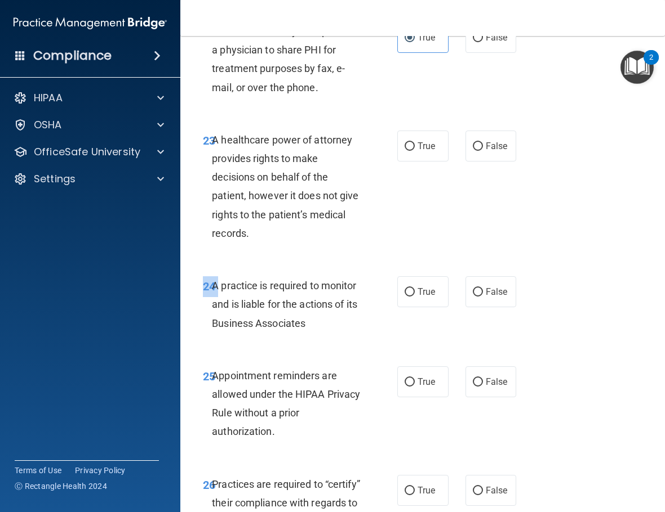
drag, startPoint x: 332, startPoint y: 411, endPoint x: 214, endPoint y: 363, distance: 127.4
click at [214, 353] on div "24 A practice is required to monitor and is liable for the actions of its Busin…" at bounding box center [422, 307] width 456 height 90
click at [214, 329] on span "A practice is required to monitor and is liable for the actions of its Business…" at bounding box center [284, 304] width 145 height 49
click at [502, 162] on label "False" at bounding box center [490, 146] width 51 height 31
click at [483, 151] on input "False" at bounding box center [477, 146] width 10 height 8
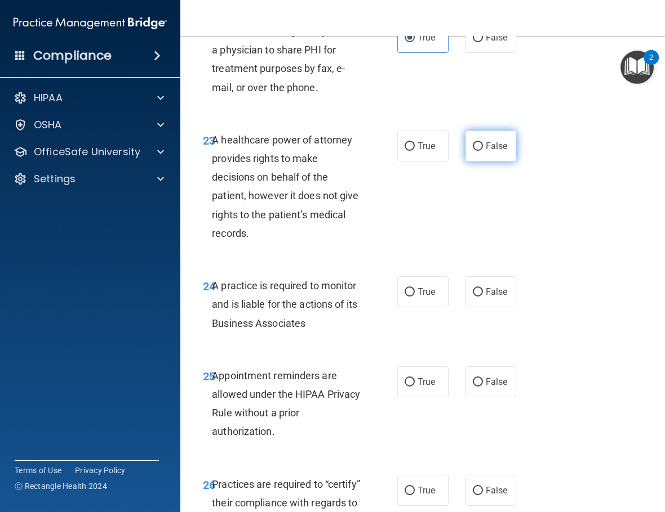
radio input "true"
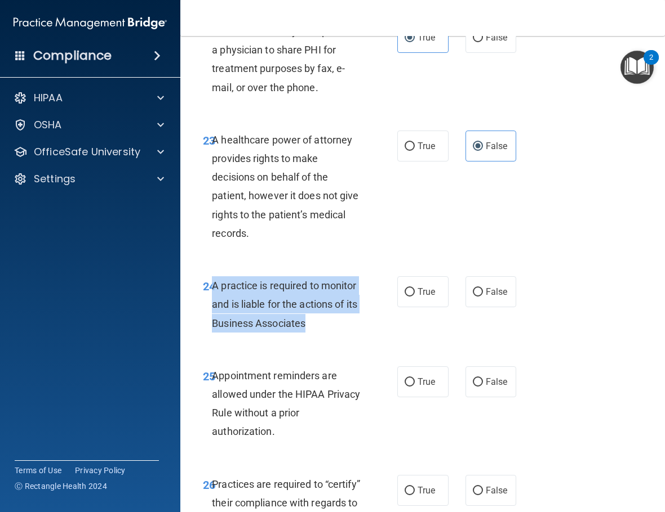
drag, startPoint x: 310, startPoint y: 395, endPoint x: 214, endPoint y: 364, distance: 101.0
click at [214, 333] on div "A practice is required to monitor and is liable for the actions of its Business…" at bounding box center [291, 305] width 158 height 56
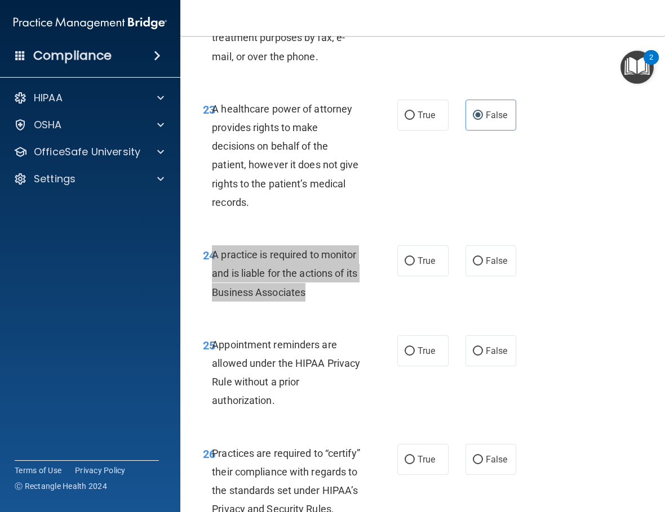
scroll to position [2985, 0]
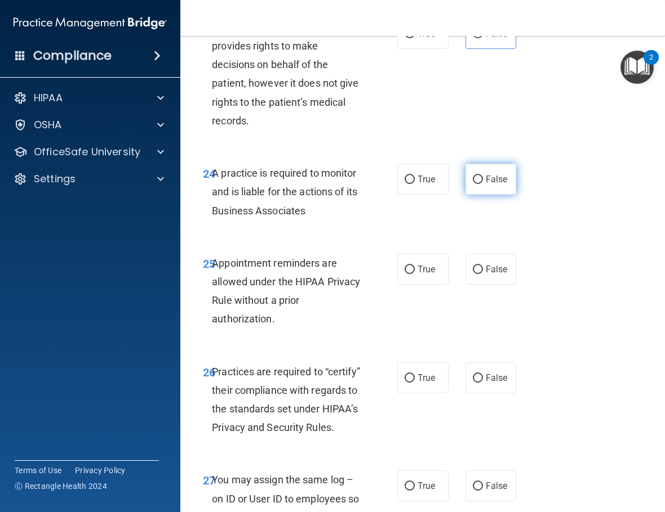
click at [502, 195] on label "False" at bounding box center [490, 179] width 51 height 31
click at [483, 184] on input "False" at bounding box center [477, 180] width 10 height 8
radio input "true"
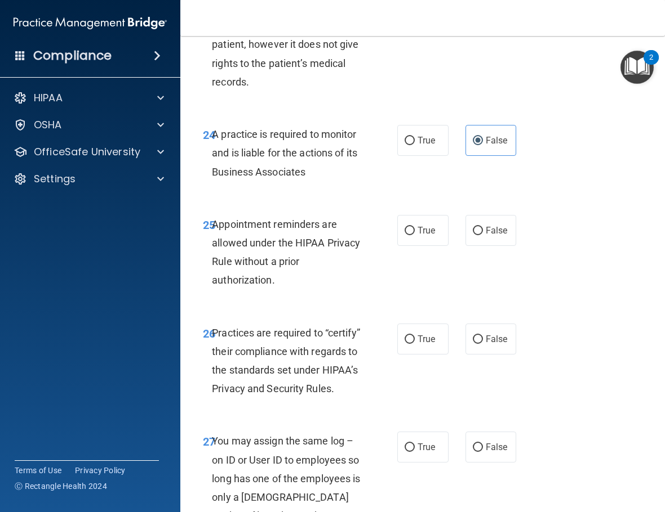
scroll to position [3154, 0]
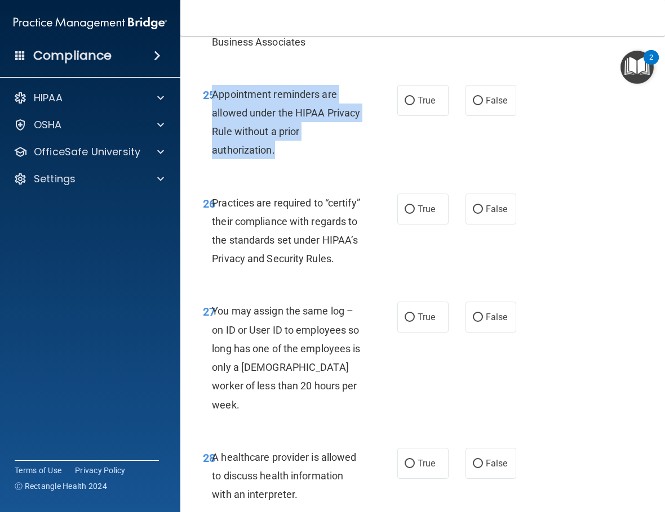
drag, startPoint x: 284, startPoint y: 227, endPoint x: 214, endPoint y: 168, distance: 91.6
click at [214, 160] on div "Appointment reminders are allowed under the HIPAA Privacy Rule without a prior …" at bounding box center [291, 122] width 158 height 75
click at [435, 116] on label "True" at bounding box center [422, 100] width 51 height 31
click at [414, 105] on input "True" at bounding box center [409, 101] width 10 height 8
radio input "true"
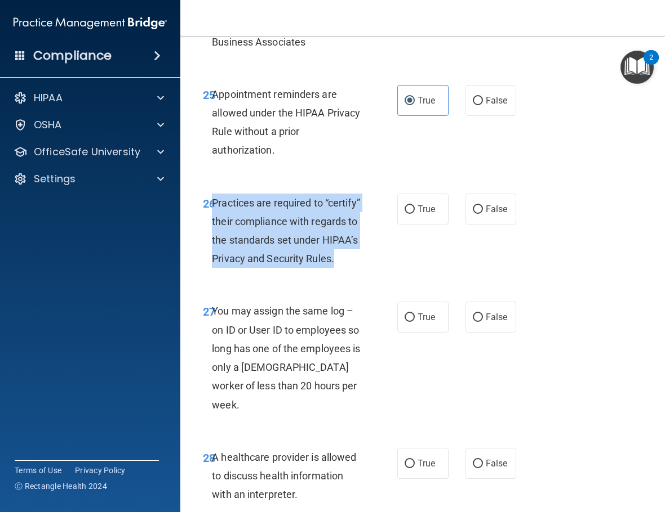
drag, startPoint x: 280, startPoint y: 351, endPoint x: 212, endPoint y: 277, distance: 100.8
click at [212, 269] on div "Practices are required to “certify” their compliance with regards to the standa…" at bounding box center [291, 231] width 158 height 75
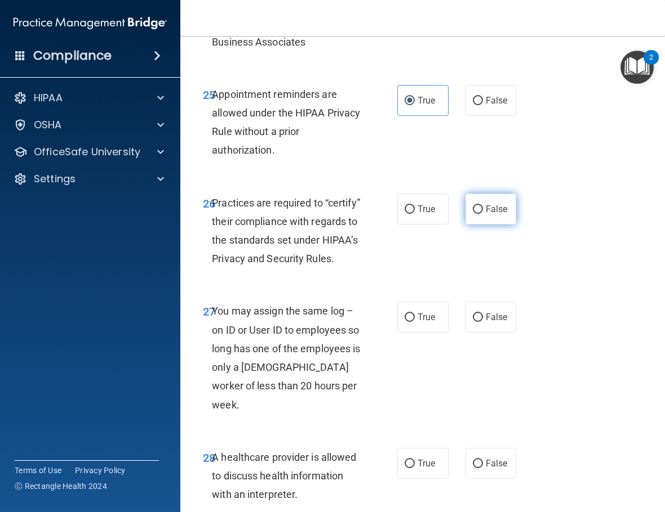
click at [465, 225] on label "False" at bounding box center [490, 209] width 51 height 31
click at [472, 214] on input "False" at bounding box center [477, 210] width 10 height 8
radio input "true"
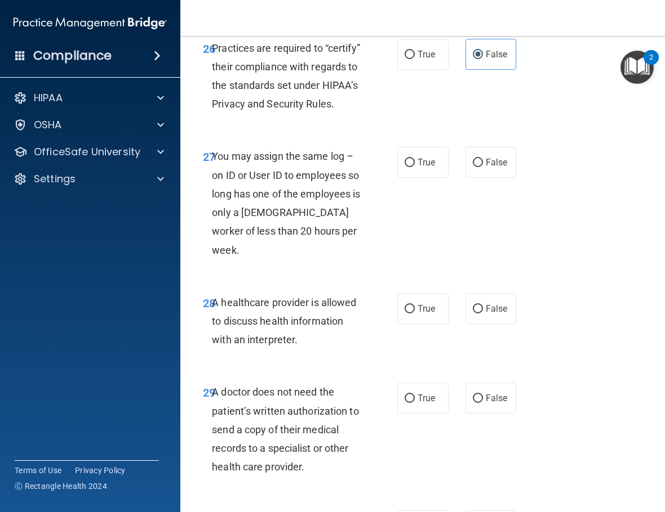
scroll to position [3323, 0]
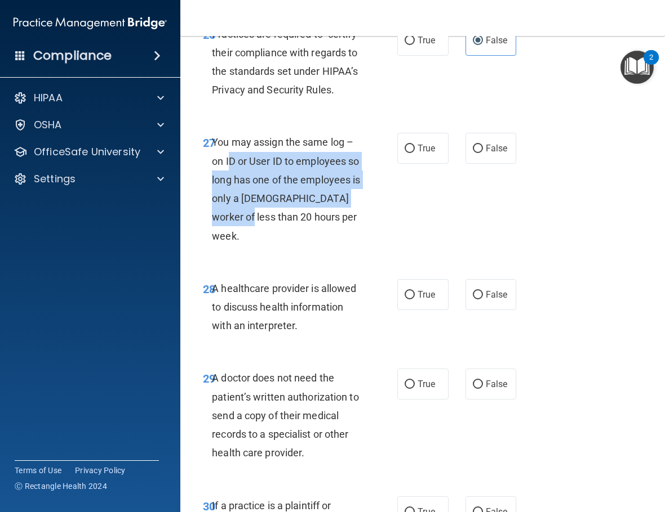
drag, startPoint x: 293, startPoint y: 318, endPoint x: 229, endPoint y: 248, distance: 94.9
click at [229, 245] on div "You may assign the same log – on ID or User ID to employees so long has one of …" at bounding box center [291, 189] width 158 height 112
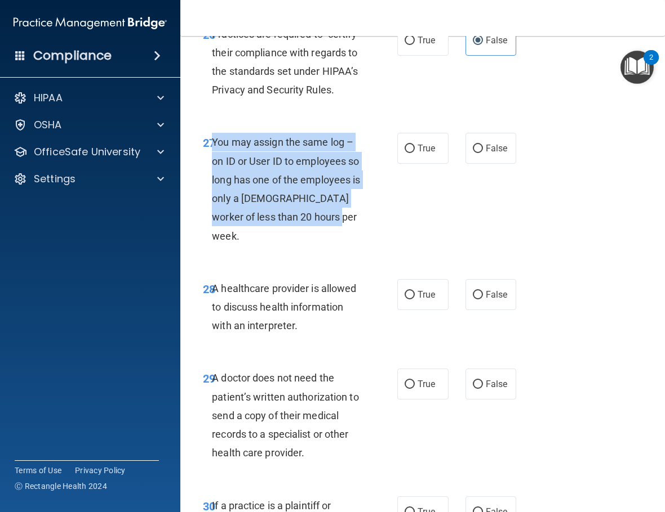
drag, startPoint x: 244, startPoint y: 323, endPoint x: 214, endPoint y: 240, distance: 88.0
click at [214, 240] on div "You may assign the same log – on ID or User ID to employees so long has one of …" at bounding box center [291, 189] width 158 height 112
click at [474, 153] on input "False" at bounding box center [477, 149] width 10 height 8
radio input "true"
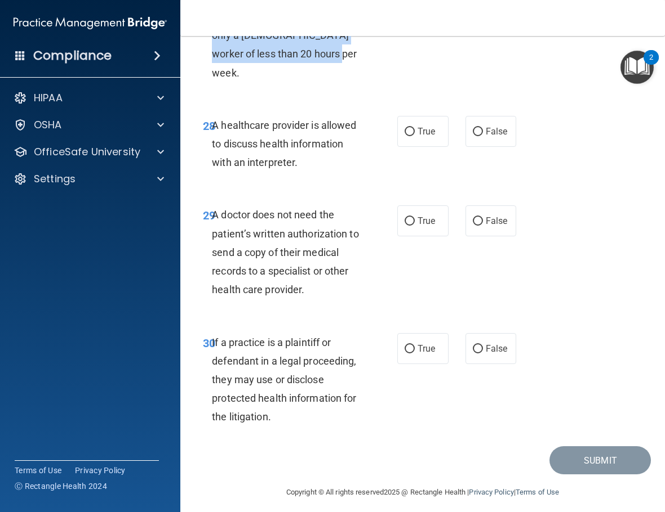
scroll to position [3492, 0]
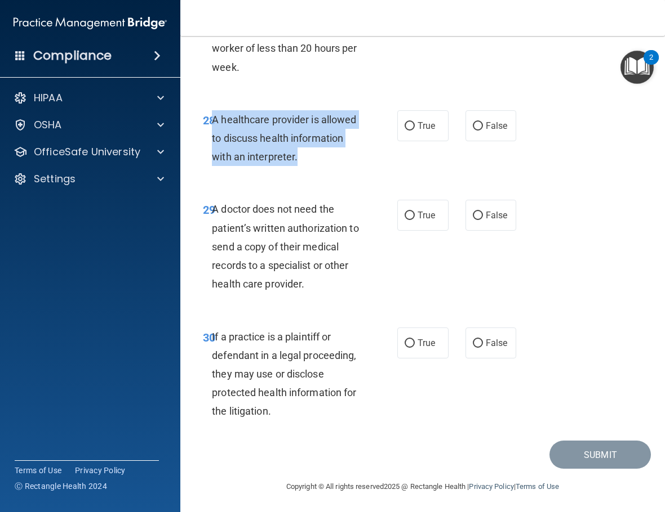
drag, startPoint x: 315, startPoint y: 251, endPoint x: 211, endPoint y: 212, distance: 110.9
click at [212, 167] on div "A healthcare provider is allowed to discuss health information with an interpre…" at bounding box center [291, 138] width 158 height 56
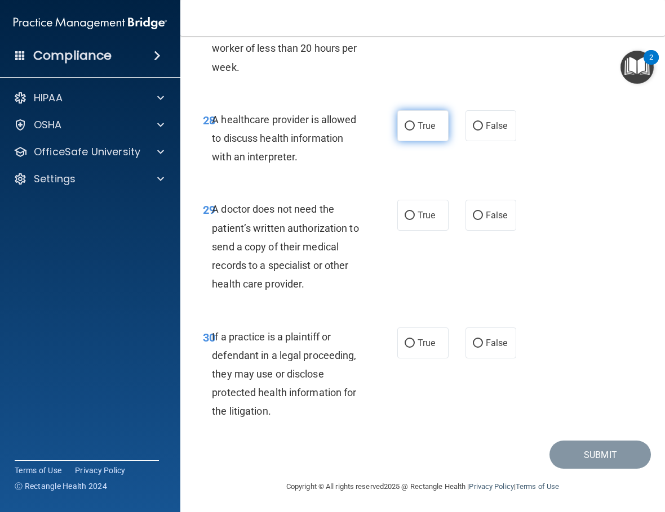
click at [416, 141] on label "True" at bounding box center [422, 125] width 51 height 31
click at [414, 131] on input "True" at bounding box center [409, 126] width 10 height 8
radio input "true"
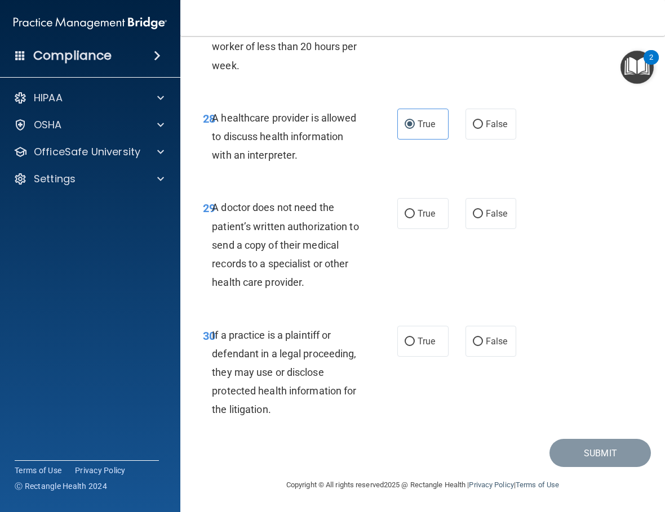
scroll to position [3587, 0]
drag, startPoint x: 340, startPoint y: 288, endPoint x: 215, endPoint y: 211, distance: 147.4
click at [215, 211] on div "A doctor does not need the patient’s written authorization to send a copy of th…" at bounding box center [291, 244] width 158 height 93
drag, startPoint x: 360, startPoint y: 445, endPoint x: 246, endPoint y: 412, distance: 119.6
click at [355, 434] on div "Submit" at bounding box center [422, 453] width 456 height 29
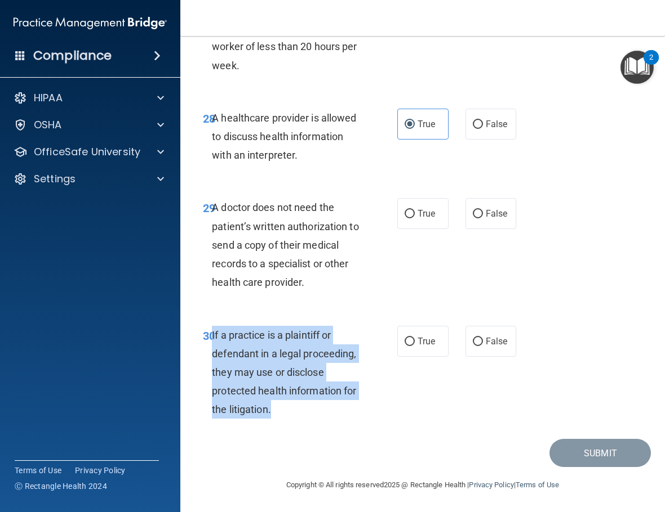
drag, startPoint x: 282, startPoint y: 405, endPoint x: 211, endPoint y: 337, distance: 98.0
click at [212, 337] on div "If a practice is a plaintiff or defendant in a legal proceeding, they may use o…" at bounding box center [291, 372] width 158 height 93
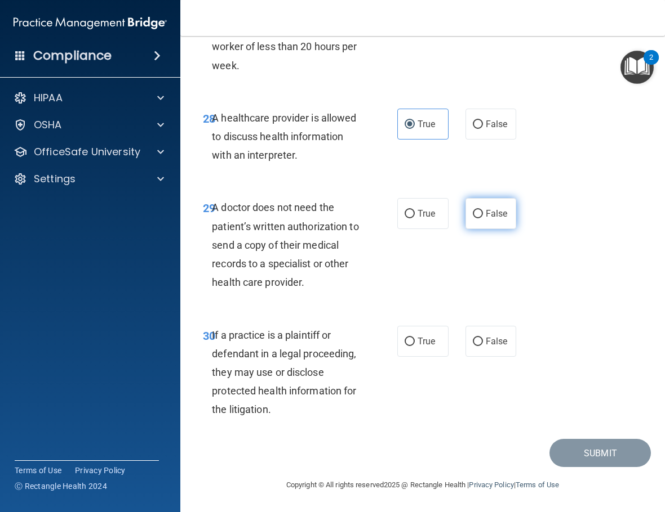
click at [486, 219] on span "False" at bounding box center [496, 213] width 22 height 11
click at [483, 219] on input "False" at bounding box center [477, 214] width 10 height 8
radio input "true"
click at [411, 332] on label "True" at bounding box center [422, 341] width 51 height 31
click at [411, 338] on input "True" at bounding box center [409, 342] width 10 height 8
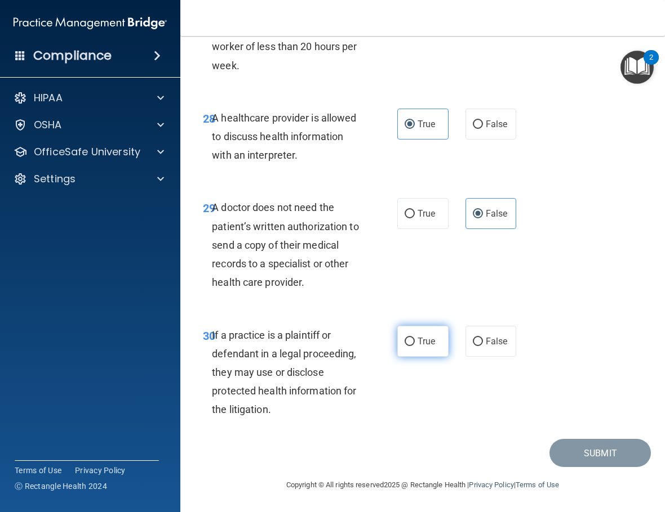
radio input "true"
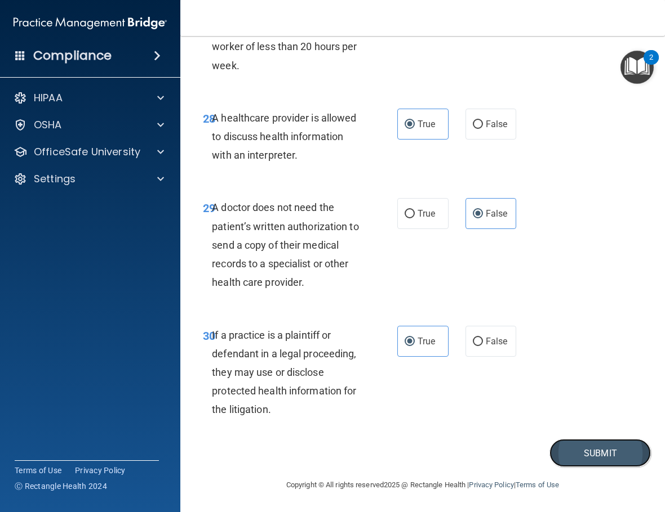
click at [563, 434] on button "Submit" at bounding box center [599, 453] width 101 height 29
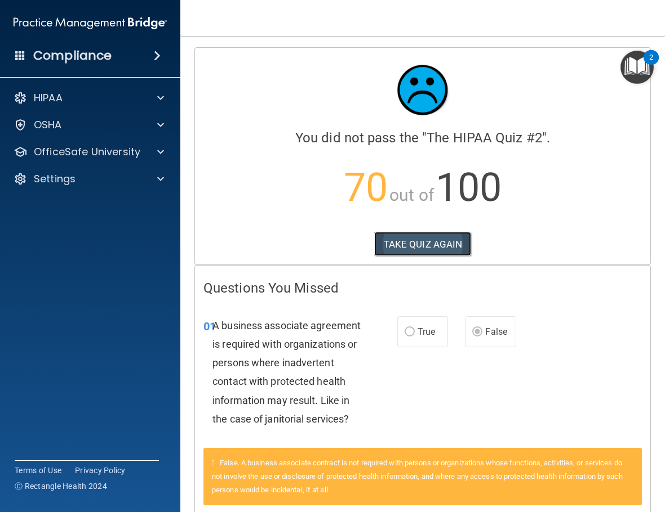
click at [427, 242] on button "TAKE QUIZ AGAIN" at bounding box center [422, 244] width 97 height 25
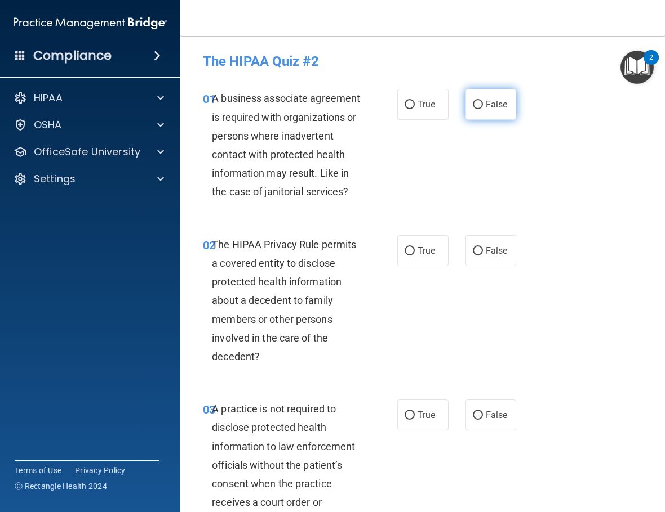
click at [487, 106] on span "False" at bounding box center [496, 104] width 22 height 11
click at [483, 106] on input "False" at bounding box center [477, 105] width 10 height 8
radio input "true"
click at [435, 260] on label "True" at bounding box center [422, 250] width 51 height 31
click at [414, 256] on input "True" at bounding box center [409, 251] width 10 height 8
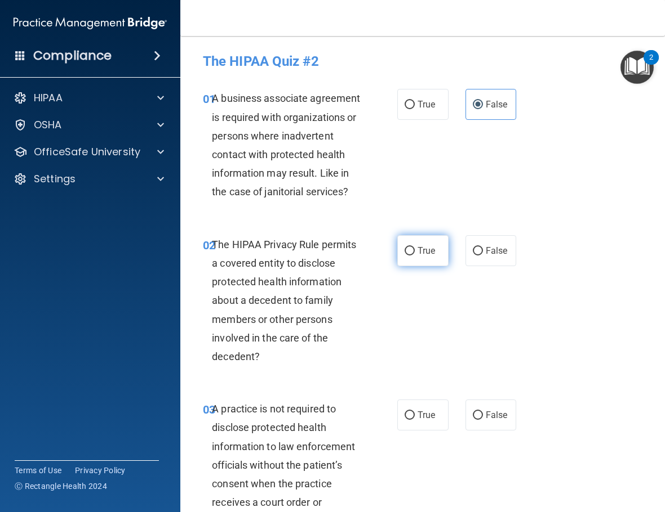
radio input "true"
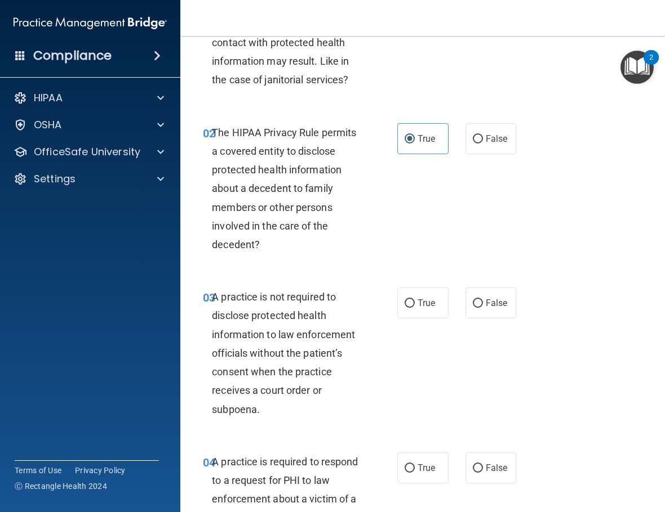
scroll to position [113, 0]
click at [472, 315] on label "False" at bounding box center [490, 302] width 51 height 31
click at [472, 307] on input "False" at bounding box center [477, 303] width 10 height 8
radio input "true"
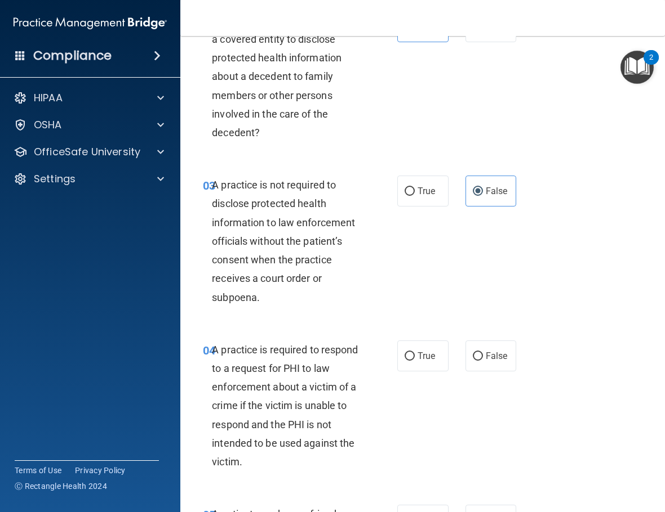
scroll to position [225, 0]
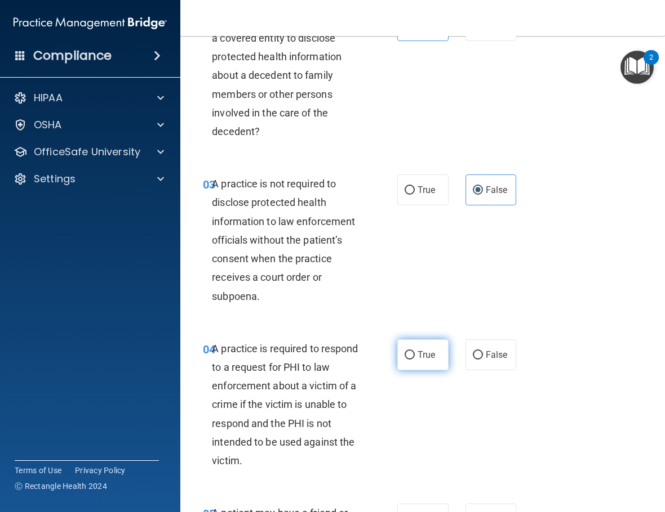
click at [411, 370] on label "True" at bounding box center [422, 355] width 51 height 31
click at [411, 360] on input "True" at bounding box center [409, 355] width 10 height 8
radio input "true"
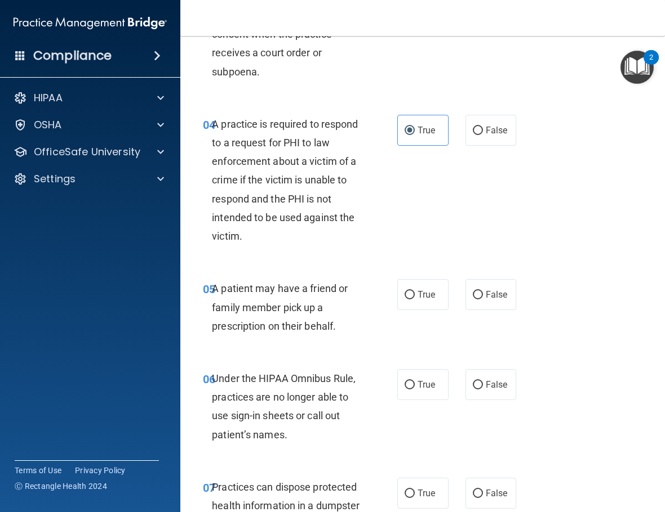
scroll to position [451, 0]
click at [420, 300] on span "True" at bounding box center [425, 294] width 17 height 11
click at [414, 299] on input "True" at bounding box center [409, 295] width 10 height 8
radio input "true"
click at [519, 395] on div "06 Under the HIPAA Omnibus Rule, practices are no longer able to use sign-in sh…" at bounding box center [422, 409] width 456 height 109
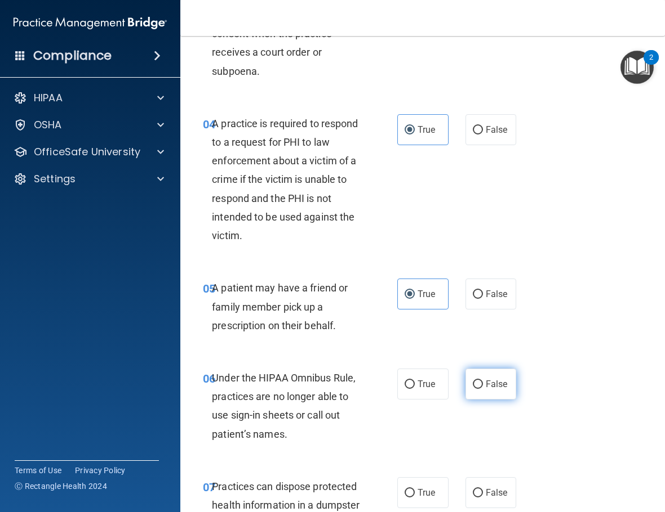
click at [485, 390] on span "False" at bounding box center [496, 384] width 22 height 11
click at [483, 389] on input "False" at bounding box center [477, 385] width 10 height 8
radio input "true"
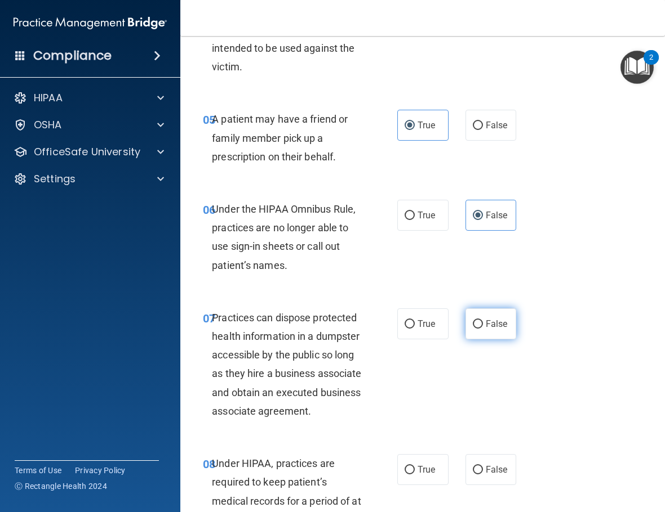
click at [473, 340] on label "False" at bounding box center [490, 324] width 51 height 31
click at [473, 329] on input "False" at bounding box center [477, 324] width 10 height 8
radio input "true"
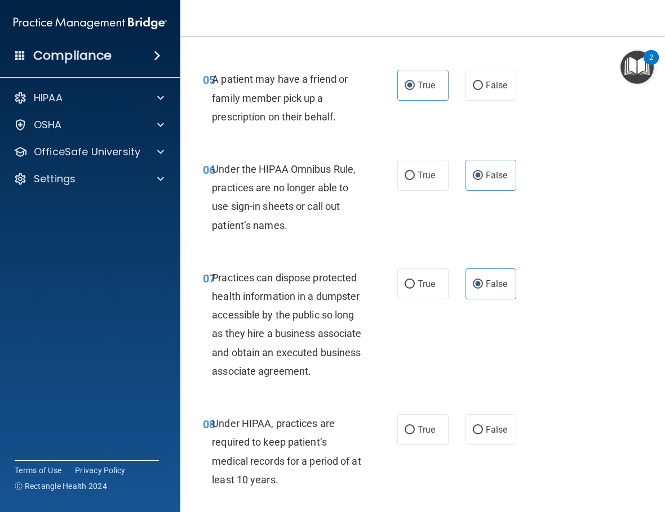
scroll to position [788, 0]
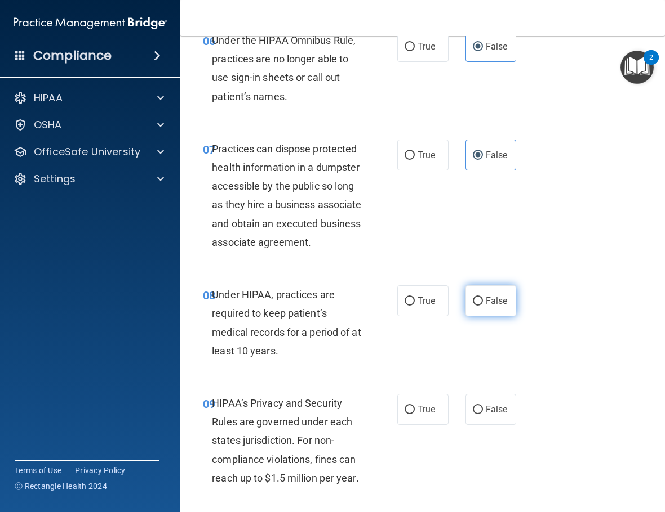
click at [489, 316] on label "False" at bounding box center [490, 301] width 51 height 31
click at [483, 306] on input "False" at bounding box center [477, 301] width 10 height 8
radio input "true"
click at [488, 425] on label "False" at bounding box center [490, 409] width 51 height 31
click at [483, 414] on input "False" at bounding box center [477, 410] width 10 height 8
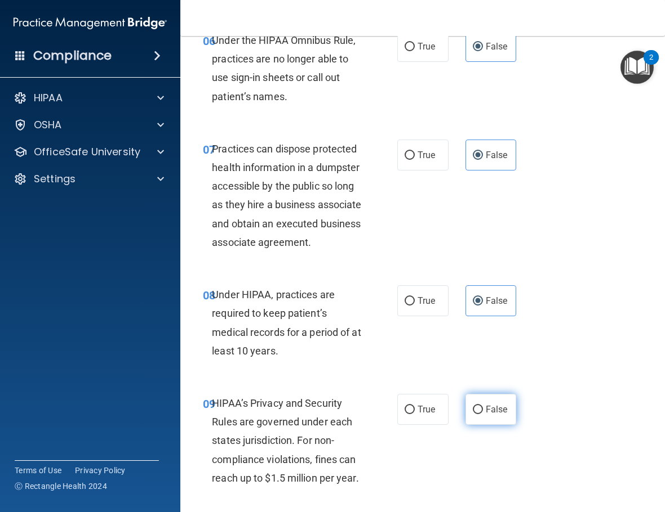
radio input "true"
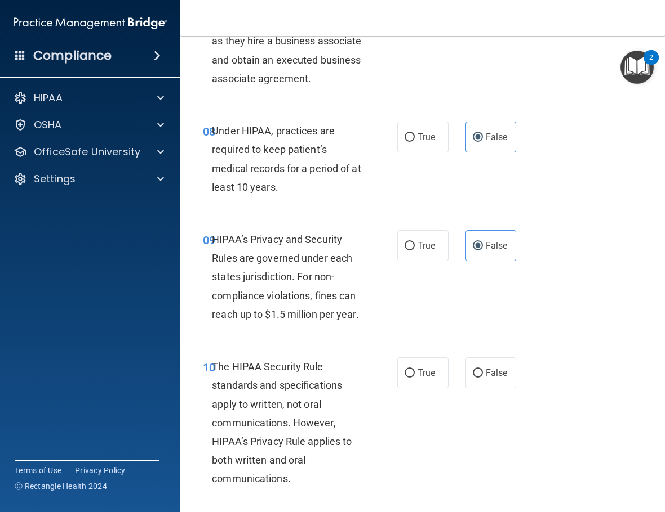
scroll to position [957, 0]
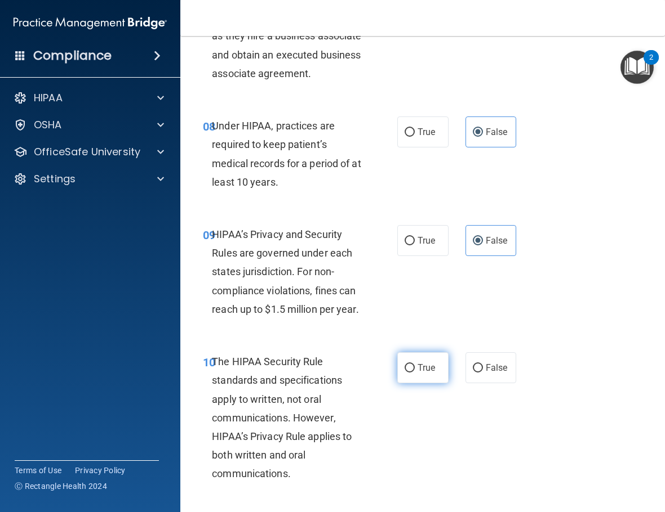
click at [437, 384] on label "True" at bounding box center [422, 368] width 51 height 31
click at [414, 373] on input "True" at bounding box center [409, 368] width 10 height 8
radio input "true"
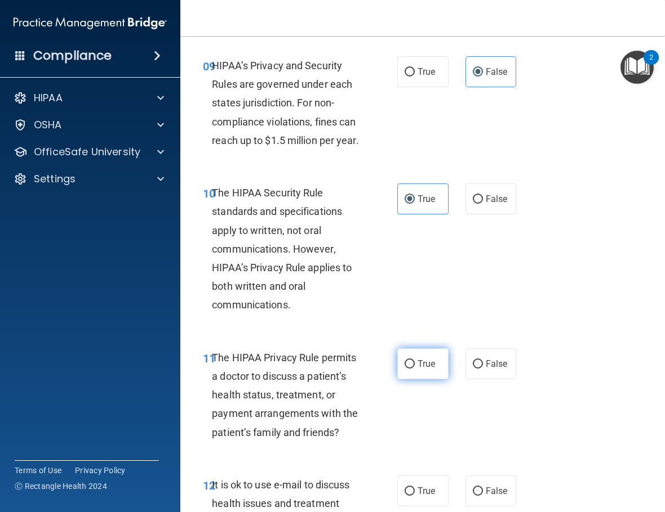
click at [420, 380] on label "True" at bounding box center [422, 364] width 51 height 31
click at [414, 369] on input "True" at bounding box center [409, 364] width 10 height 8
radio input "true"
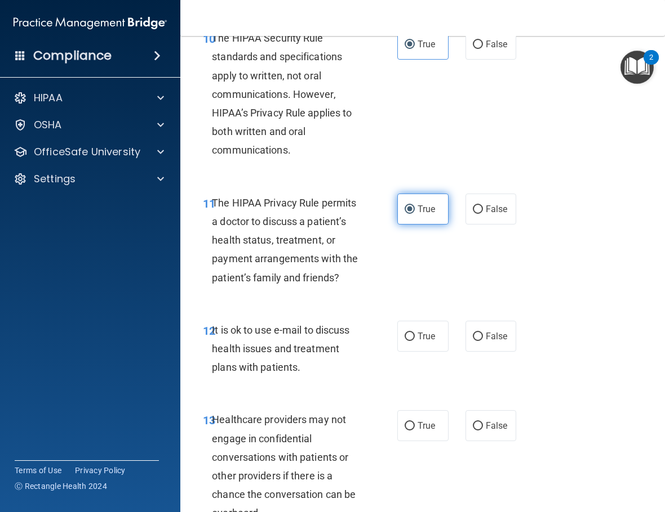
scroll to position [1352, 0]
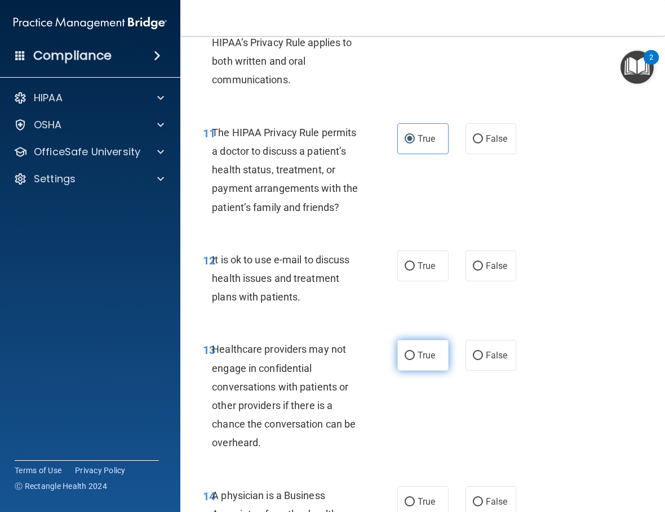
click at [424, 361] on span "True" at bounding box center [425, 355] width 17 height 11
click at [414, 360] on input "True" at bounding box center [409, 356] width 10 height 8
radio input "true"
click at [409, 271] on input "True" at bounding box center [409, 266] width 10 height 8
radio input "true"
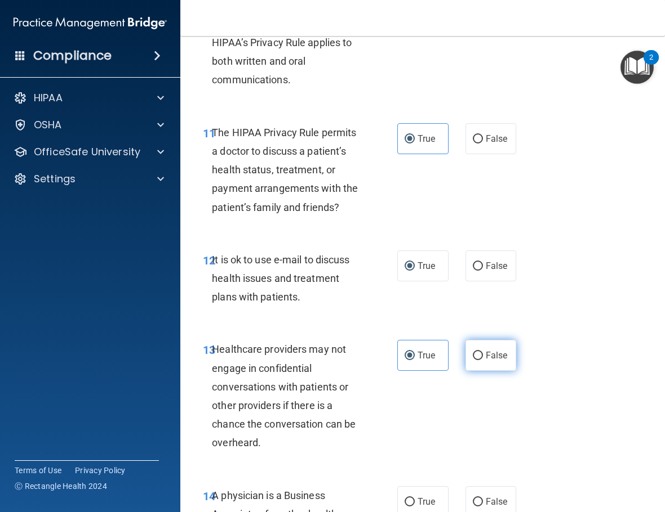
click at [509, 371] on label "False" at bounding box center [490, 355] width 51 height 31
click at [483, 360] on input "False" at bounding box center [477, 356] width 10 height 8
radio input "true"
radio input "false"
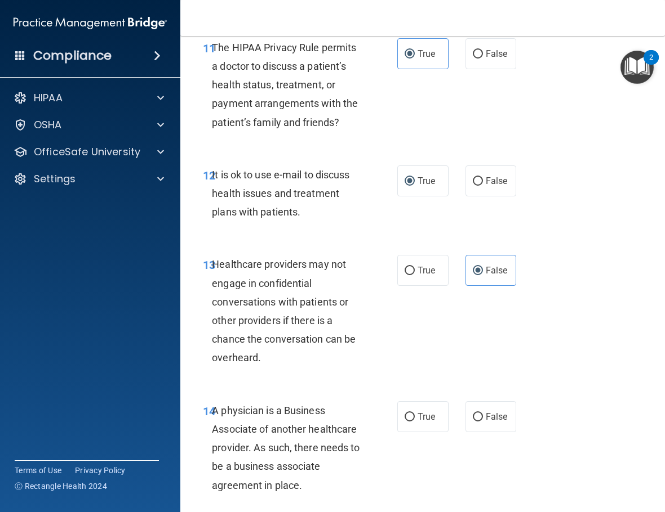
scroll to position [1577, 0]
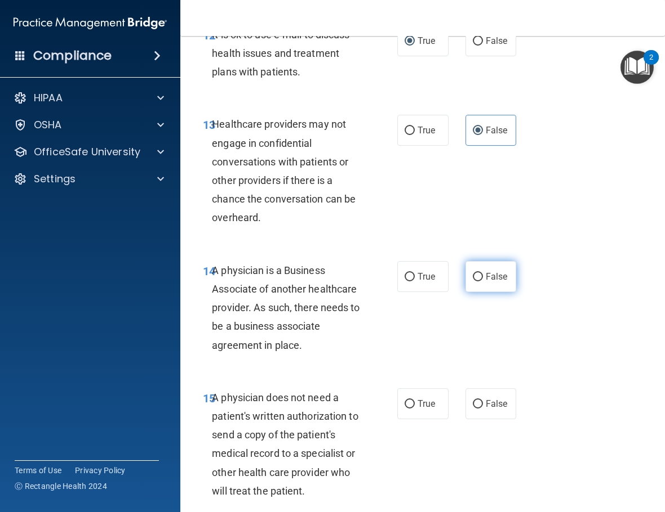
click at [467, 292] on label "False" at bounding box center [490, 276] width 51 height 31
click at [472, 282] on input "False" at bounding box center [477, 277] width 10 height 8
radio input "true"
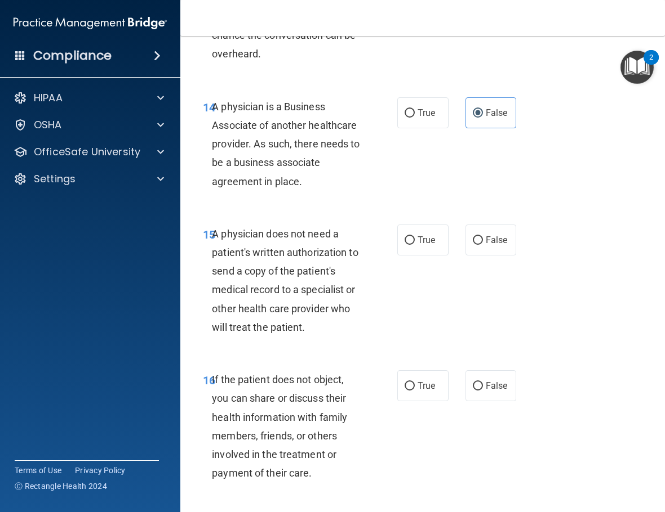
scroll to position [1746, 0]
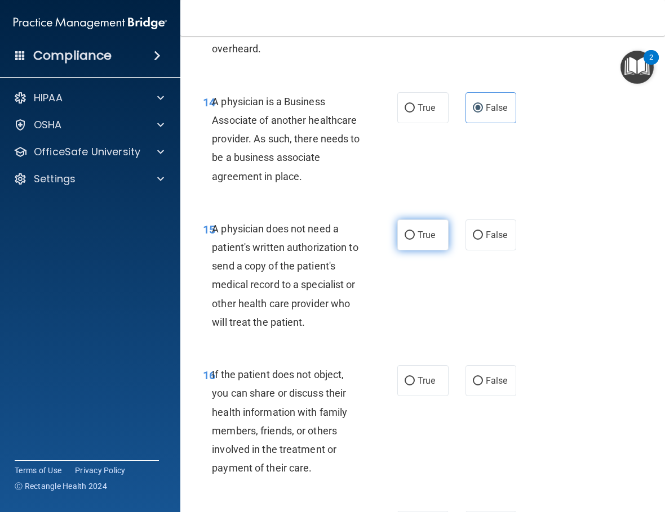
click at [420, 251] on label "True" at bounding box center [422, 235] width 51 height 31
click at [414, 240] on input "True" at bounding box center [409, 235] width 10 height 8
radio input "true"
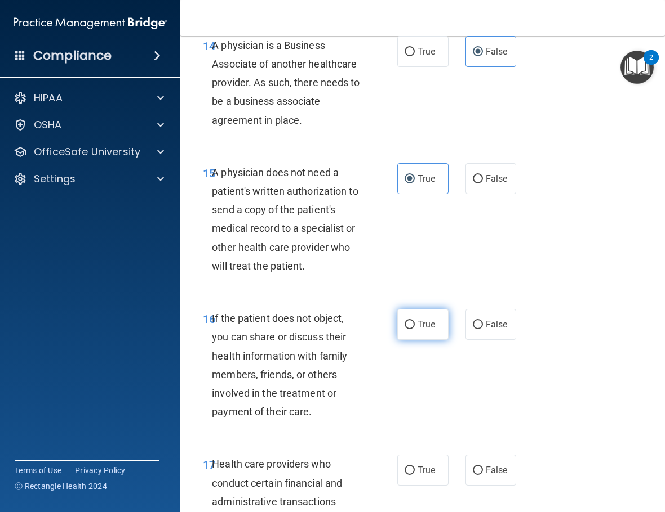
click at [419, 330] on span "True" at bounding box center [425, 324] width 17 height 11
click at [414, 329] on input "True" at bounding box center [409, 325] width 10 height 8
radio input "true"
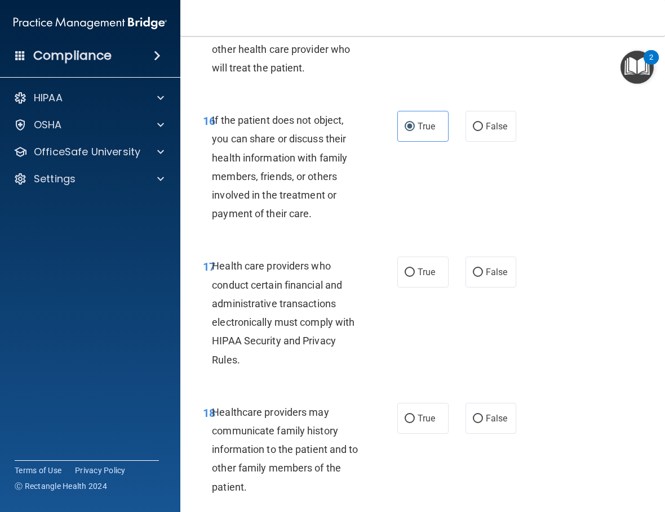
scroll to position [2027, 0]
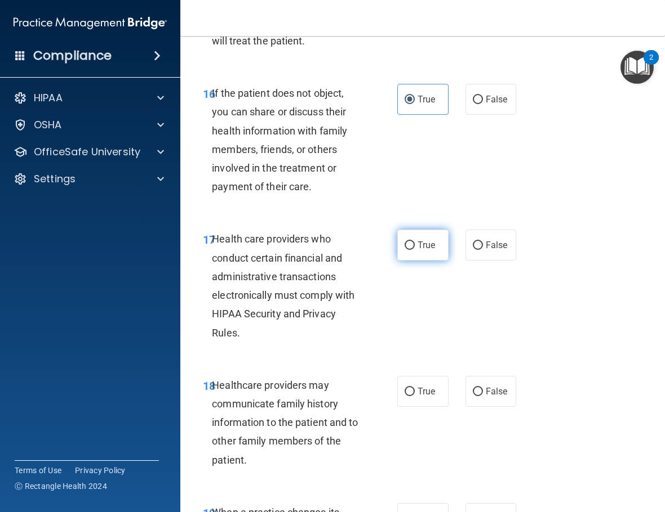
click at [417, 251] on span "True" at bounding box center [425, 245] width 17 height 11
click at [414, 250] on input "True" at bounding box center [409, 246] width 10 height 8
radio input "true"
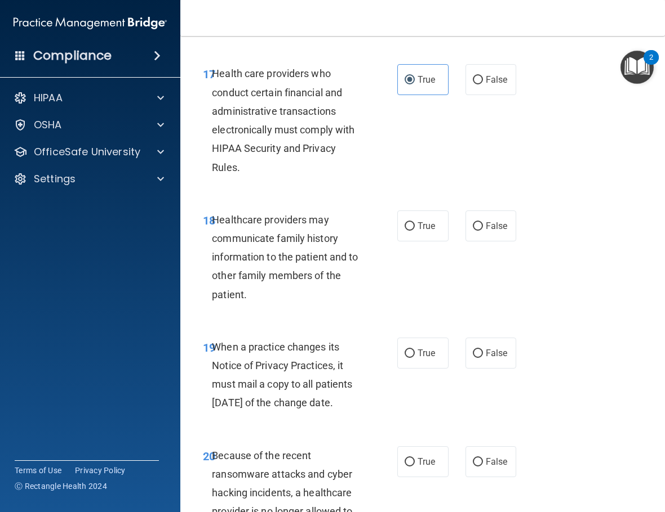
scroll to position [2196, 0]
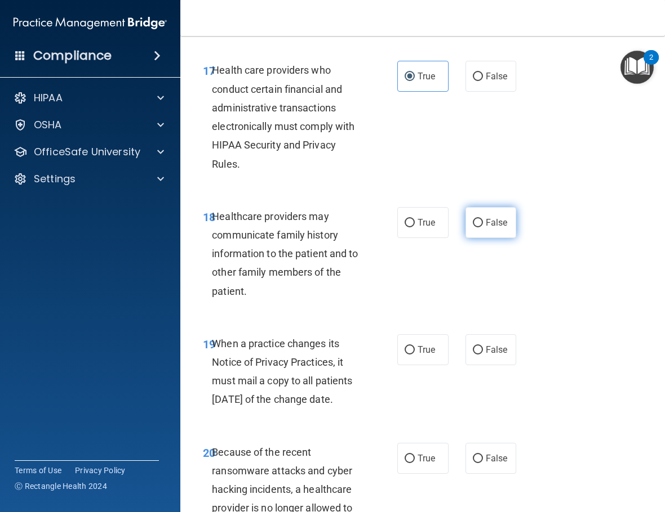
click at [493, 228] on span "False" at bounding box center [496, 222] width 22 height 11
click at [483, 228] on input "False" at bounding box center [477, 223] width 10 height 8
radio input "true"
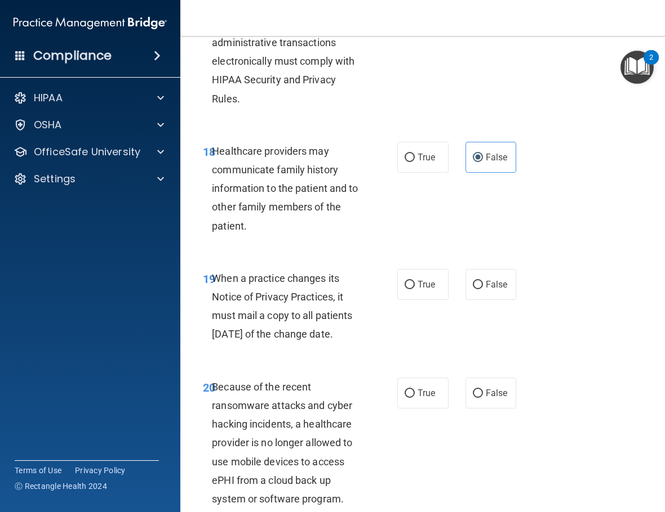
scroll to position [2365, 0]
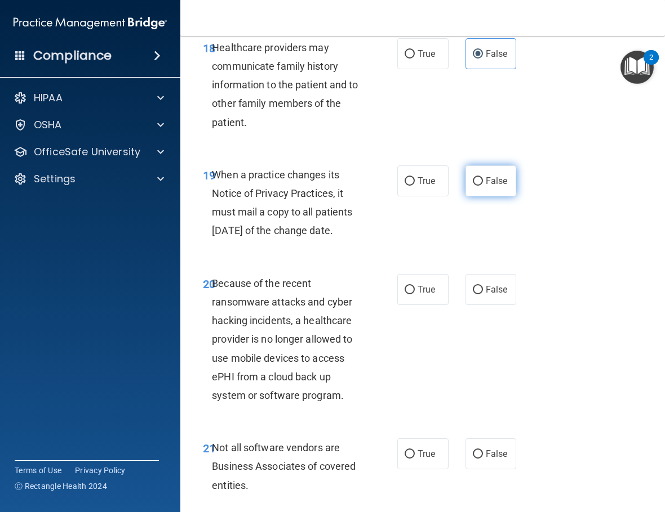
click at [499, 197] on label "False" at bounding box center [490, 181] width 51 height 31
click at [483, 186] on input "False" at bounding box center [477, 181] width 10 height 8
radio input "true"
click at [491, 305] on label "False" at bounding box center [490, 289] width 51 height 31
click at [483, 295] on input "False" at bounding box center [477, 290] width 10 height 8
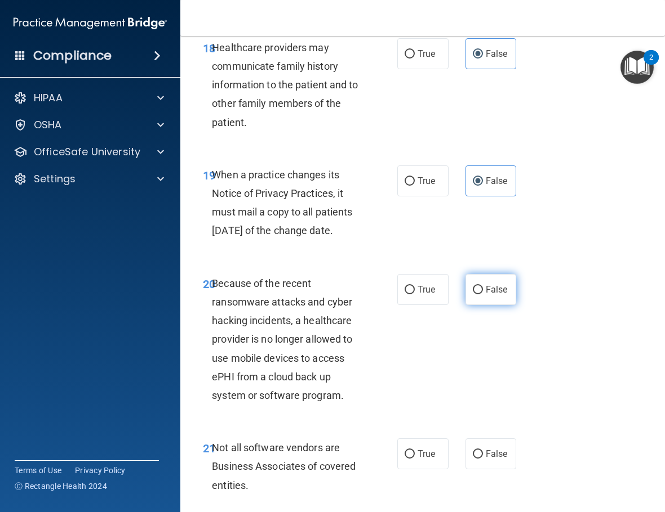
radio input "true"
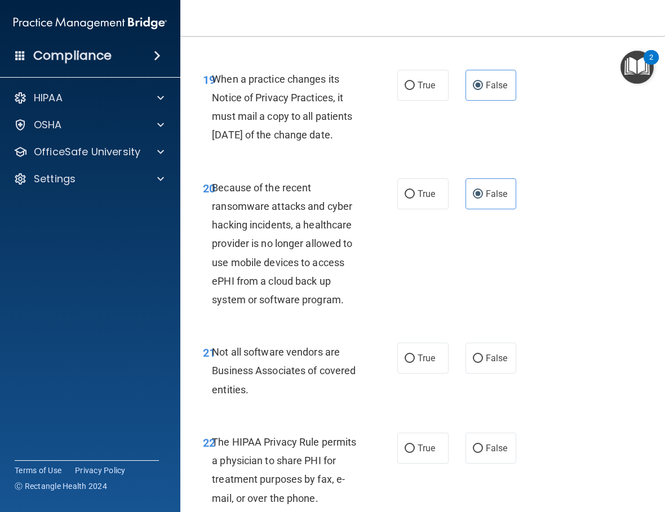
scroll to position [2591, 0]
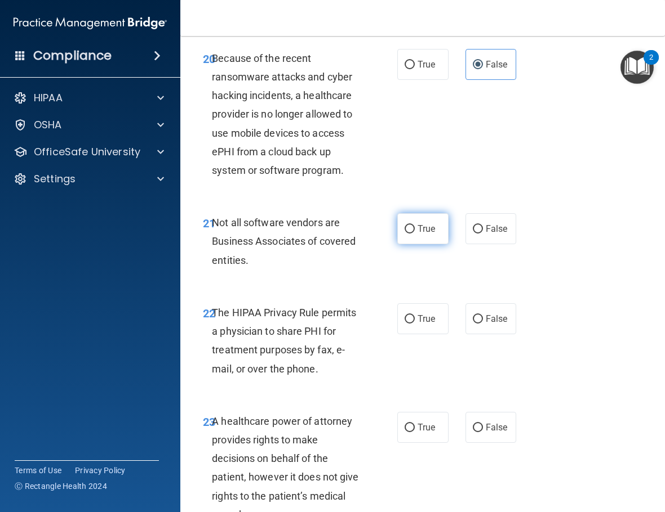
click at [423, 234] on span "True" at bounding box center [425, 229] width 17 height 11
click at [414, 234] on input "True" at bounding box center [409, 229] width 10 height 8
radio input "true"
click at [431, 335] on label "True" at bounding box center [422, 319] width 51 height 31
click at [414, 324] on input "True" at bounding box center [409, 319] width 10 height 8
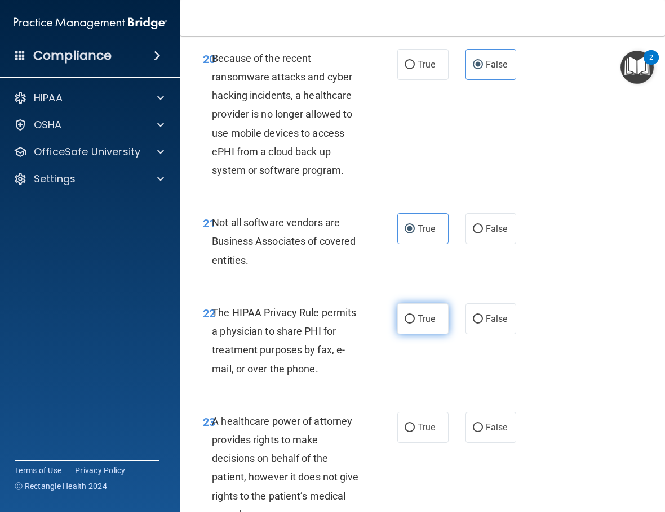
radio input "true"
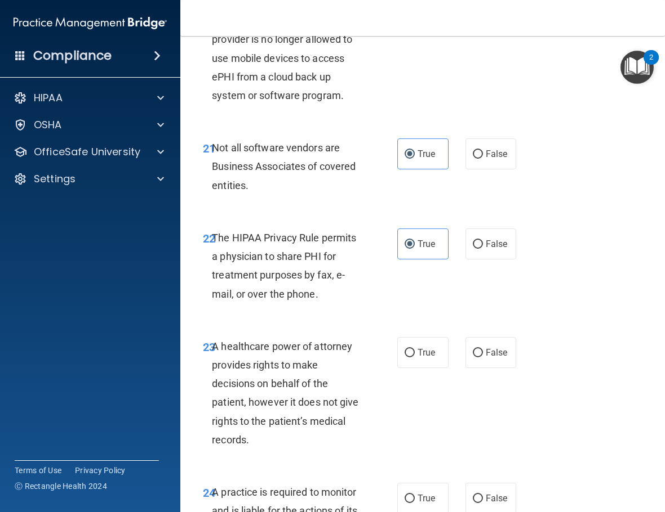
scroll to position [2759, 0]
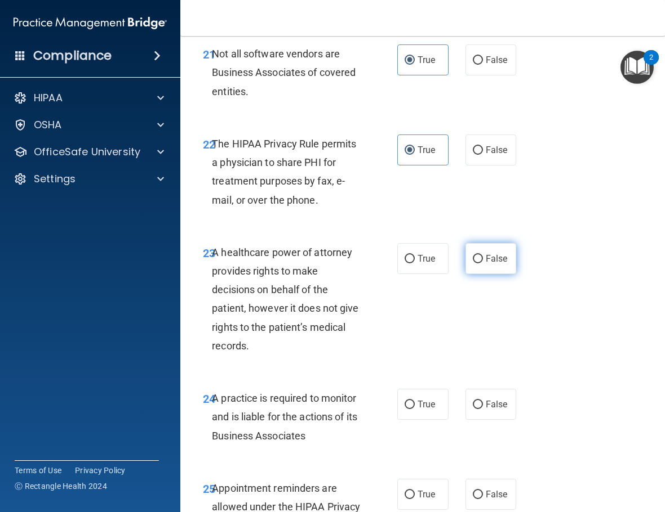
click at [484, 274] on label "False" at bounding box center [490, 258] width 51 height 31
click at [483, 264] on input "False" at bounding box center [477, 259] width 10 height 8
radio input "true"
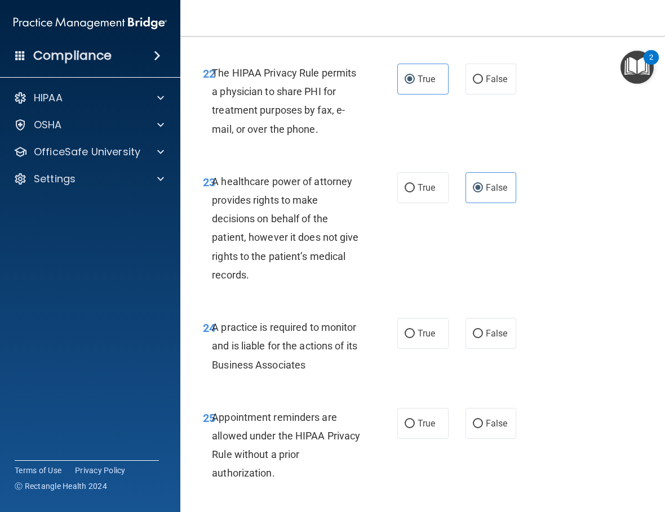
scroll to position [2928, 0]
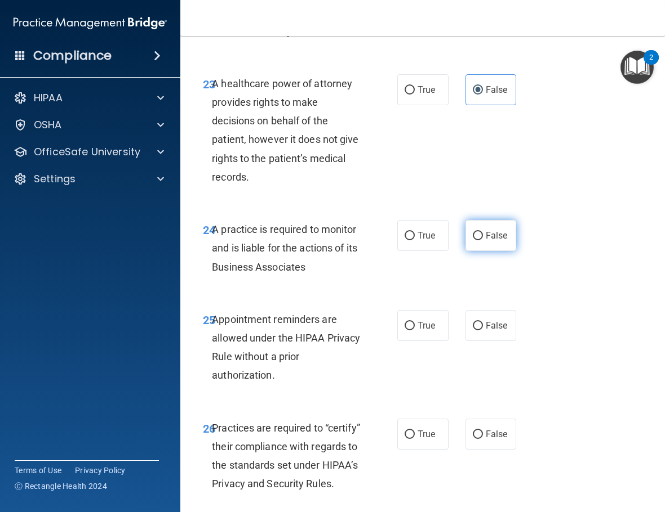
click at [472, 240] on input "False" at bounding box center [477, 236] width 10 height 8
radio input "true"
click at [412, 341] on label "True" at bounding box center [422, 325] width 51 height 31
click at [412, 331] on input "True" at bounding box center [409, 326] width 10 height 8
radio input "true"
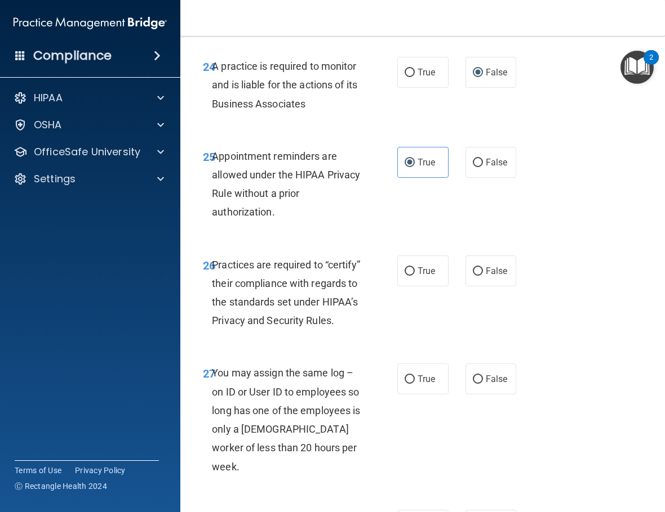
scroll to position [3097, 0]
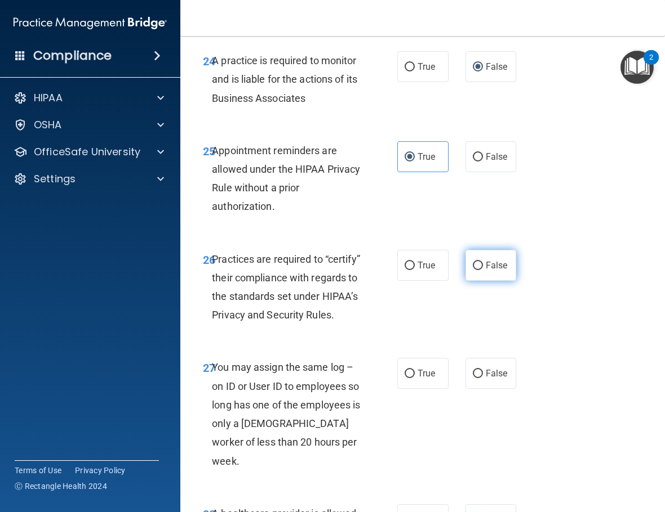
click at [475, 270] on input "False" at bounding box center [477, 266] width 10 height 8
radio input "true"
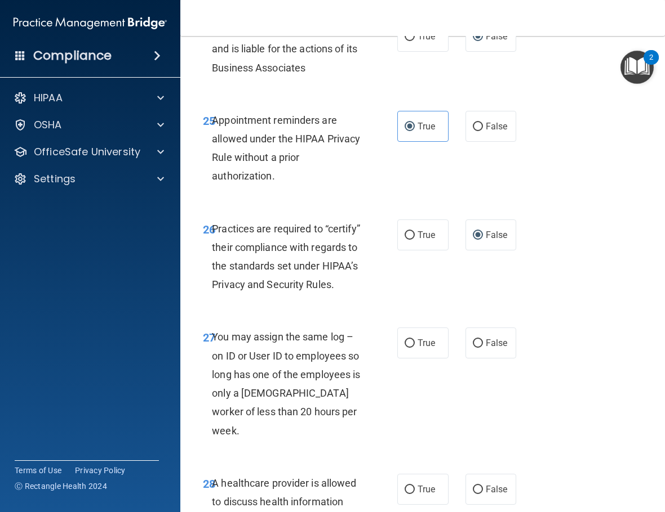
scroll to position [3154, 0]
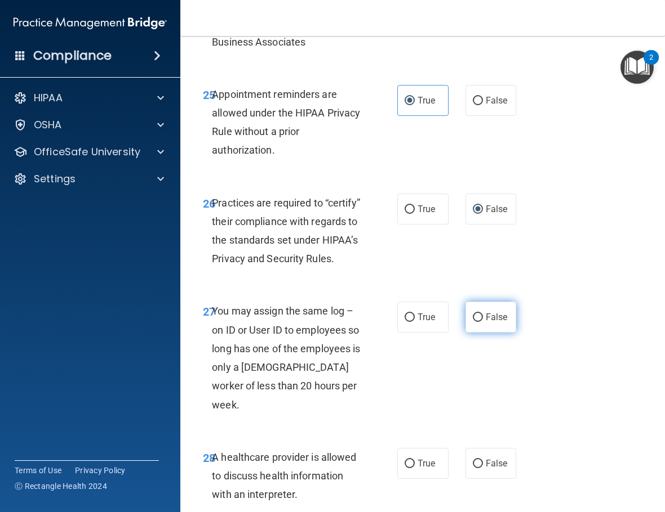
click at [487, 323] on span "False" at bounding box center [496, 317] width 22 height 11
click at [483, 322] on input "False" at bounding box center [477, 318] width 10 height 8
radio input "true"
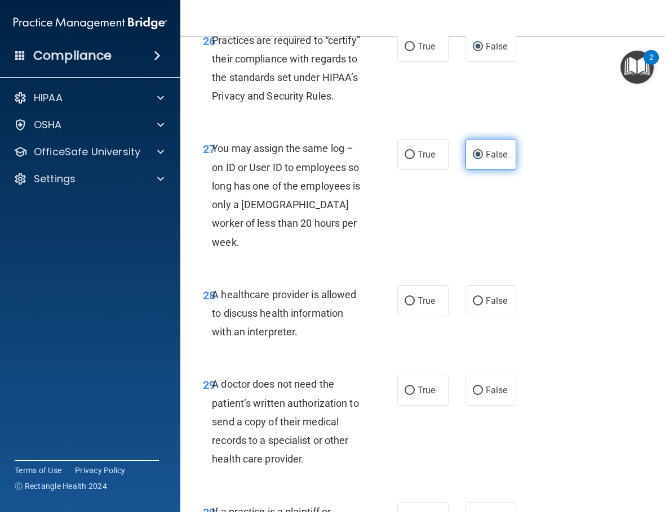
scroll to position [3323, 0]
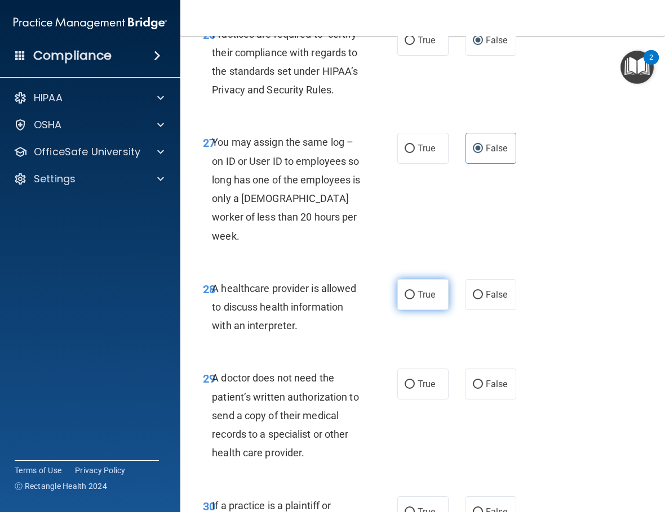
click at [438, 310] on label "True" at bounding box center [422, 294] width 51 height 31
click at [414, 300] on input "True" at bounding box center [409, 295] width 10 height 8
radio input "true"
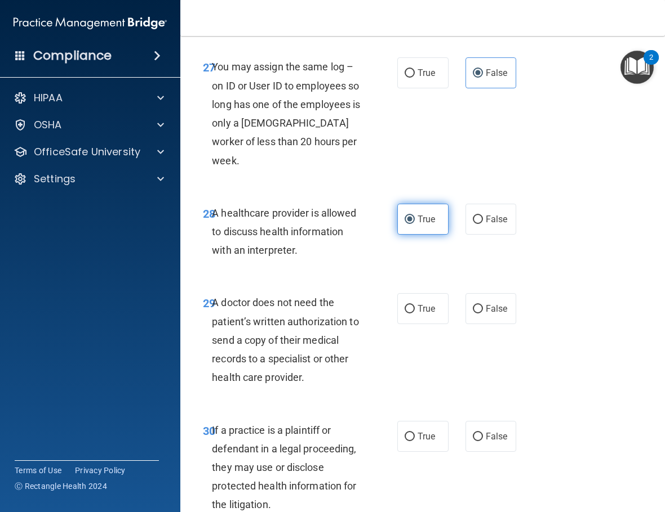
scroll to position [3492, 0]
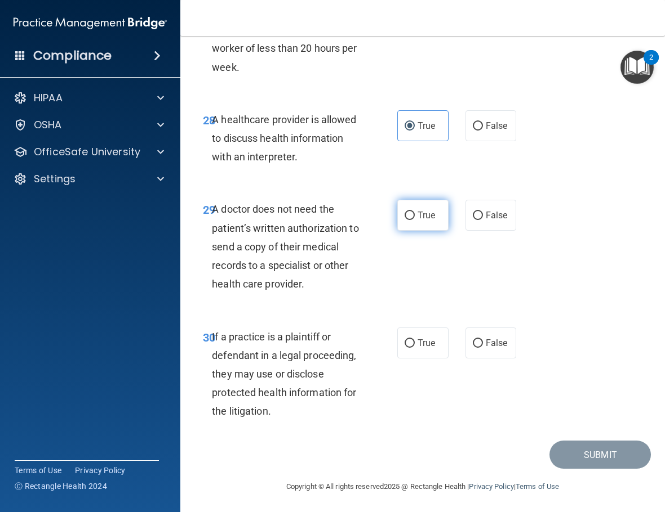
click at [420, 231] on label "True" at bounding box center [422, 215] width 51 height 31
click at [414, 220] on input "True" at bounding box center [409, 216] width 10 height 8
radio input "true"
click at [417, 349] on span "True" at bounding box center [425, 343] width 17 height 11
click at [414, 348] on input "True" at bounding box center [409, 344] width 10 height 8
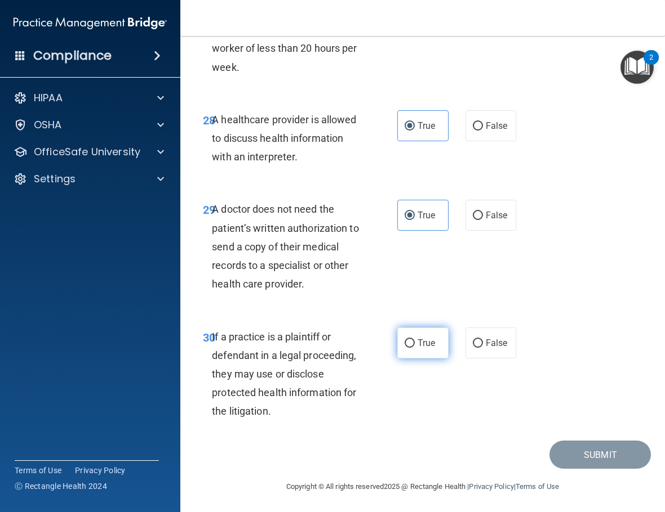
radio input "true"
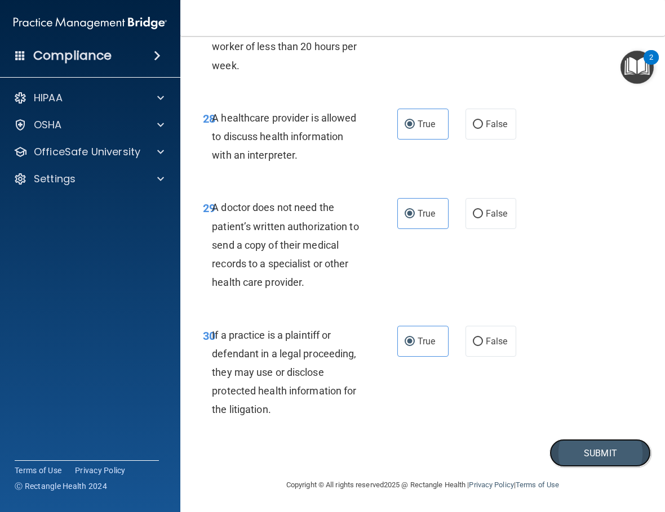
click at [579, 434] on button "Submit" at bounding box center [599, 453] width 101 height 29
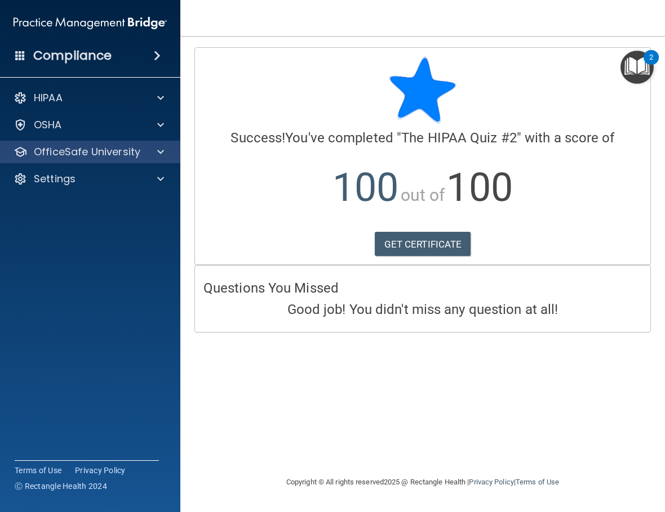
click at [114, 143] on div "OfficeSafe University" at bounding box center [90, 152] width 181 height 23
click at [116, 158] on p "OfficeSafe University" at bounding box center [87, 152] width 106 height 14
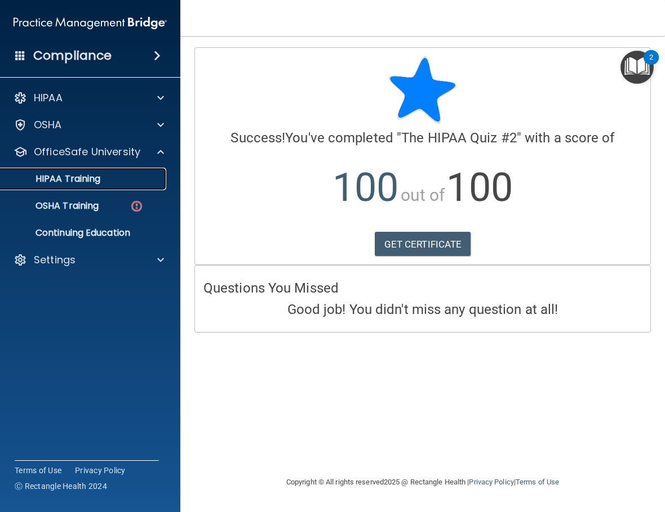
click at [96, 178] on p "HIPAA Training" at bounding box center [53, 178] width 93 height 11
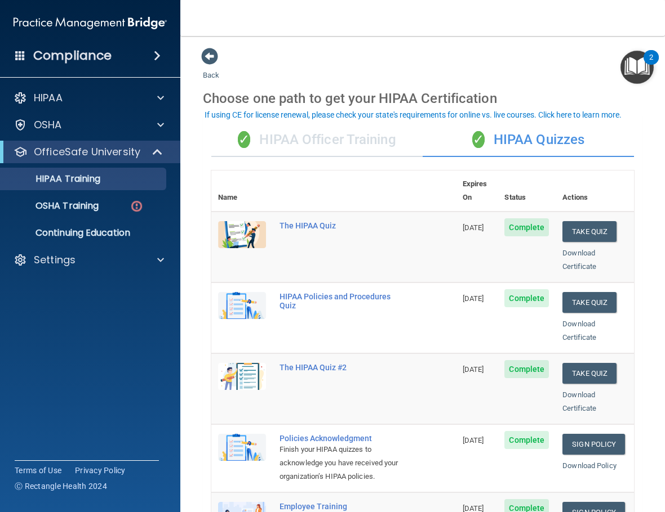
click at [396, 148] on div "✓ HIPAA Officer Training" at bounding box center [316, 140] width 211 height 34
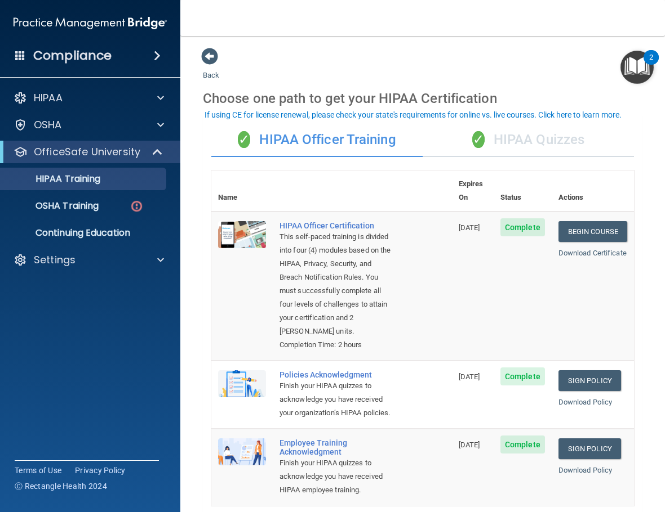
click at [503, 147] on div "✓ HIPAA Quizzes" at bounding box center [527, 140] width 211 height 34
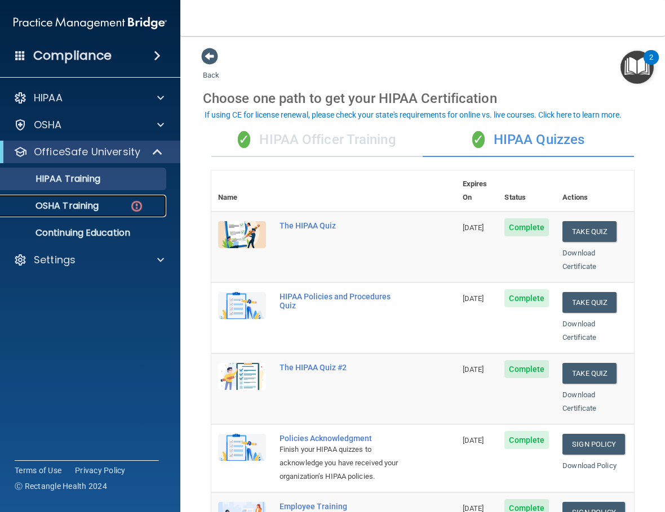
click at [93, 208] on p "OSHA Training" at bounding box center [52, 205] width 91 height 11
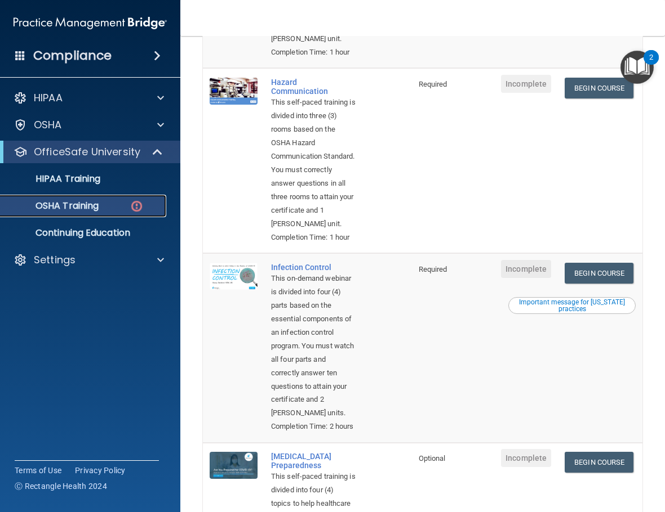
scroll to position [54, 0]
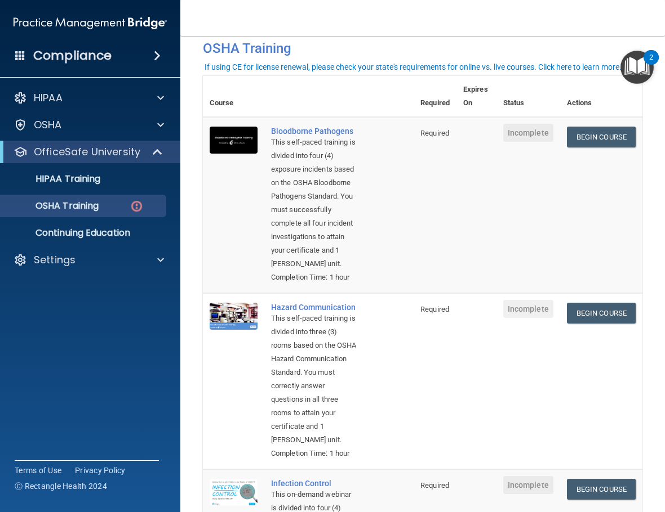
click at [600, 149] on td "Begin Course Download Certificate" at bounding box center [601, 205] width 82 height 176
click at [599, 135] on link "Begin Course" at bounding box center [601, 137] width 69 height 21
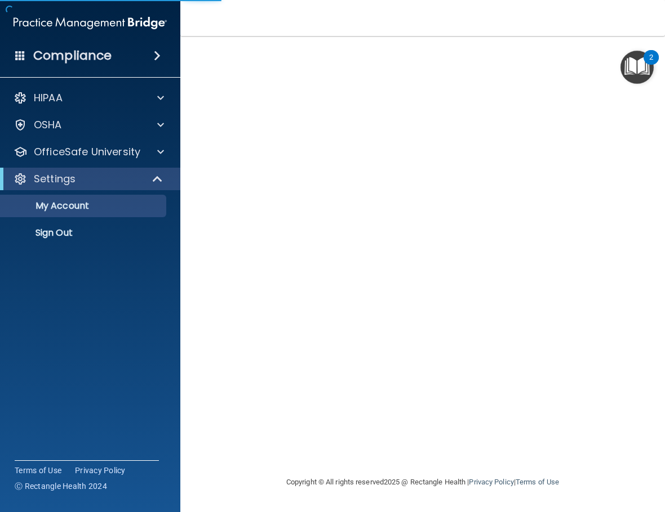
click at [141, 163] on div "HIPAA Documents and Policies Report an Incident Business Associates Emergency P…" at bounding box center [90, 167] width 181 height 171
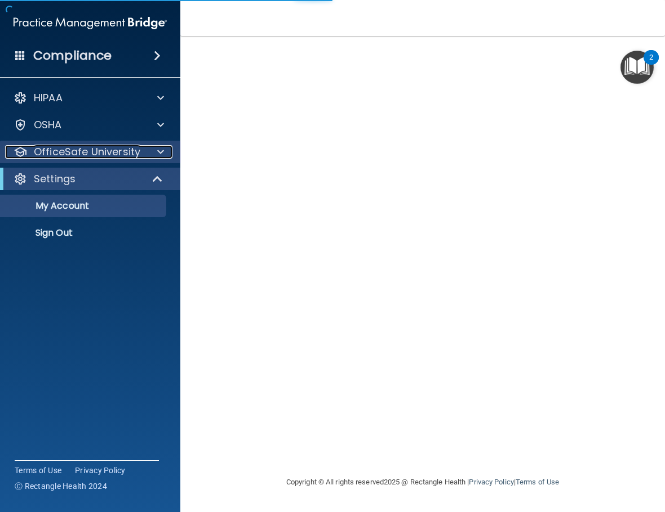
click at [139, 157] on p "OfficeSafe University" at bounding box center [87, 152] width 106 height 14
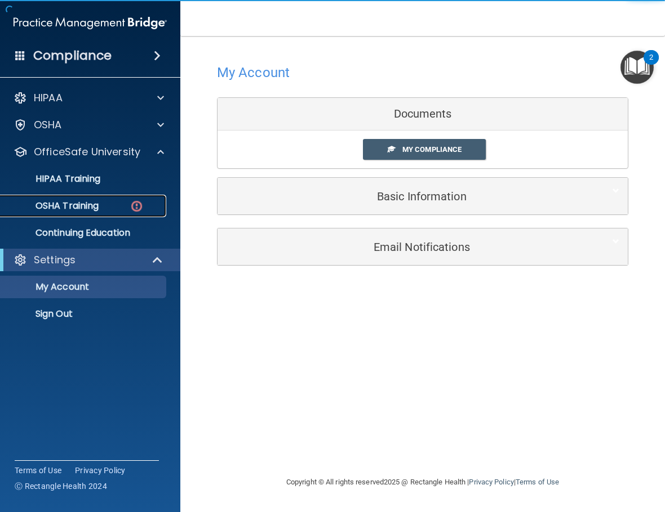
click at [104, 210] on div "OSHA Training" at bounding box center [84, 205] width 154 height 11
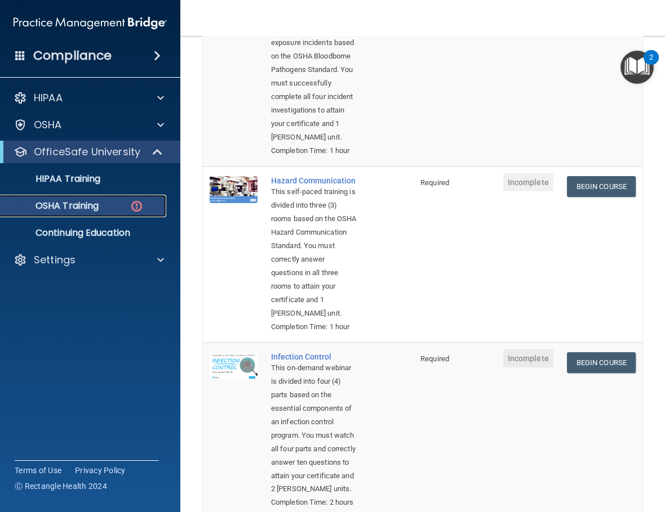
scroll to position [225, 0]
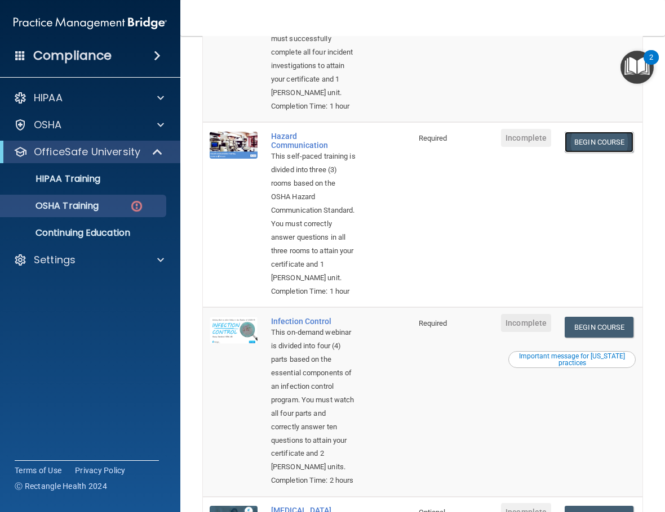
click at [584, 153] on link "Begin Course" at bounding box center [598, 142] width 69 height 21
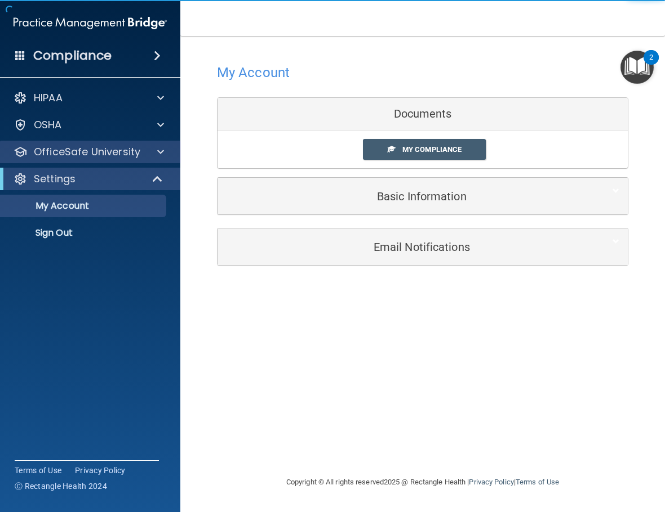
click at [81, 143] on div "OfficeSafe University" at bounding box center [90, 152] width 181 height 23
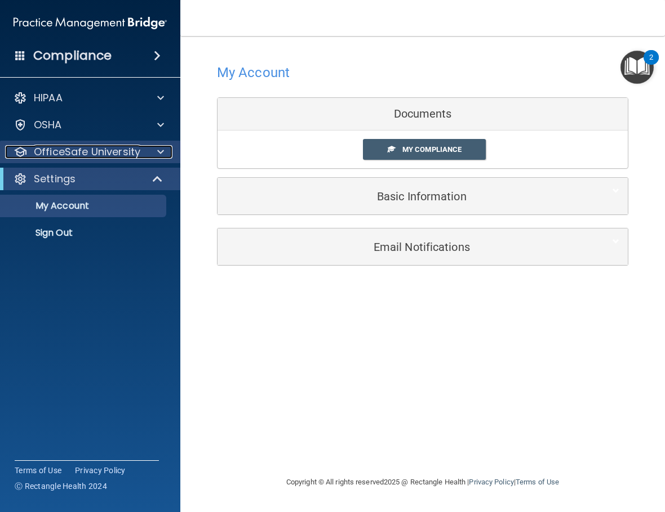
click at [80, 153] on p "OfficeSafe University" at bounding box center [87, 152] width 106 height 14
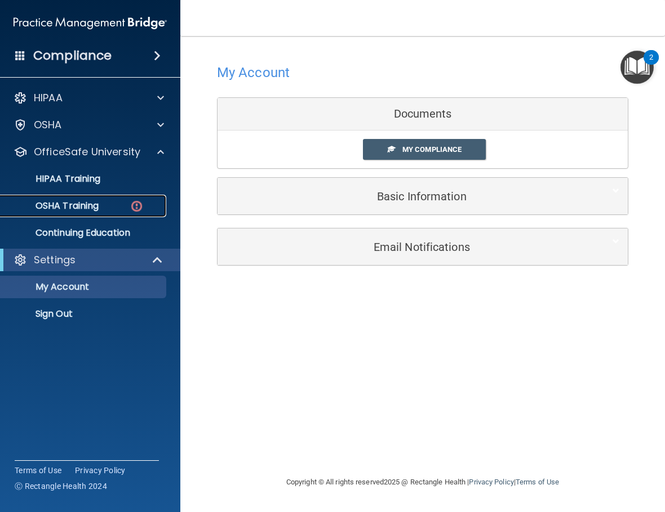
click at [92, 202] on p "OSHA Training" at bounding box center [52, 205] width 91 height 11
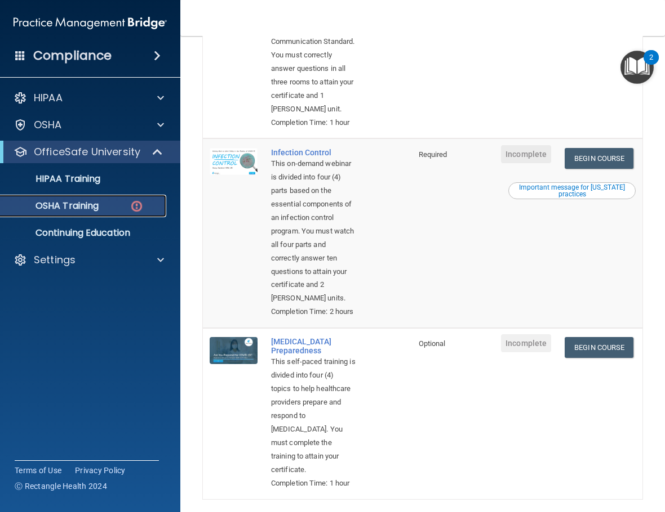
scroll to position [563, 0]
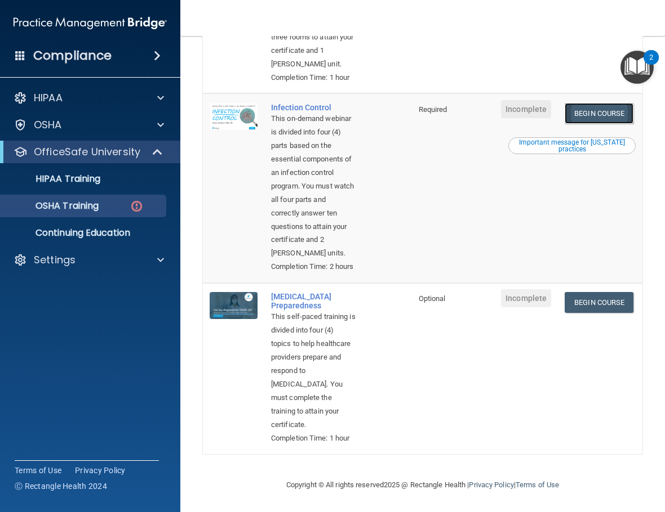
click at [591, 123] on link "Begin Course" at bounding box center [598, 113] width 69 height 21
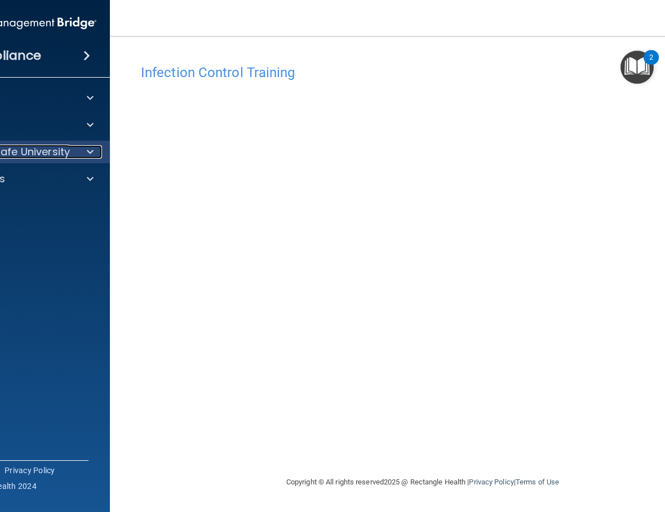
click at [68, 158] on p "OfficeSafe University" at bounding box center [16, 152] width 106 height 14
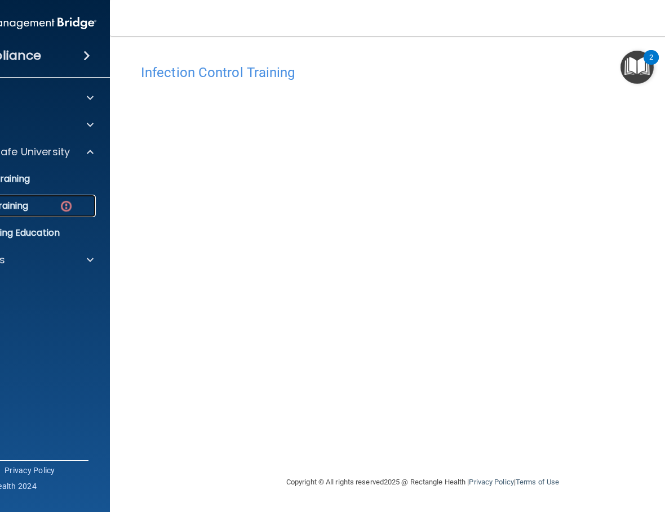
click at [42, 208] on div "OSHA Training" at bounding box center [14, 205] width 154 height 11
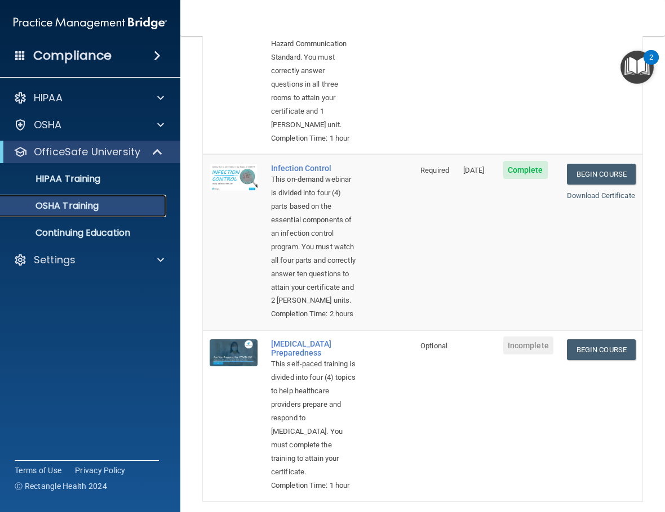
scroll to position [624, 0]
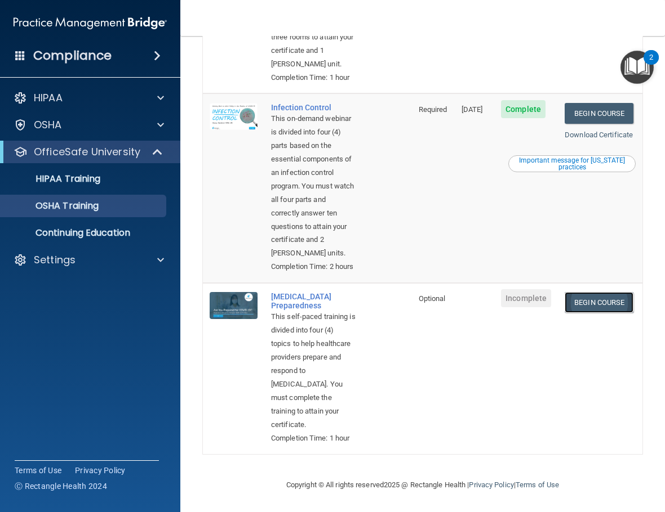
click at [585, 292] on link "Begin Course" at bounding box center [598, 302] width 69 height 21
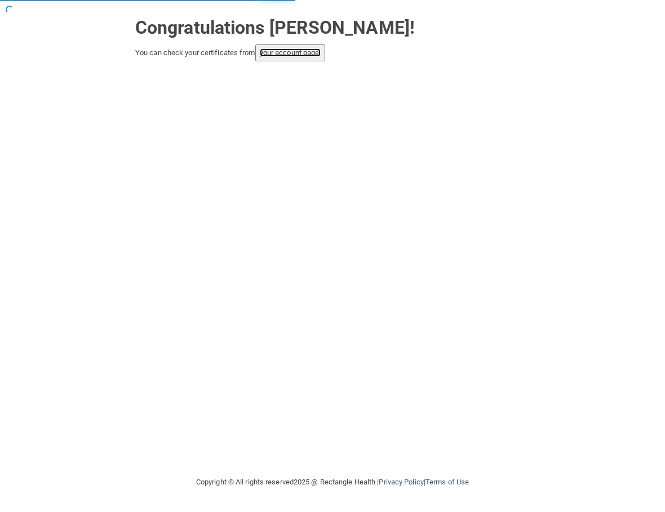
click at [298, 51] on link "your account page!" at bounding box center [290, 52] width 61 height 8
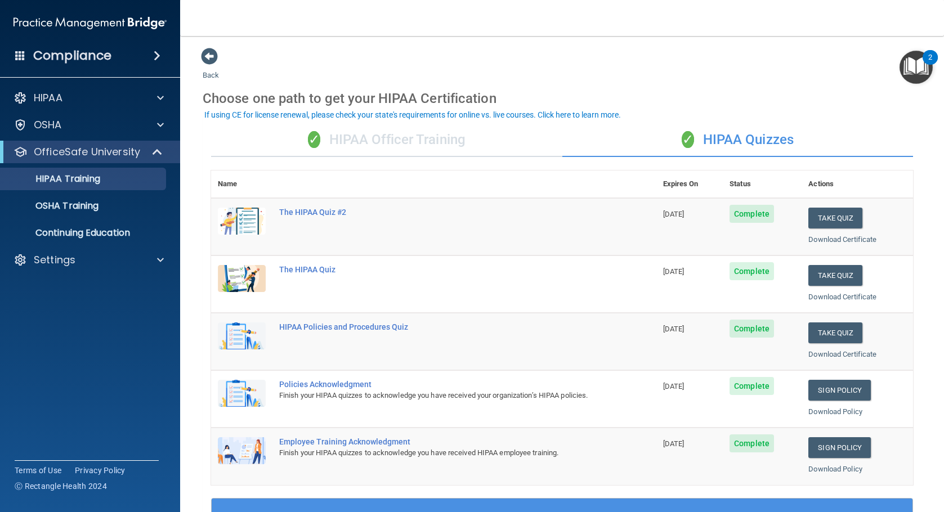
click at [377, 127] on div "✓ HIPAA Officer Training" at bounding box center [386, 140] width 351 height 34
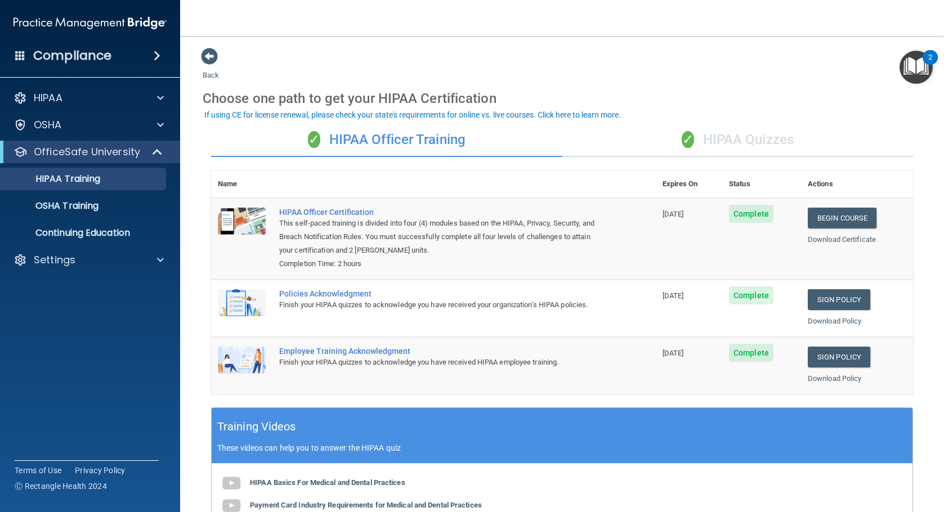
click at [377, 135] on div "✓ HIPAA Officer Training" at bounding box center [386, 140] width 351 height 34
click at [664, 240] on link "Download Certificate" at bounding box center [842, 239] width 68 height 8
click at [664, 139] on div "✓ HIPAA Quizzes" at bounding box center [738, 140] width 351 height 34
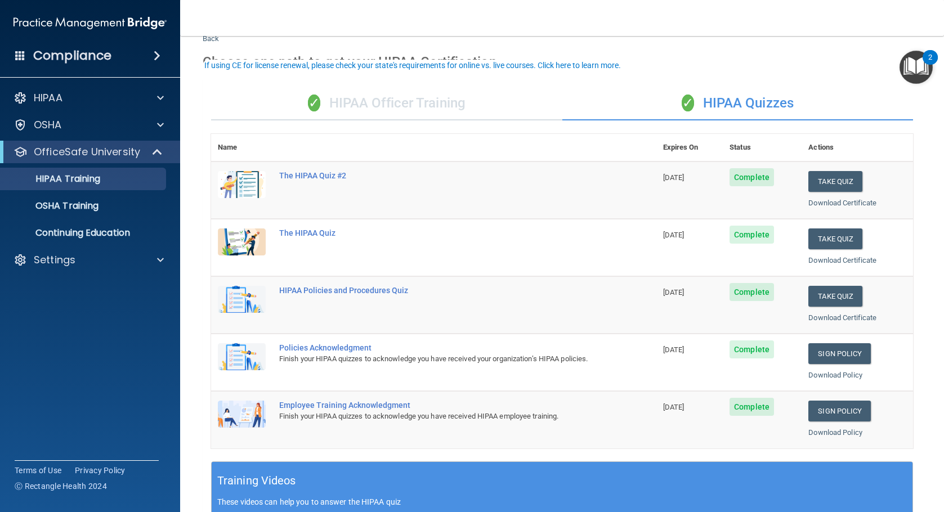
scroll to position [56, 0]
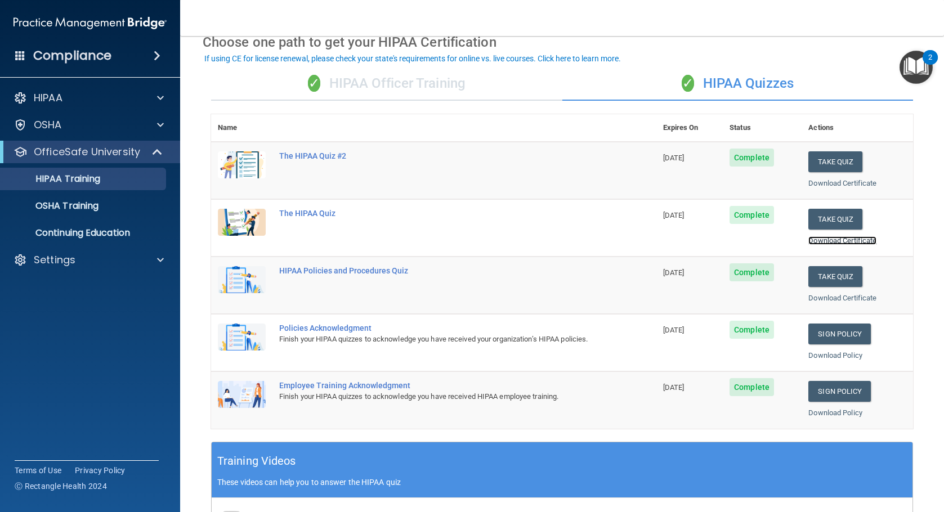
click at [664, 244] on link "Download Certificate" at bounding box center [843, 241] width 68 height 8
click at [358, 83] on div "✓ HIPAA Officer Training" at bounding box center [386, 84] width 351 height 34
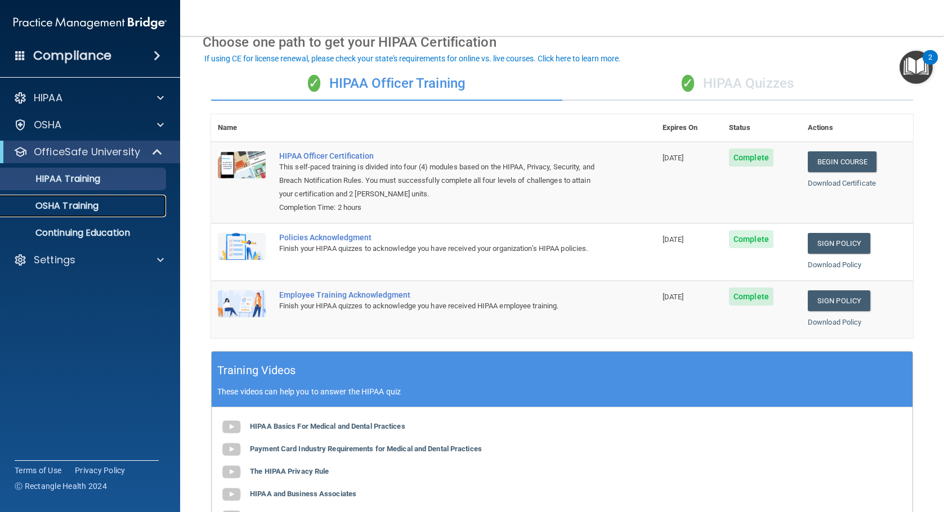
click at [83, 200] on p "OSHA Training" at bounding box center [52, 205] width 91 height 11
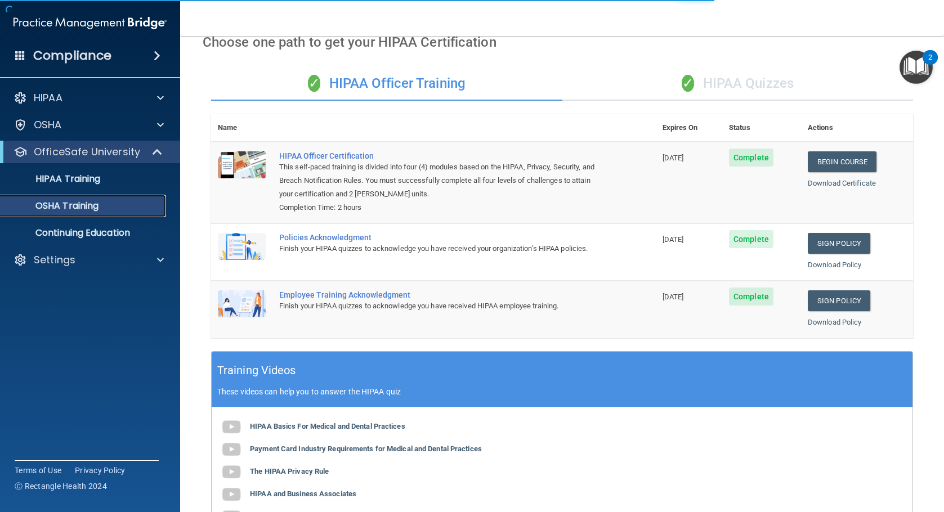
scroll to position [1, 0]
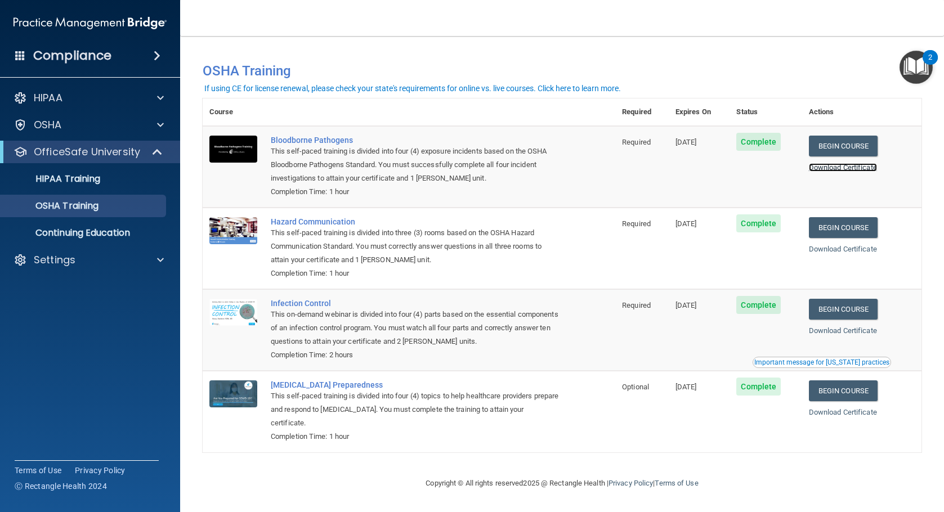
click at [664, 167] on link "Download Certificate" at bounding box center [843, 167] width 68 height 8
click at [664, 66] on img "Open Resource Center, 2 new notifications" at bounding box center [916, 67] width 33 height 33
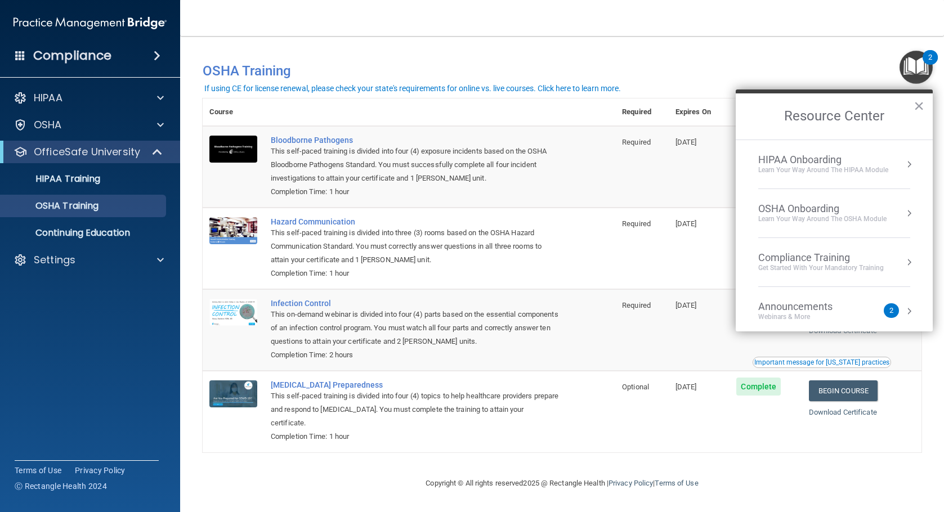
click at [664, 66] on img "Open Resource Center, 2 new notifications" at bounding box center [916, 67] width 33 height 33
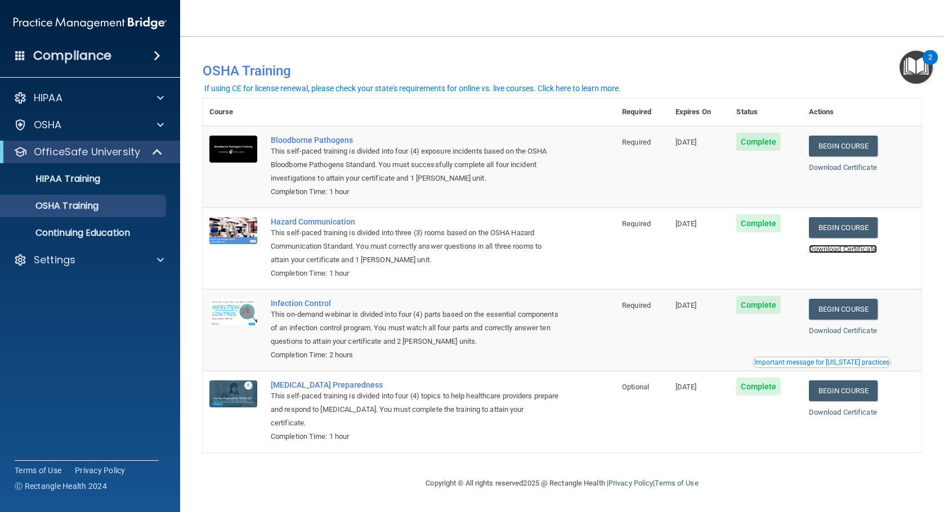
click at [664, 247] on link "Download Certificate" at bounding box center [843, 249] width 68 height 8
click at [664, 418] on div "Download Certificate" at bounding box center [862, 413] width 106 height 14
click at [664, 414] on link "Download Certificate" at bounding box center [843, 412] width 68 height 8
click at [48, 175] on p "HIPAA Training" at bounding box center [53, 178] width 93 height 11
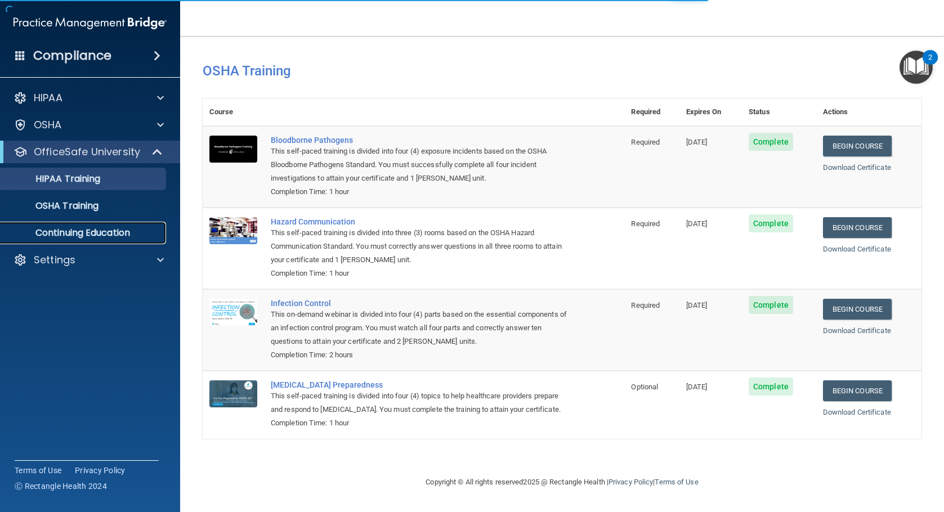
click at [104, 237] on p "Continuing Education" at bounding box center [84, 233] width 154 height 11
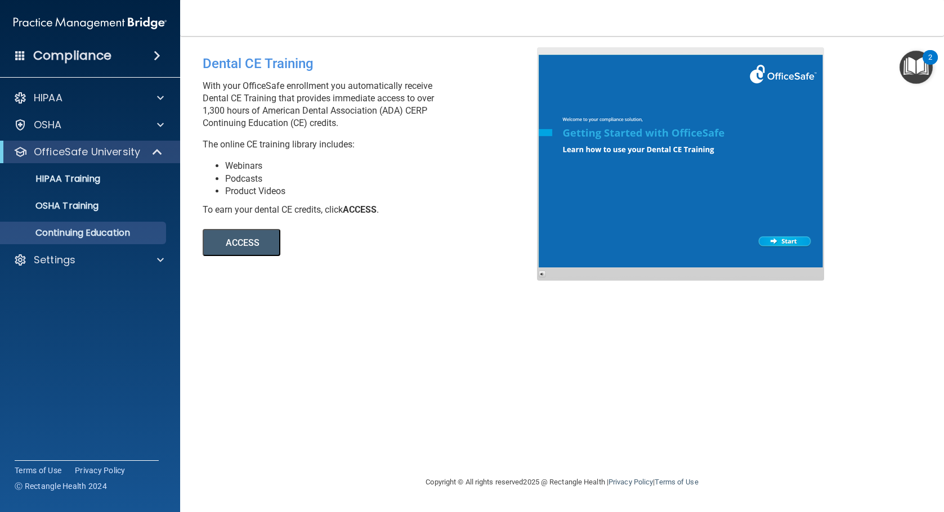
click at [112, 191] on ul "HIPAA Training OSHA Training Continuing Education" at bounding box center [91, 203] width 204 height 81
click at [92, 182] on p "HIPAA Training" at bounding box center [53, 178] width 93 height 11
